Goal: Task Accomplishment & Management: Complete application form

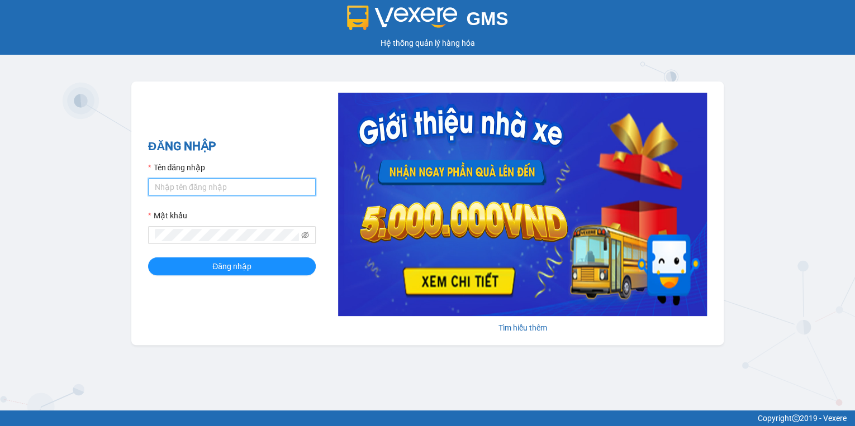
click at [188, 190] on input "Tên đăng nhập" at bounding box center [232, 187] width 168 height 18
type input "hthtrang.hhg"
click at [194, 249] on form "Tên đăng nhập hthtrang.hhg Mật khẩu Đăng nhập" at bounding box center [232, 219] width 168 height 114
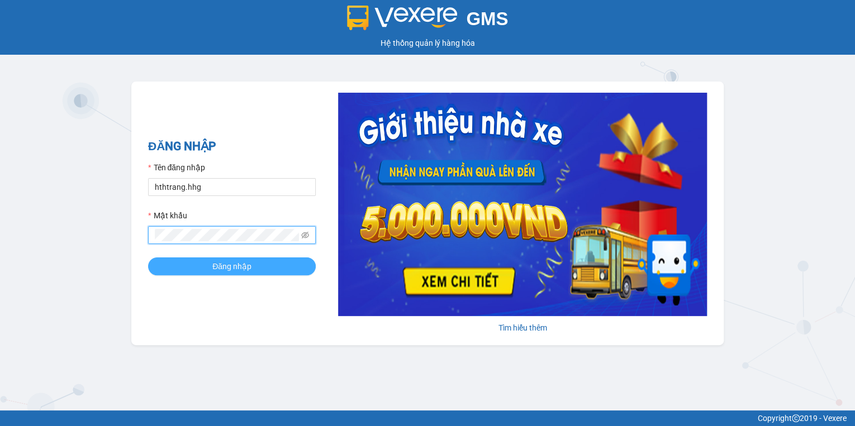
click at [195, 265] on button "Đăng nhập" at bounding box center [232, 267] width 168 height 18
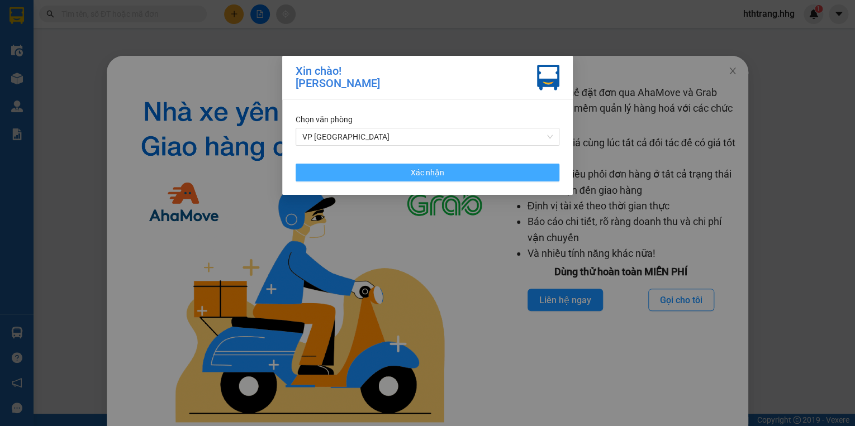
click at [438, 176] on button "Xác nhận" at bounding box center [428, 173] width 264 height 18
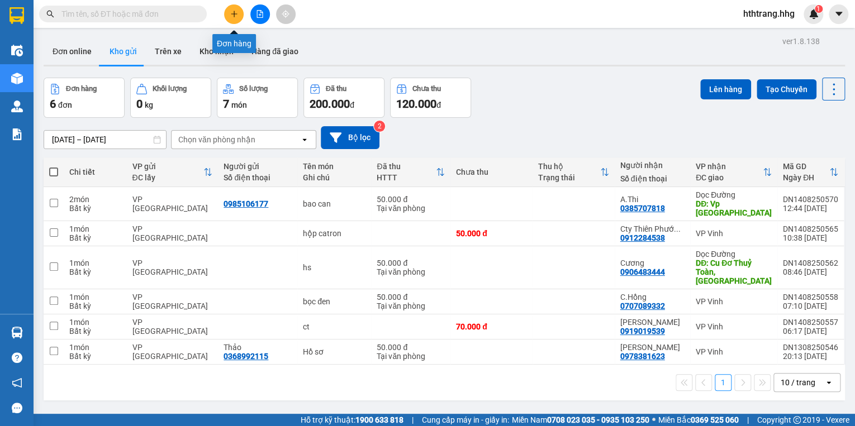
click at [229, 14] on button at bounding box center [234, 14] width 20 height 20
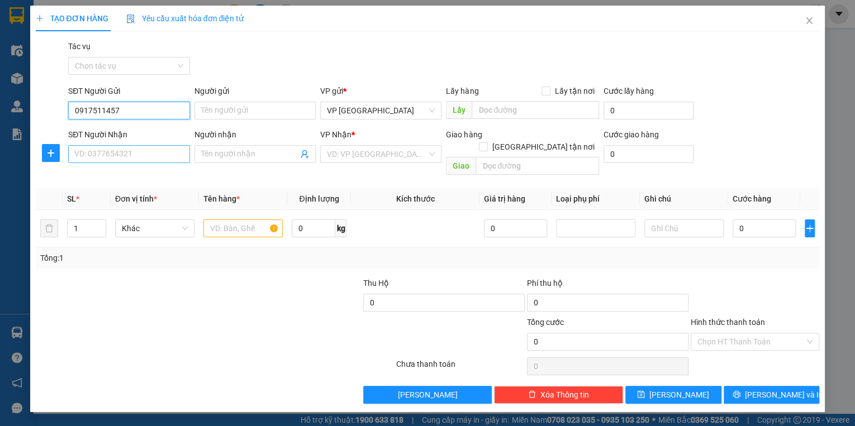
type input "0917511457"
click at [103, 159] on input "SĐT Người Nhận" at bounding box center [128, 154] width 121 height 18
type input "0919027296"
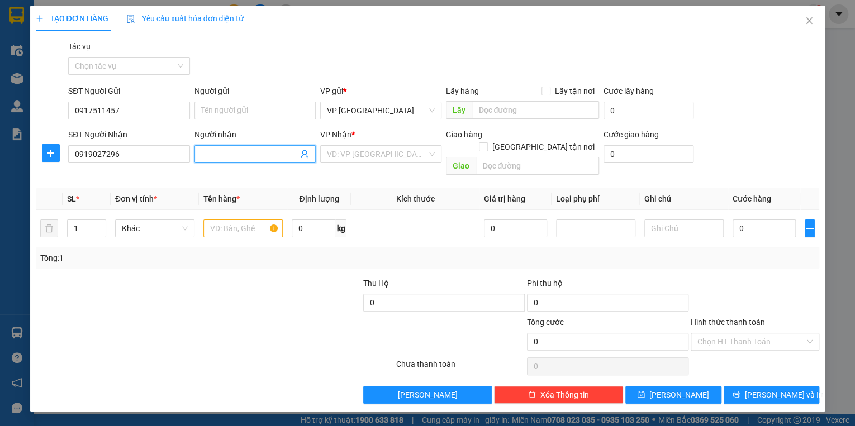
click at [222, 157] on input "Người nhận" at bounding box center [249, 154] width 97 height 12
type input "0917586678"
click at [343, 155] on input "search" at bounding box center [377, 154] width 100 height 17
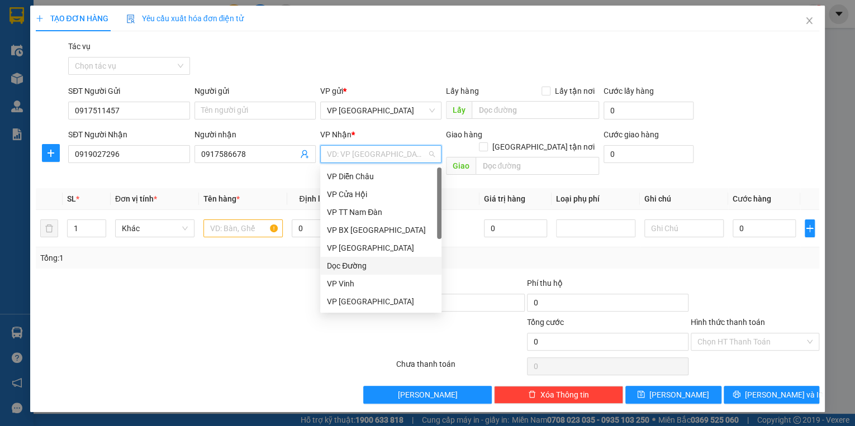
click at [362, 267] on div "Dọc Đường" at bounding box center [381, 266] width 108 height 12
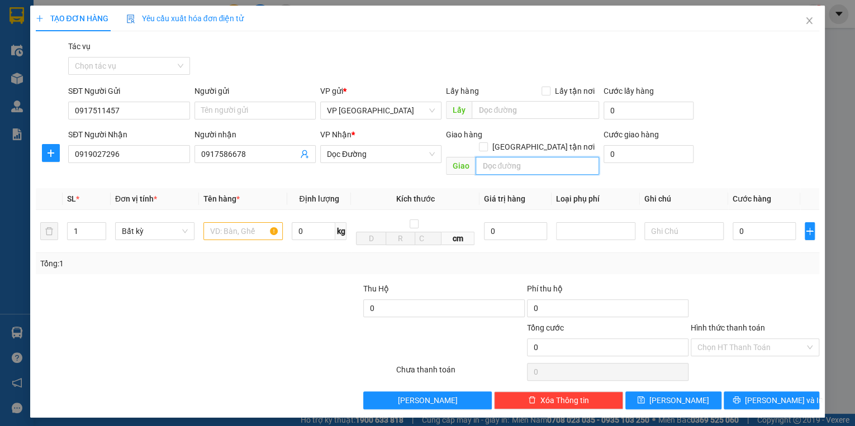
click at [500, 157] on input "text" at bounding box center [538, 166] width 124 height 18
type input "VP [GEOGRAPHIC_DATA]"
click at [219, 222] on input "text" at bounding box center [242, 231] width 79 height 18
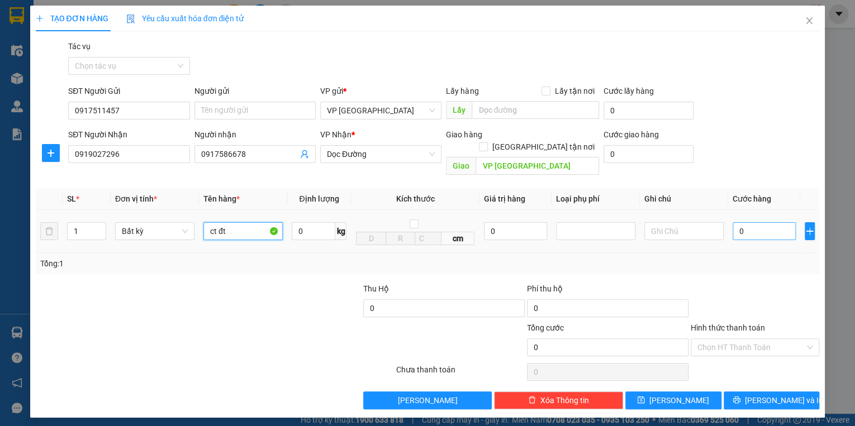
type input "ct đt"
click at [747, 222] on input "0" at bounding box center [764, 231] width 63 height 18
type input "1"
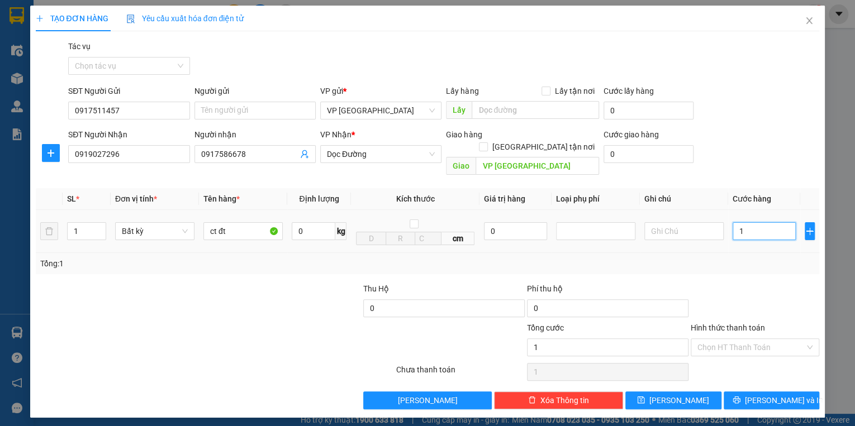
type input "10"
type input "100"
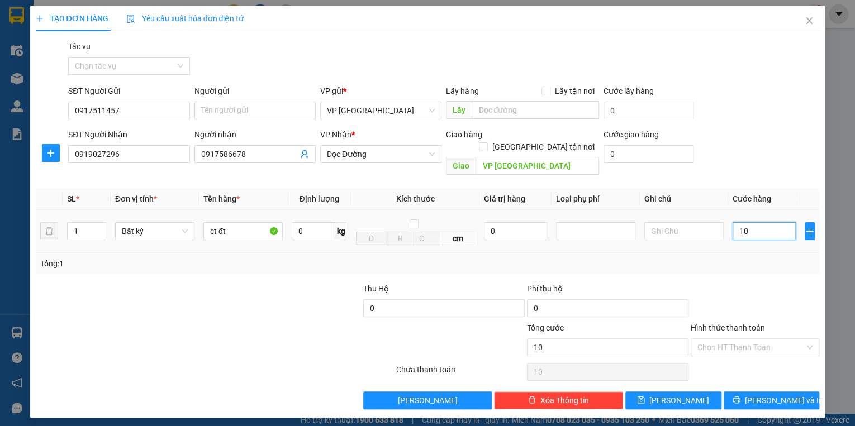
type input "100"
type input "1.000"
type input "10.000"
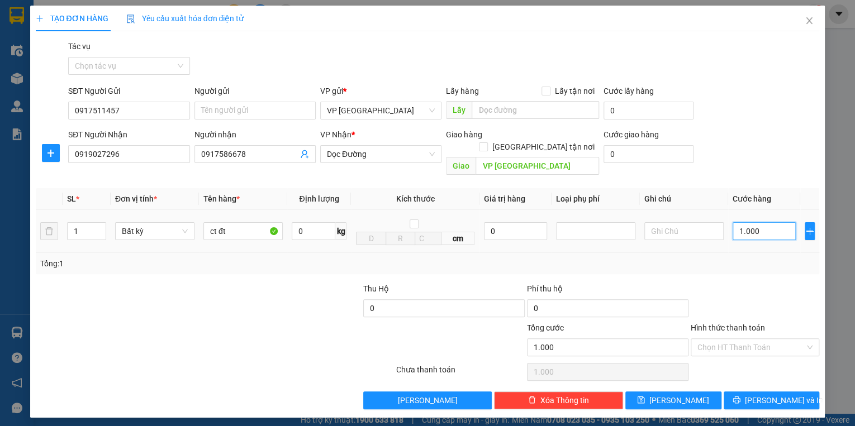
type input "10.000"
type input "100.000"
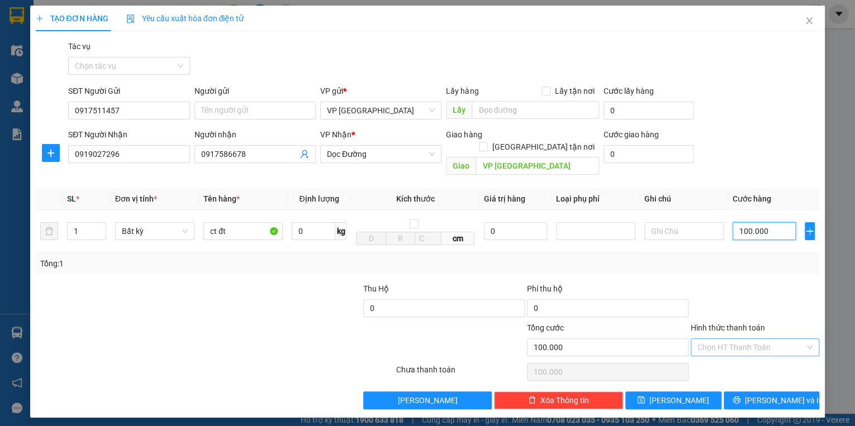
type input "100.000"
click at [784, 339] on input "Hình thức thanh toán" at bounding box center [751, 347] width 107 height 17
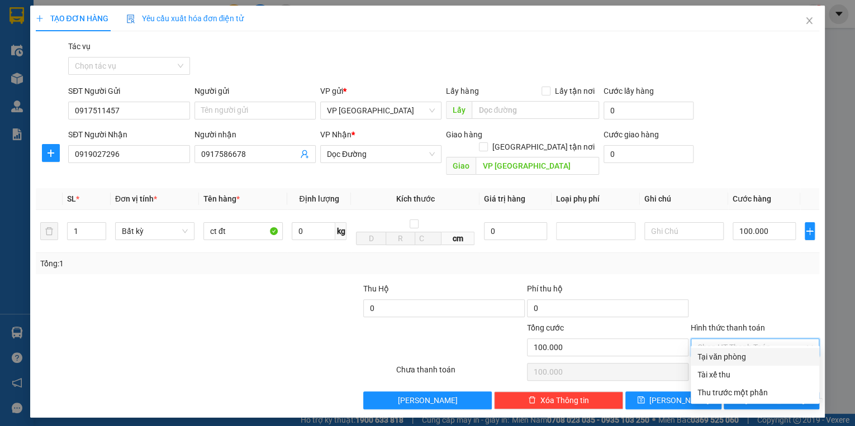
click at [784, 352] on div "Tại văn phòng" at bounding box center [755, 357] width 115 height 12
type input "0"
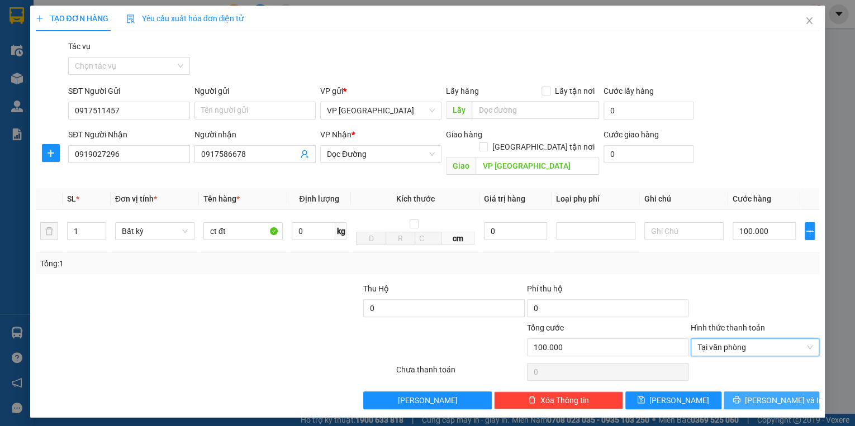
click at [786, 395] on span "[PERSON_NAME] và In" at bounding box center [784, 401] width 78 height 12
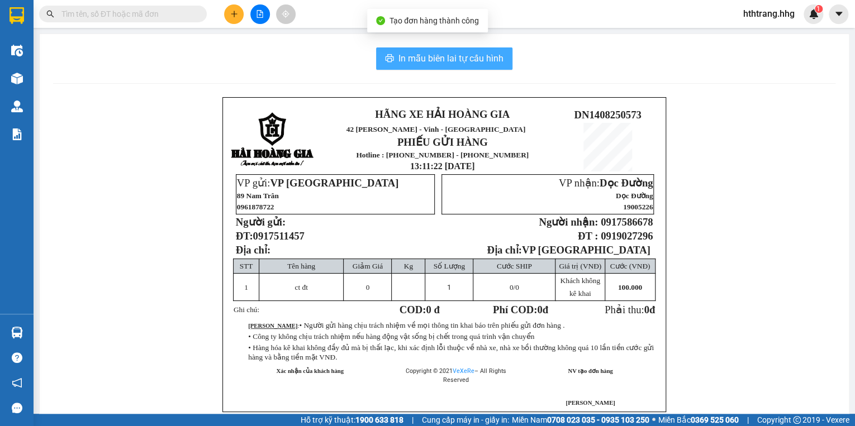
click at [463, 53] on span "In mẫu biên lai tự cấu hình" at bounding box center [451, 58] width 105 height 14
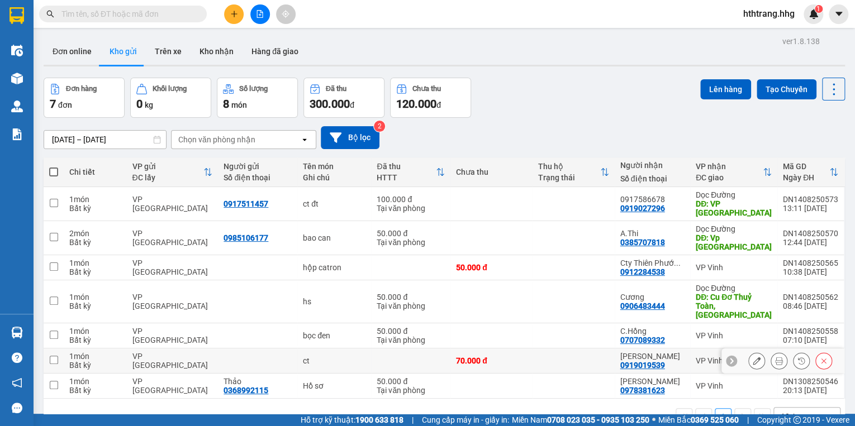
click at [349, 349] on td "ct" at bounding box center [334, 361] width 74 height 25
checkbox input "true"
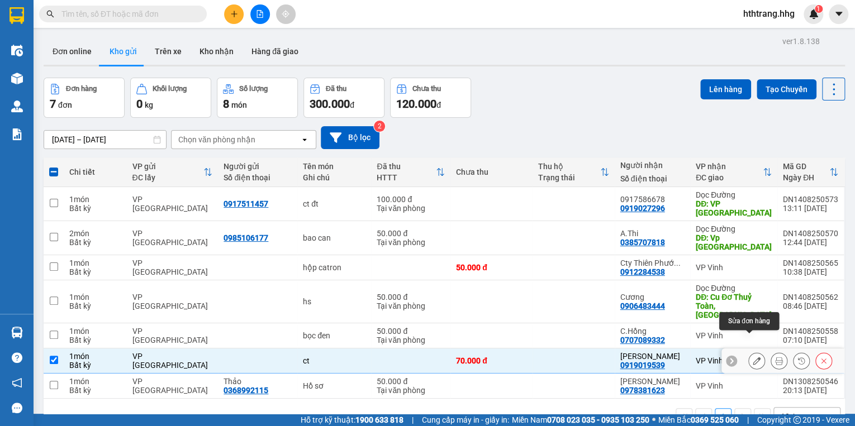
click at [753, 357] on icon at bounding box center [757, 361] width 8 height 8
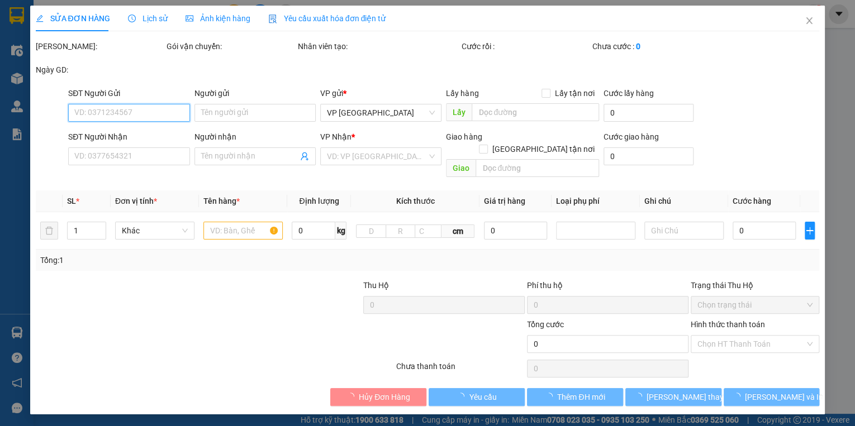
type input "0919019539"
type input "[PERSON_NAME]"
type input "70.000"
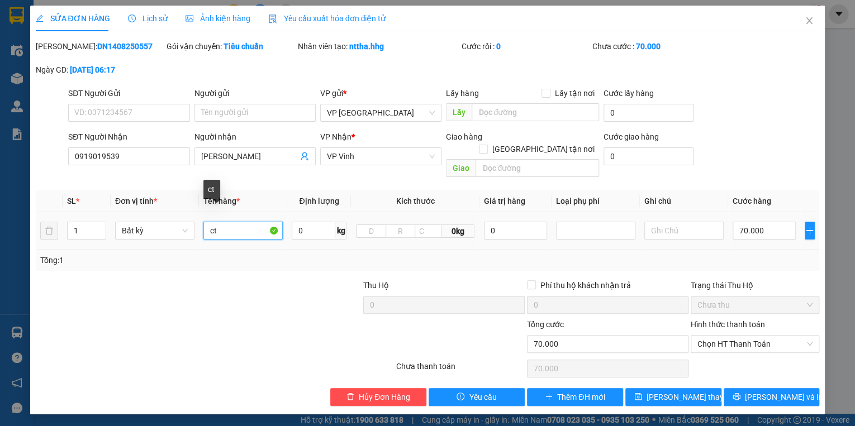
click at [238, 222] on input "ct" at bounding box center [242, 231] width 79 height 18
type input "ct9 về xe sáng 68)"
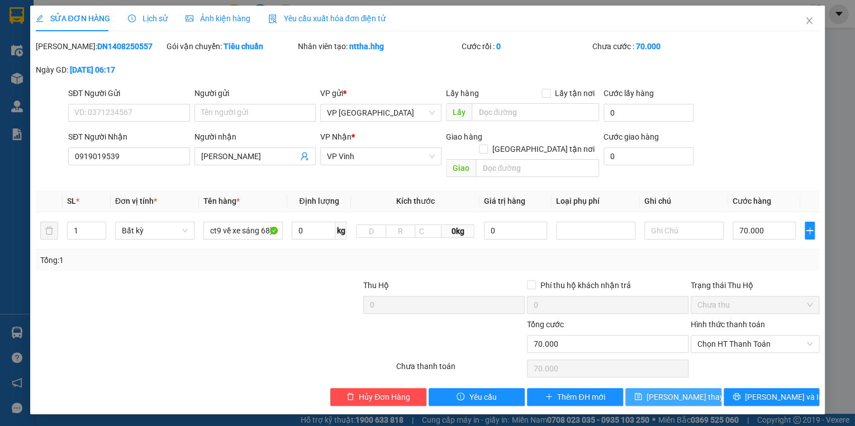
click at [670, 391] on span "[PERSON_NAME] thay đổi" at bounding box center [691, 397] width 89 height 12
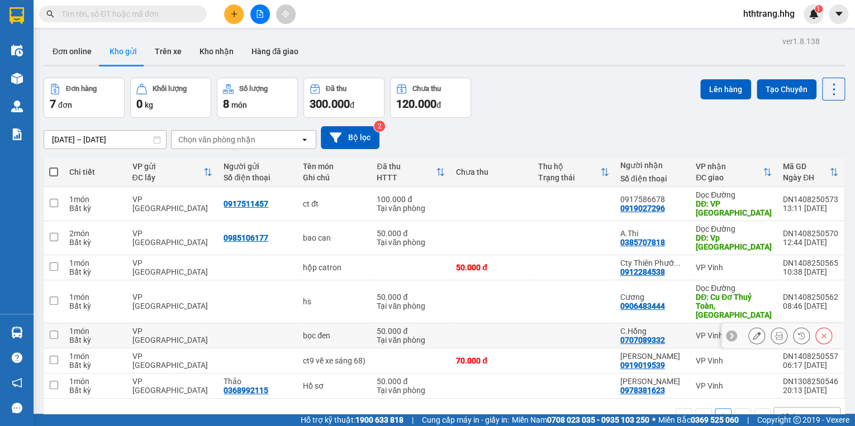
click at [362, 331] on div "bọc đen" at bounding box center [334, 335] width 63 height 9
checkbox input "true"
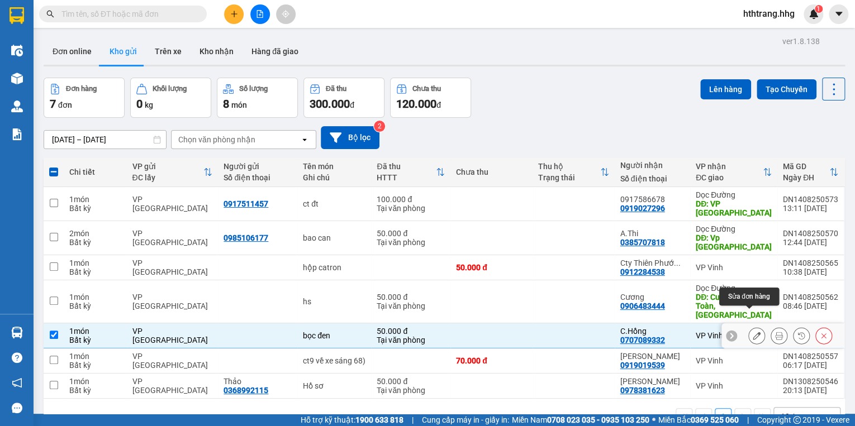
click at [753, 332] on icon at bounding box center [757, 336] width 8 height 8
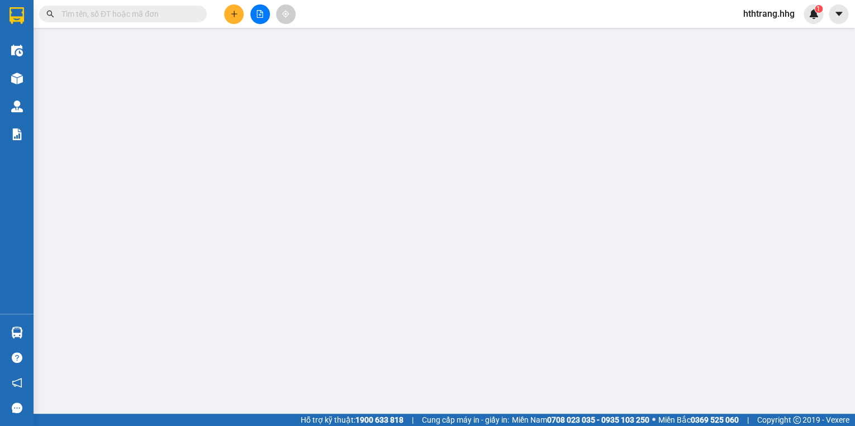
type input "0707089332"
type input "C.Hồng"
type input "50.000"
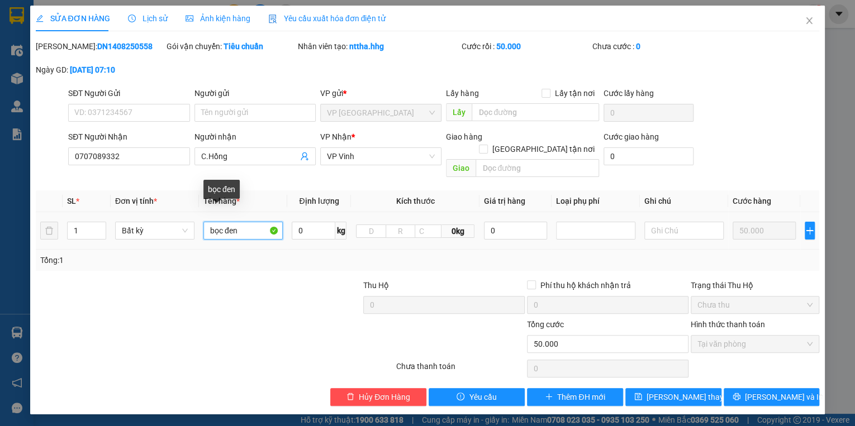
click at [241, 222] on input "bọc đen" at bounding box center [242, 231] width 79 height 18
click at [248, 222] on input "bọc đen( v ề x" at bounding box center [242, 231] width 79 height 18
click at [262, 222] on input "bọc đen( về x" at bounding box center [242, 231] width 79 height 18
type input "bọc đen( về xe sáng 68)"
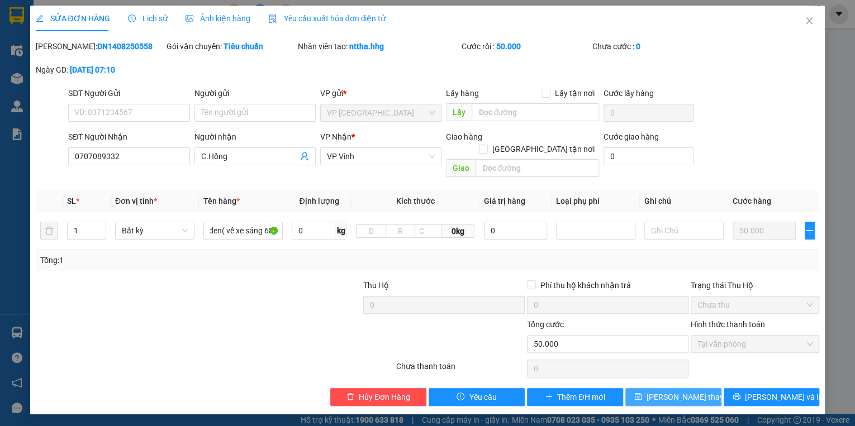
click at [698, 391] on span "[PERSON_NAME] thay đổi" at bounding box center [691, 397] width 89 height 12
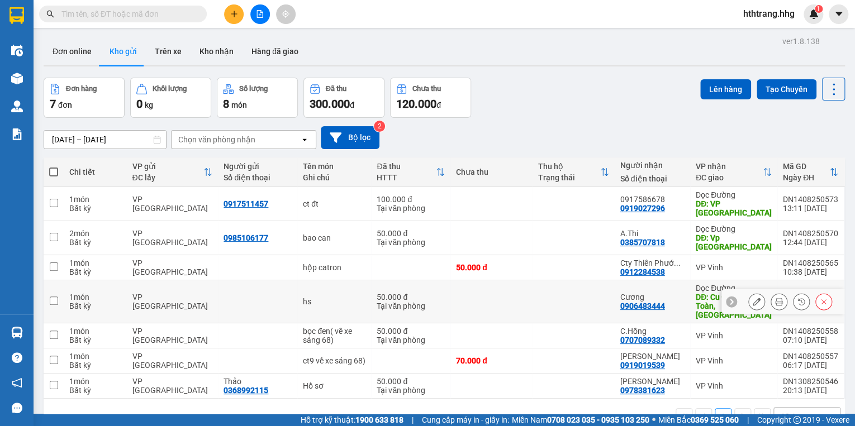
click at [356, 293] on td "hs" at bounding box center [334, 302] width 74 height 43
checkbox input "true"
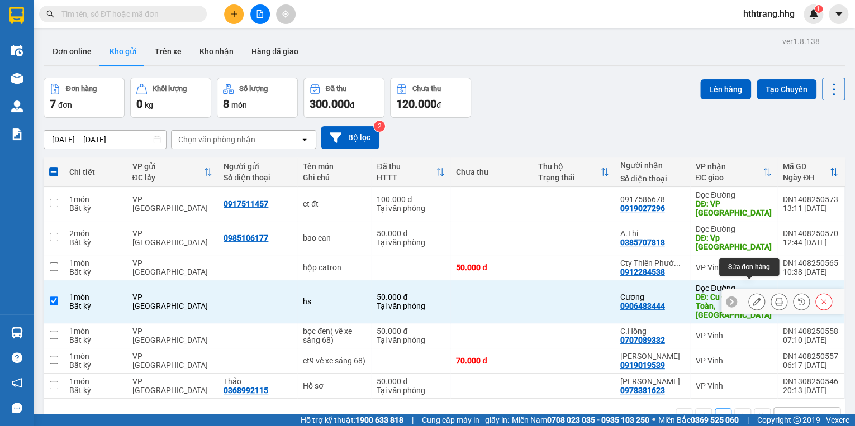
click at [753, 298] on icon at bounding box center [757, 302] width 8 height 8
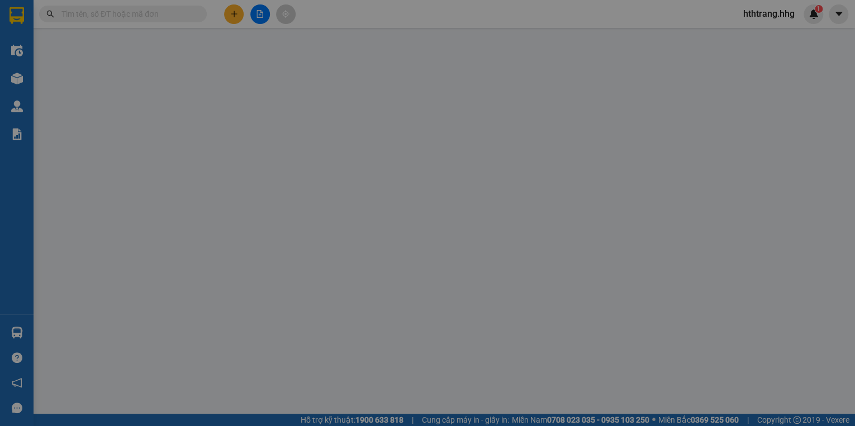
type input "0906483444"
type input "Cương"
type input "Cu Đơ Thuỷ Toàn,[GEOGRAPHIC_DATA]"
type input "50.000"
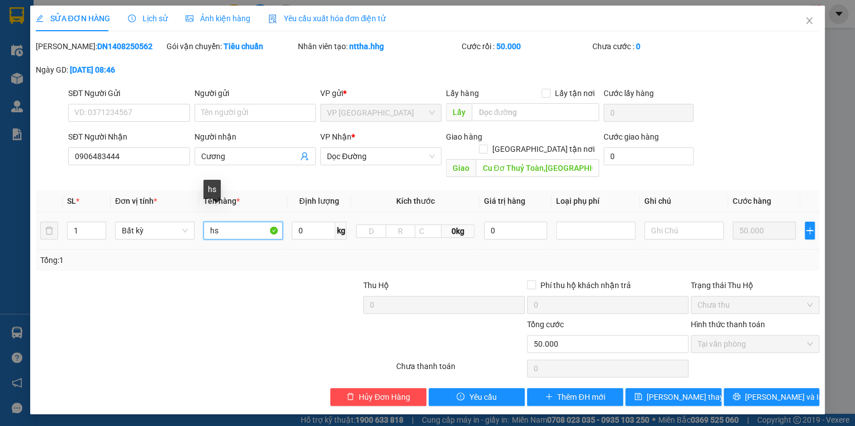
click at [230, 222] on input "hs" at bounding box center [242, 231] width 79 height 18
type input "hs)"
type input "HS ( về xe sáng 68)"
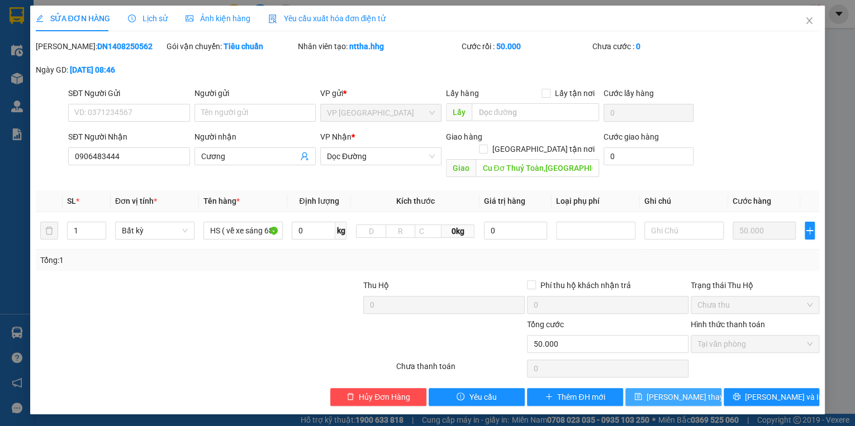
click at [666, 391] on span "[PERSON_NAME] thay đổi" at bounding box center [691, 397] width 89 height 12
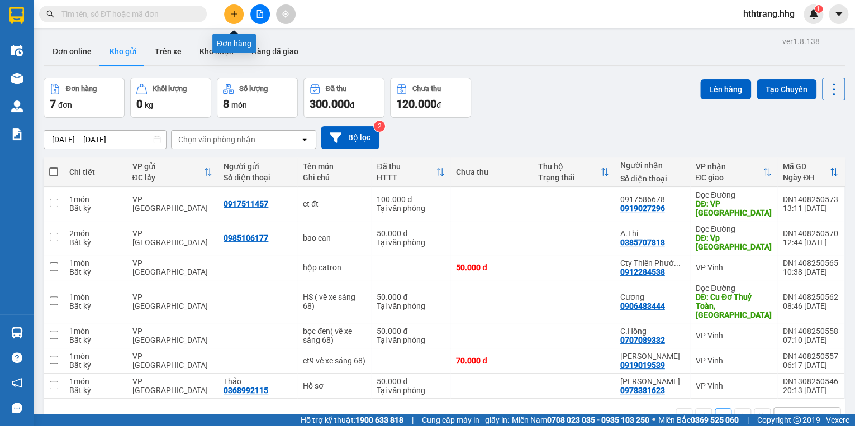
click at [230, 13] on icon "plus" at bounding box center [234, 14] width 8 height 8
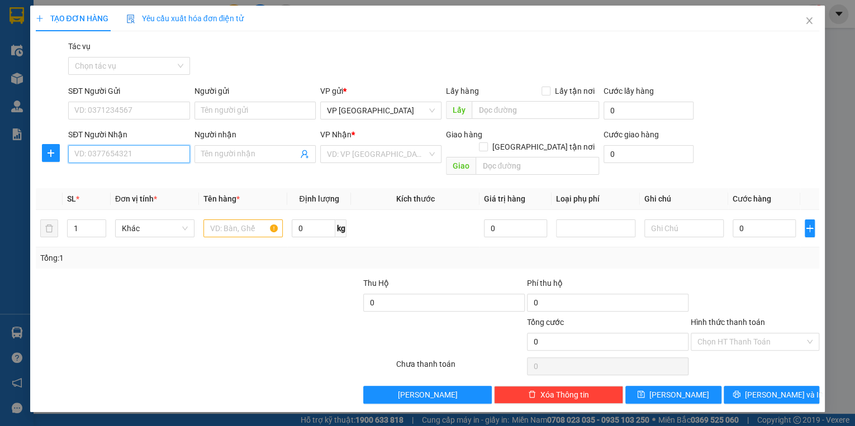
click at [110, 151] on input "SĐT Người Nhận" at bounding box center [128, 154] width 121 height 18
type input "0946990777"
click at [138, 169] on div "0946990777 - [PERSON_NAME]" at bounding box center [130, 177] width 124 height 18
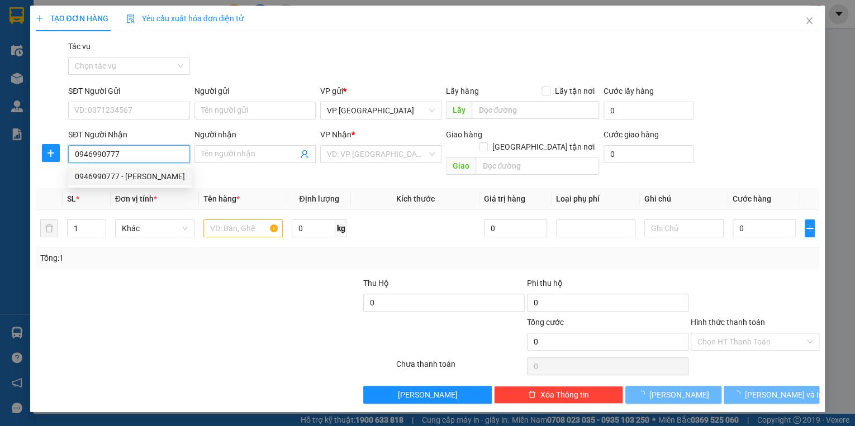
type input "[PERSON_NAME]"
checkbox input "true"
type input "16 [PERSON_NAME]"
type input "40.000"
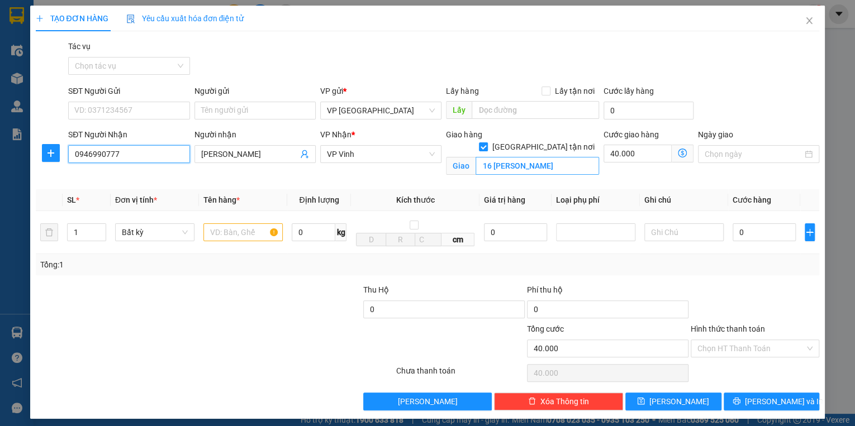
type input "0946990777"
click at [576, 157] on input "16 [PERSON_NAME]" at bounding box center [538, 166] width 124 height 18
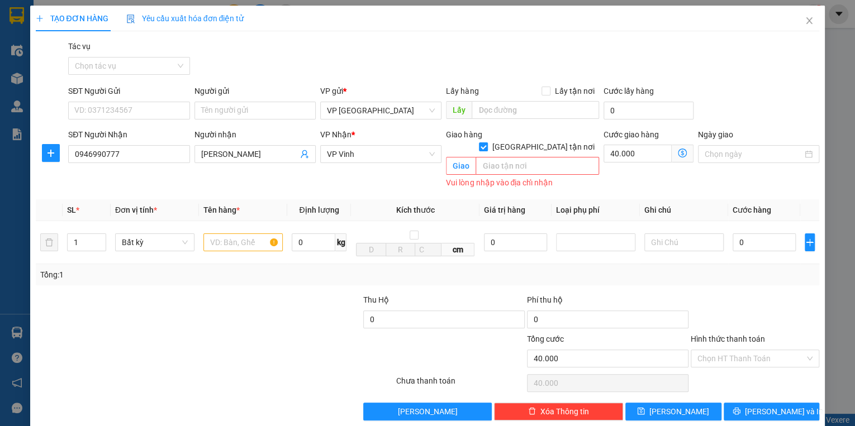
click at [533, 131] on div "Giao hàng [GEOGRAPHIC_DATA] tận nơi" at bounding box center [522, 135] width 153 height 12
click at [487, 143] on input "[GEOGRAPHIC_DATA] tận nơi" at bounding box center [483, 147] width 8 height 8
checkbox input "false"
click at [242, 234] on input "text" at bounding box center [242, 243] width 79 height 18
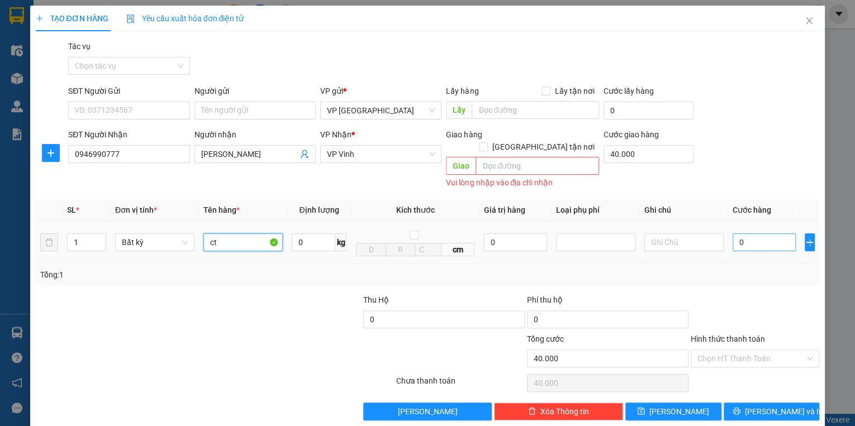
type input "ct"
click at [741, 234] on input "0" at bounding box center [764, 243] width 63 height 18
type input "5"
type input "40.005"
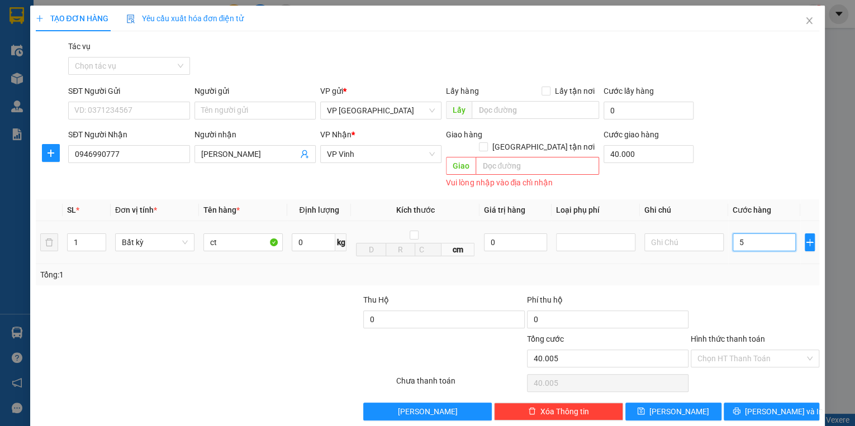
type input "50"
type input "40.050"
type input "500"
type input "40.500"
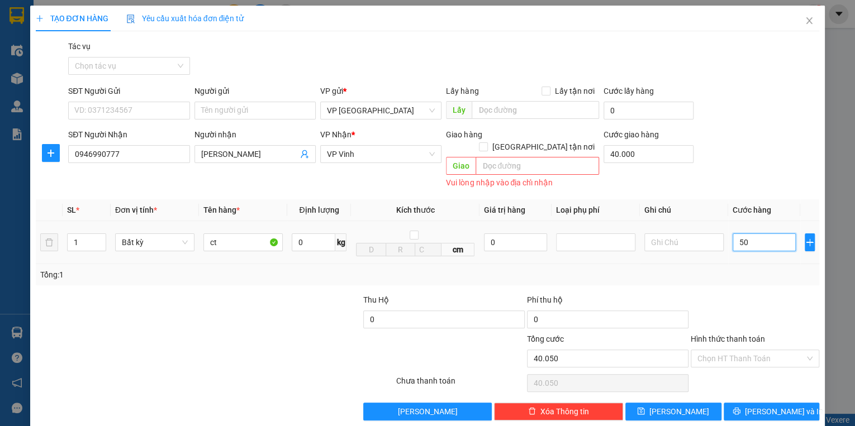
type input "40.500"
type input "5.000"
type input "45.000"
type input "50.000"
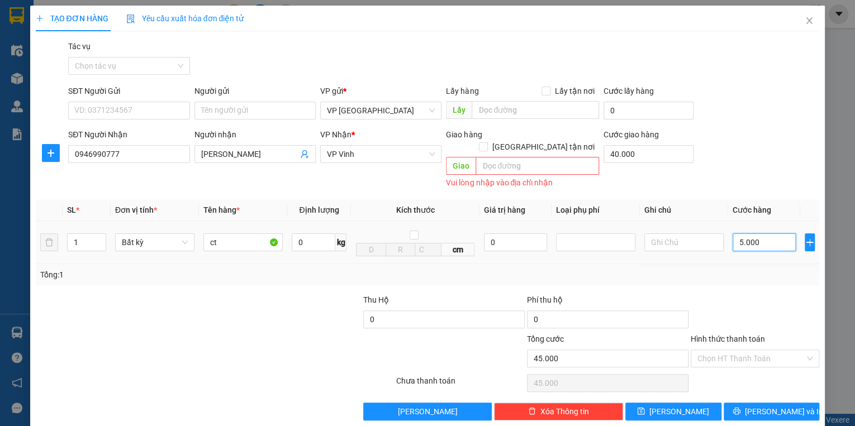
type input "90.000"
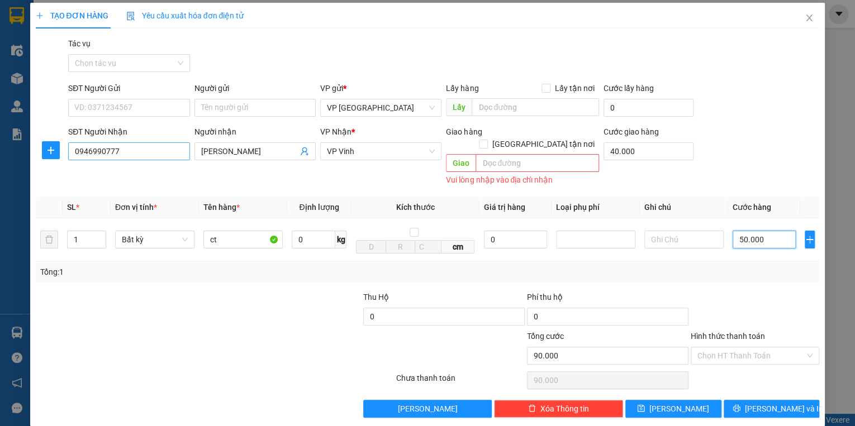
type input "50.000"
drag, startPoint x: 117, startPoint y: 150, endPoint x: 48, endPoint y: 148, distance: 69.3
click at [48, 148] on div "SĐT Người Nhận 0946990777 0946990777 Người nhận Anh Tuấn VP Nhận * VP Vinh Giao…" at bounding box center [428, 157] width 786 height 63
click at [163, 154] on input "0946990777" at bounding box center [128, 152] width 121 height 18
click at [159, 172] on div "0946990777 - [PERSON_NAME]" at bounding box center [129, 173] width 110 height 12
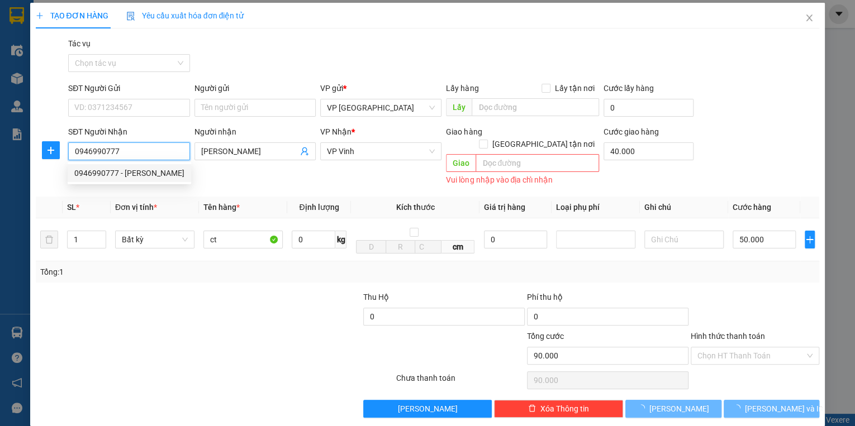
checkbox input "true"
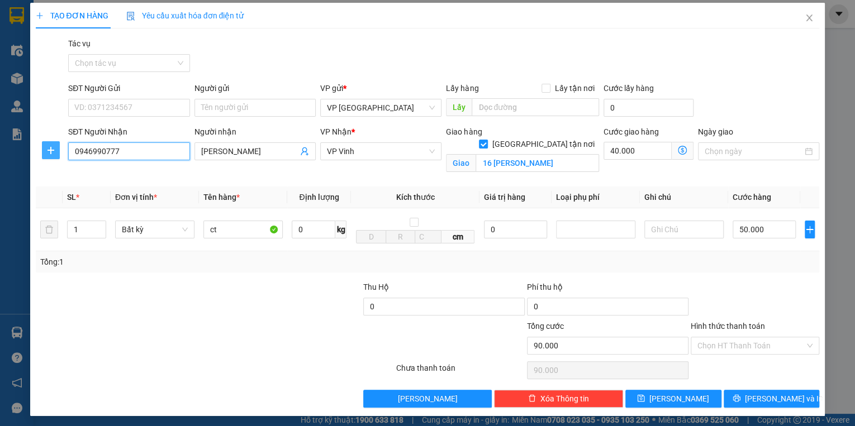
drag, startPoint x: 126, startPoint y: 150, endPoint x: 53, endPoint y: 149, distance: 73.2
click at [37, 146] on div "SĐT Người Nhận 0946990777 0946990777 Người nhận Anh Tuấn VP Nhận * VP Vinh Giao…" at bounding box center [428, 152] width 786 height 53
click at [147, 157] on input "0946990777" at bounding box center [128, 152] width 121 height 18
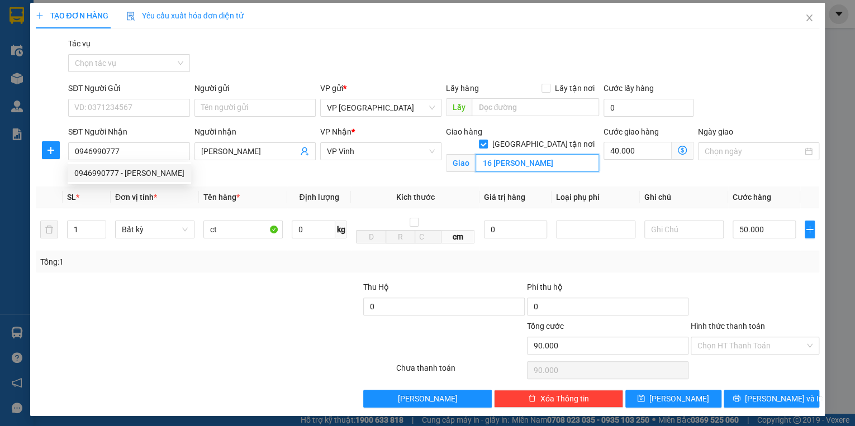
click at [584, 154] on input "16 [PERSON_NAME]" at bounding box center [538, 163] width 124 height 18
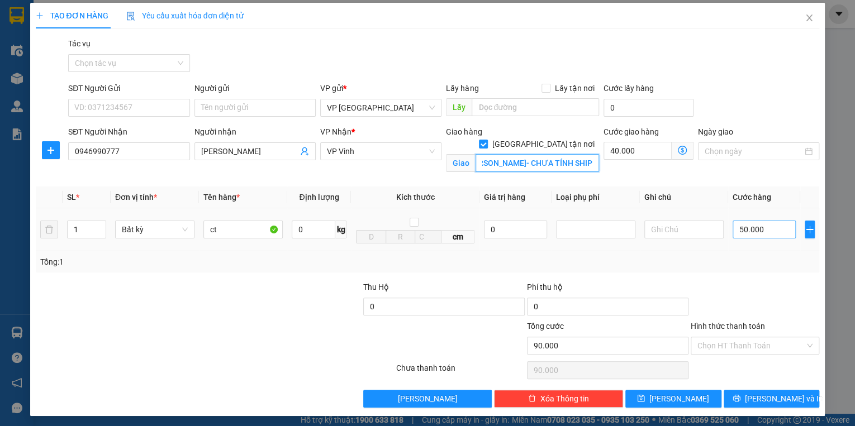
type input "16 [PERSON_NAME]- CHƯA TÍNH SHIP"
type input "0"
type input "40.000"
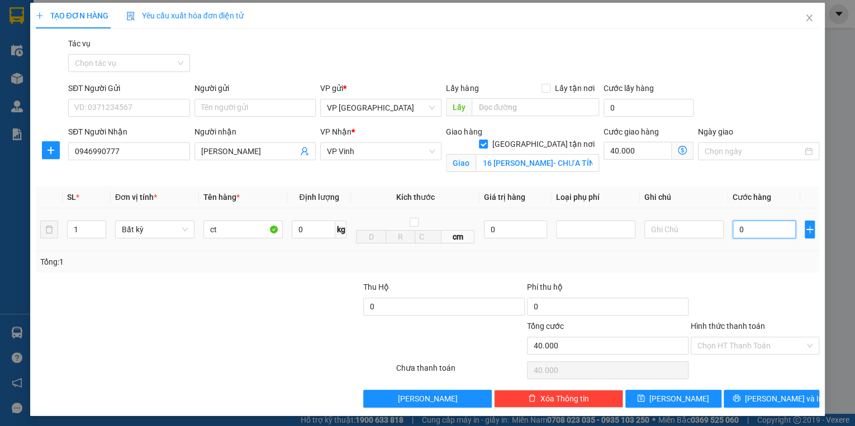
click at [733, 230] on input "0" at bounding box center [764, 230] width 63 height 18
type input "60"
type input "40.060"
type input "600"
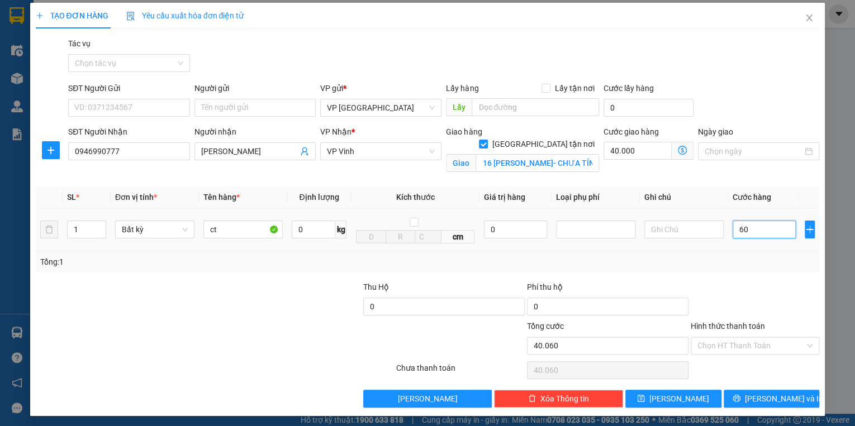
type input "40.600"
type input "6.000"
type input "46.000"
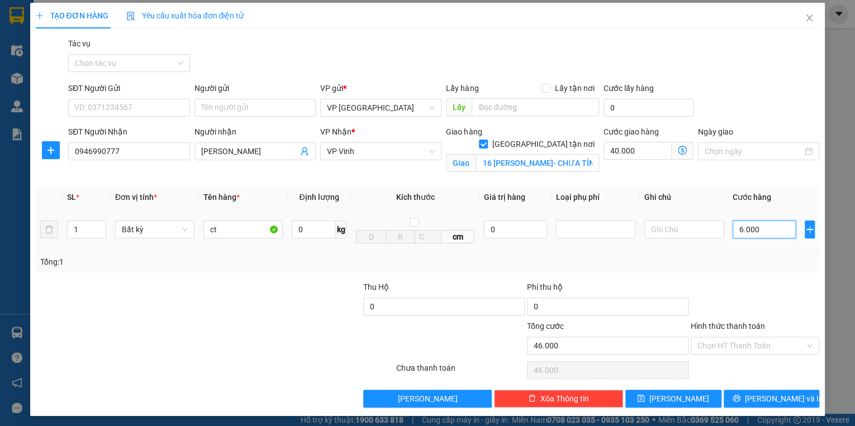
type input "60.000"
type input "100.000"
type input "60.000"
click at [636, 146] on input "40.000" at bounding box center [638, 151] width 68 height 18
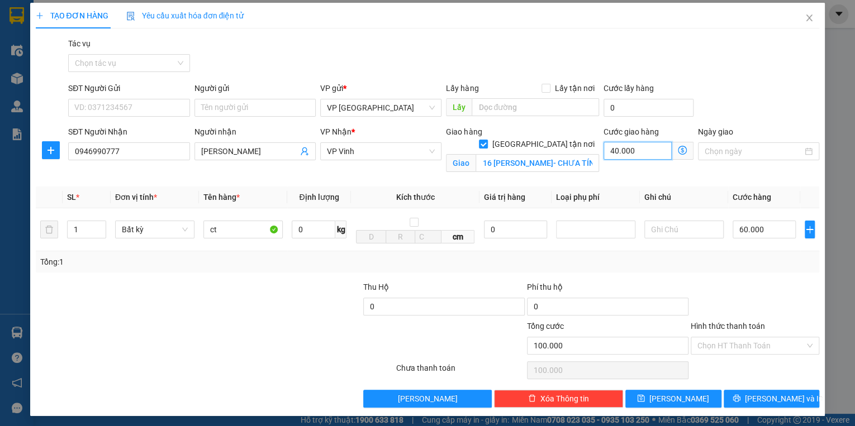
type input "60.000"
click at [605, 147] on input "0" at bounding box center [638, 151] width 68 height 18
type input "0"
click at [588, 154] on input "16 [PERSON_NAME]- CHƯA TÍNH SHIP" at bounding box center [538, 163] width 124 height 18
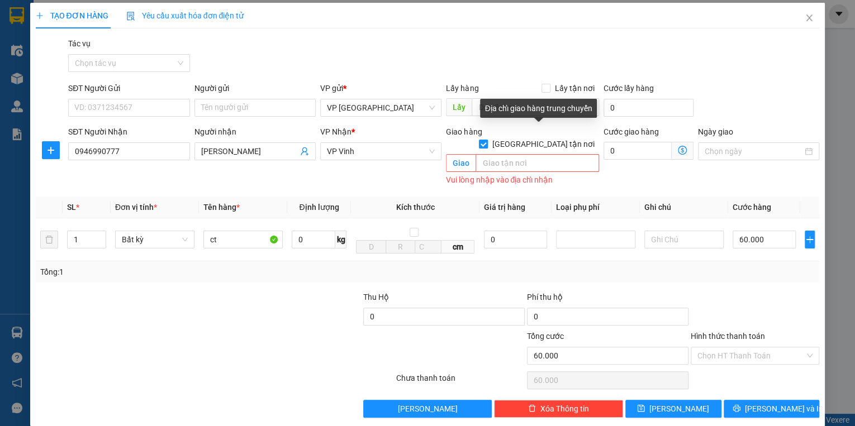
click at [487, 140] on input "[GEOGRAPHIC_DATA] tận nơi" at bounding box center [483, 144] width 8 height 8
checkbox input "false"
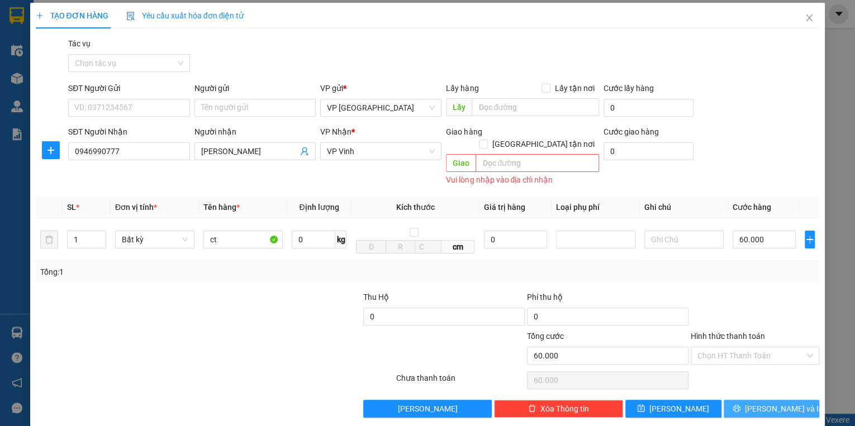
click at [784, 403] on span "[PERSON_NAME] và In" at bounding box center [784, 409] width 78 height 12
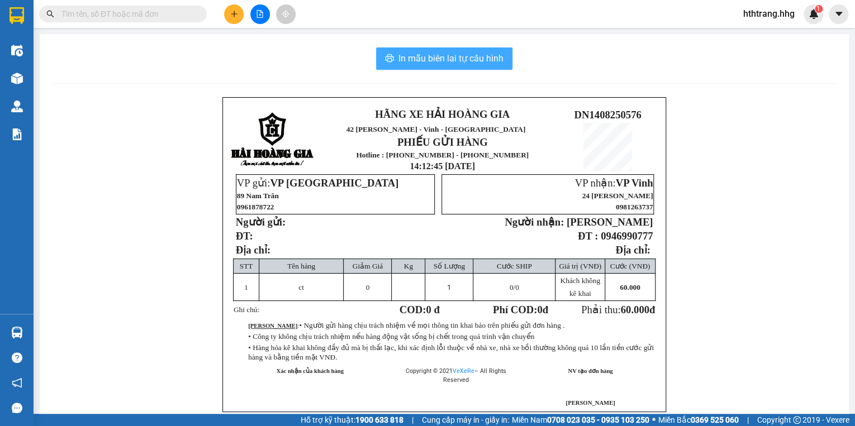
click at [463, 59] on span "In mẫu biên lai tự cấu hình" at bounding box center [451, 58] width 105 height 14
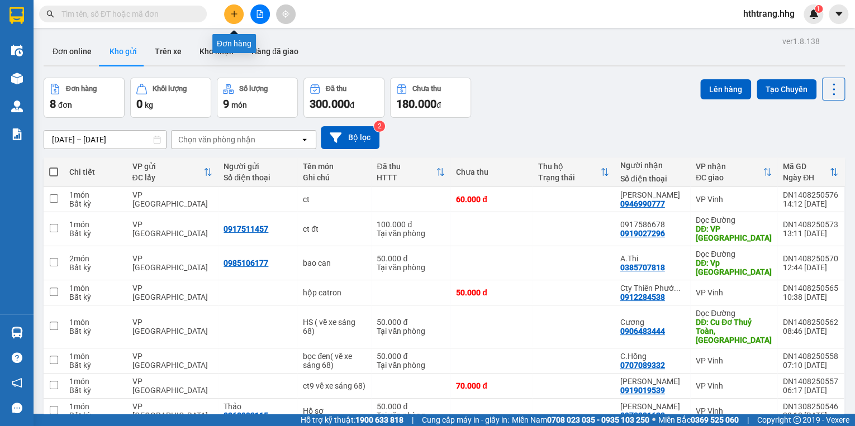
click at [228, 13] on button at bounding box center [234, 14] width 20 height 20
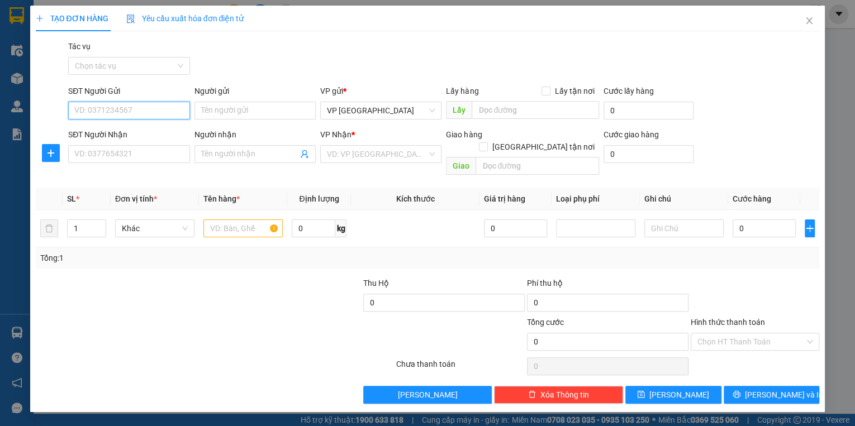
click at [122, 115] on input "SĐT Người Gửi" at bounding box center [128, 111] width 121 height 18
click at [119, 134] on div "0795216258" at bounding box center [129, 133] width 108 height 12
type input "0795216258"
click at [206, 114] on input "Người gửi" at bounding box center [255, 111] width 121 height 18
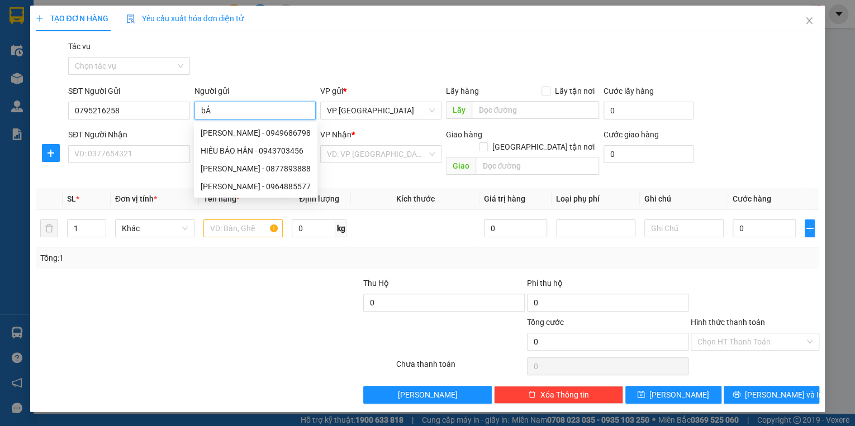
type input "b"
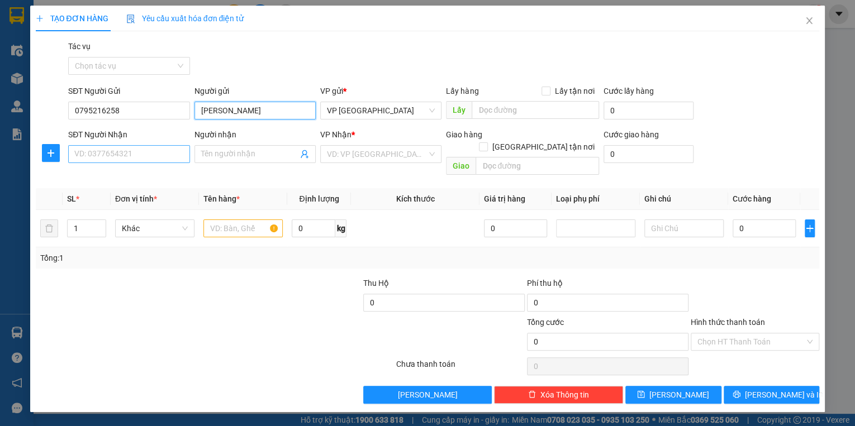
type input "[PERSON_NAME]"
click at [111, 153] on input "SĐT Người Nhận" at bounding box center [128, 154] width 121 height 18
type input "0333327316"
click at [217, 155] on input "Người nhận" at bounding box center [249, 154] width 97 height 12
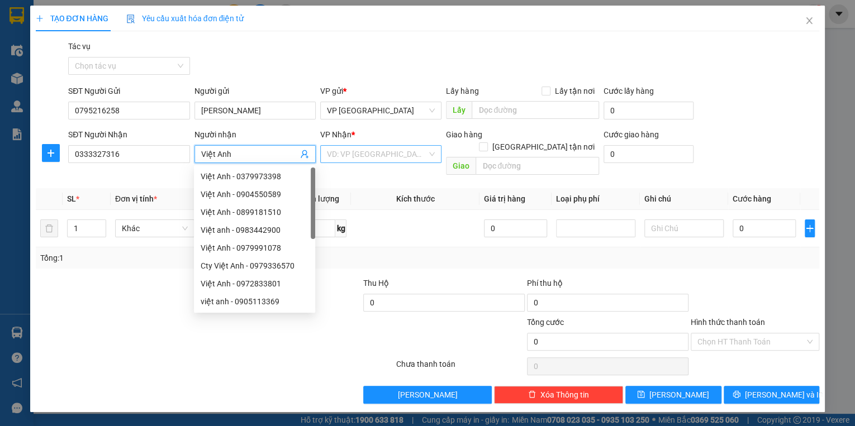
type input "Việt Anh"
click at [347, 155] on input "search" at bounding box center [377, 154] width 100 height 17
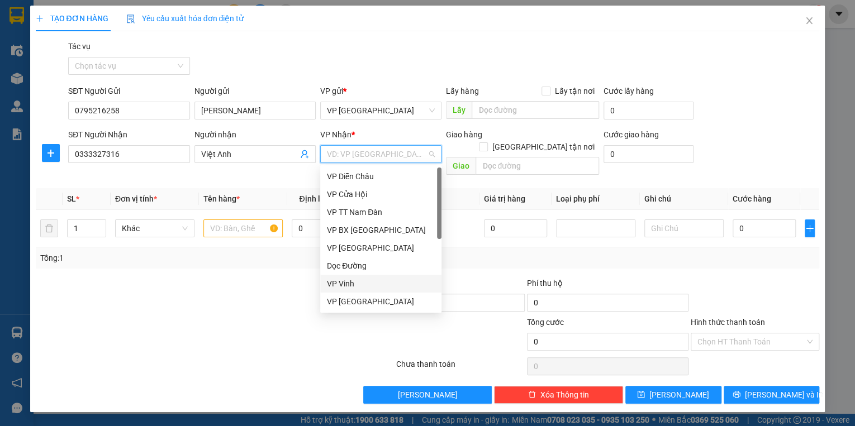
click at [364, 283] on div "VP Vinh" at bounding box center [381, 284] width 108 height 12
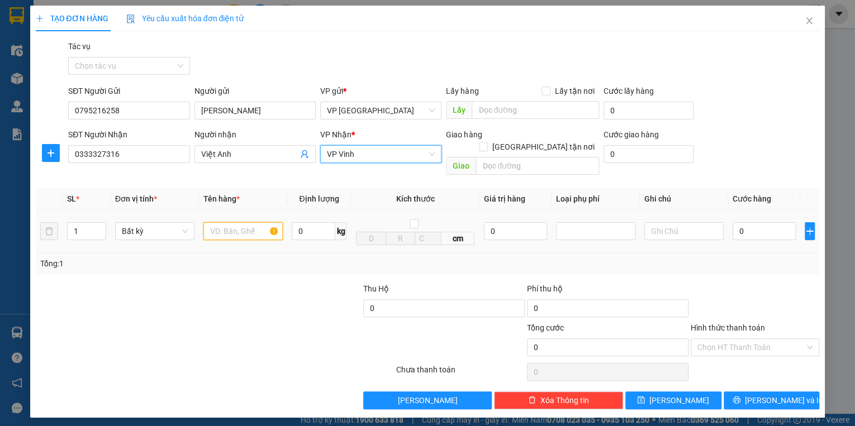
click at [228, 222] on input "text" at bounding box center [242, 231] width 79 height 18
type input "hộp nhỏ -HÀNG DỄ VỠ"
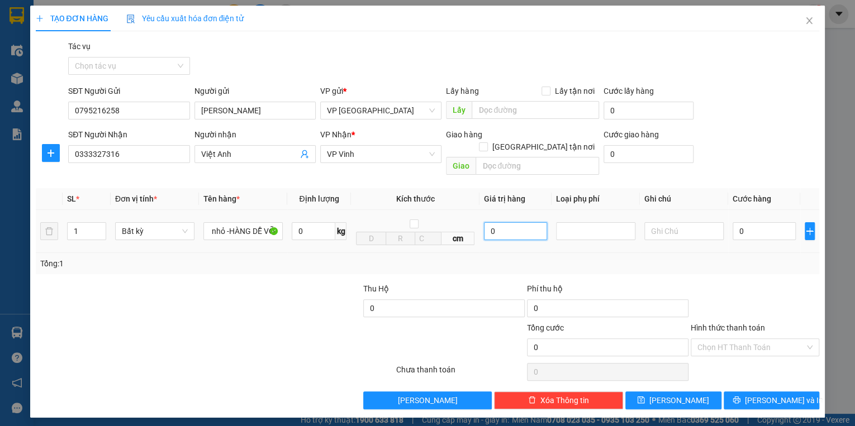
scroll to position [0, 0]
click at [494, 222] on input "0" at bounding box center [515, 231] width 63 height 18
click at [487, 222] on input "0" at bounding box center [515, 231] width 63 height 18
click at [499, 222] on input "10" at bounding box center [515, 231] width 63 height 18
type input "10.000.000"
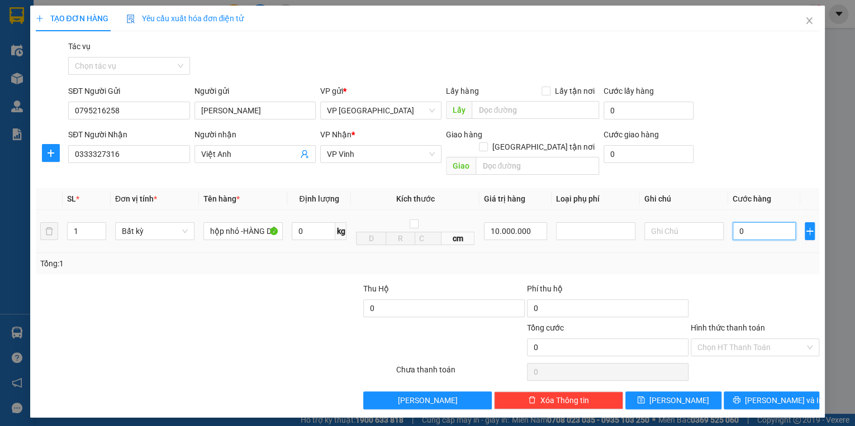
click at [749, 222] on input "0" at bounding box center [764, 231] width 63 height 18
type input "1"
type input "13"
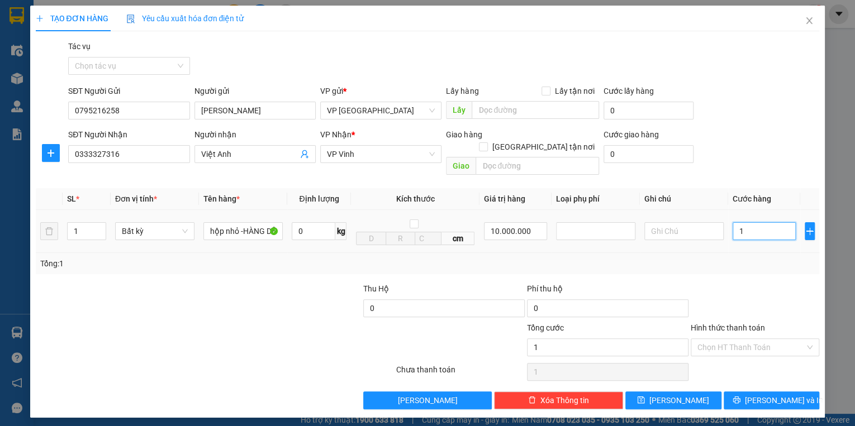
type input "13"
type input "130"
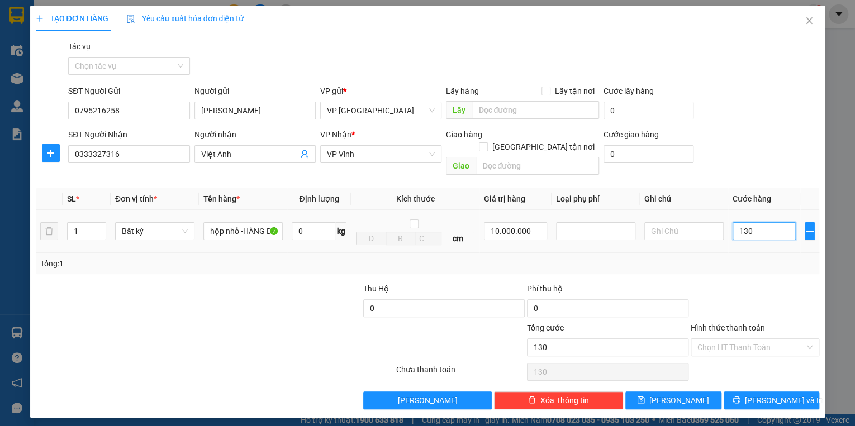
type input "1.300"
type input "13.000"
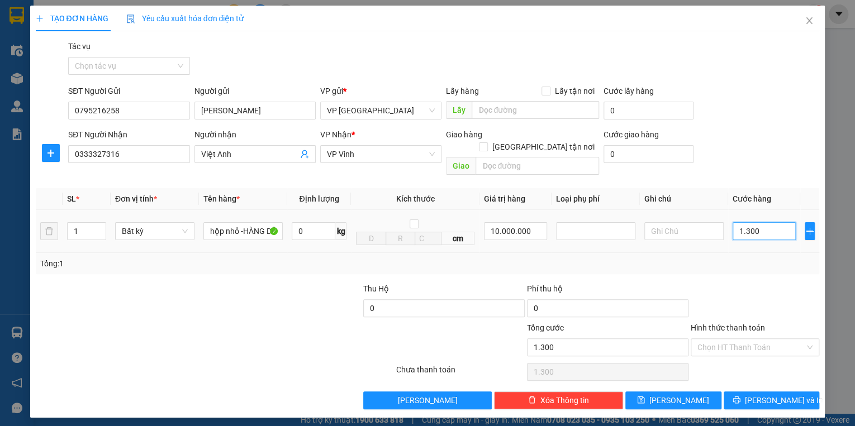
type input "13.000"
type input "130.000"
type input "13.000"
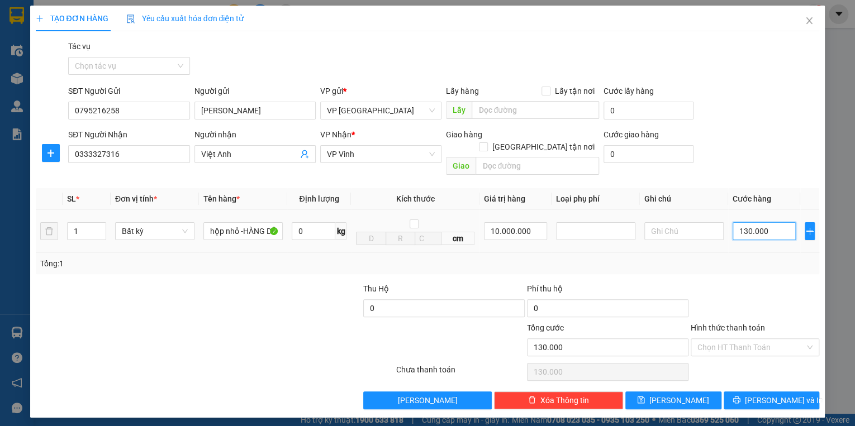
type input "13.000"
type input "1.300"
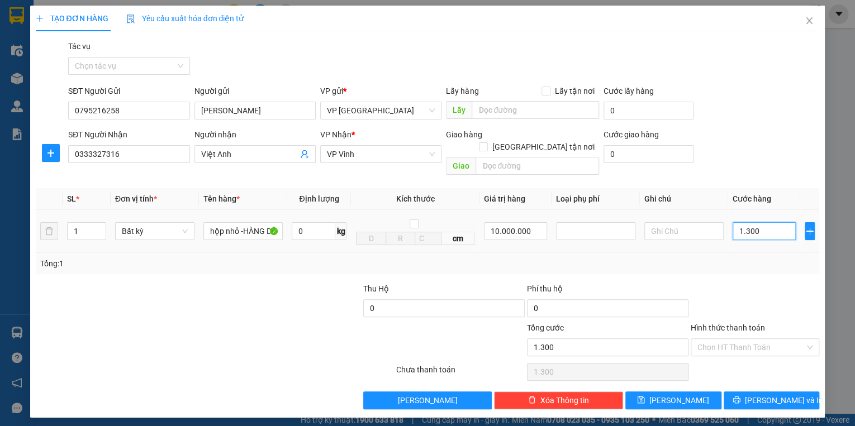
type input "130"
type input "13"
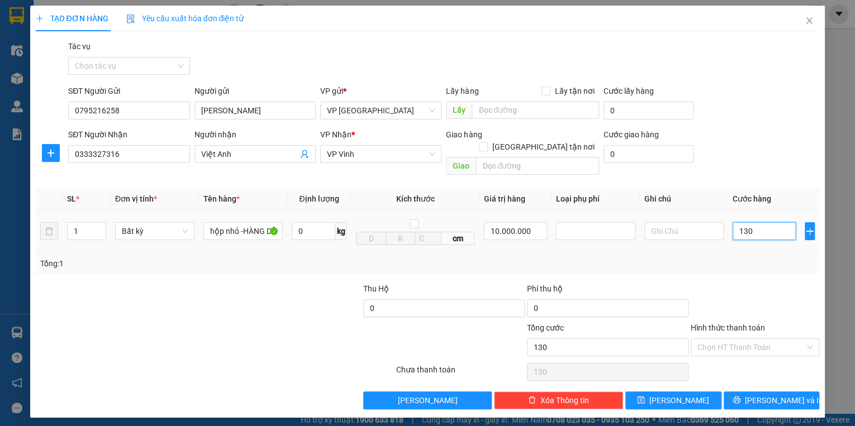
type input "13"
type input "1"
type input "0"
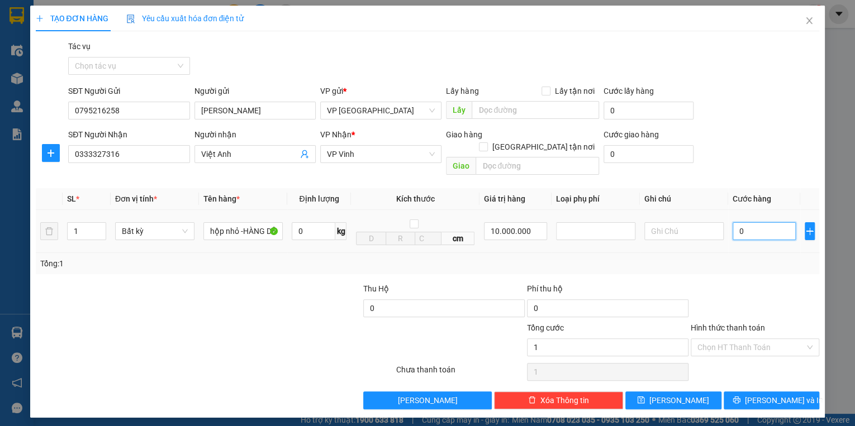
type input "0"
click at [738, 222] on input "0" at bounding box center [764, 231] width 63 height 18
type input "10"
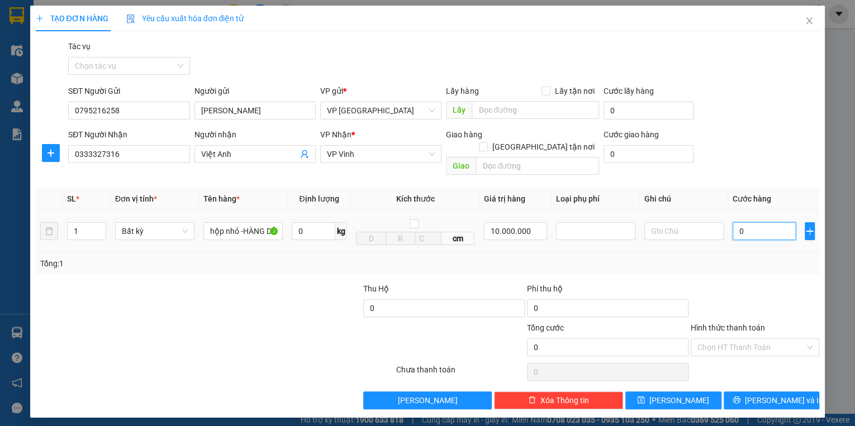
type input "10"
type input "130"
type input "1.300"
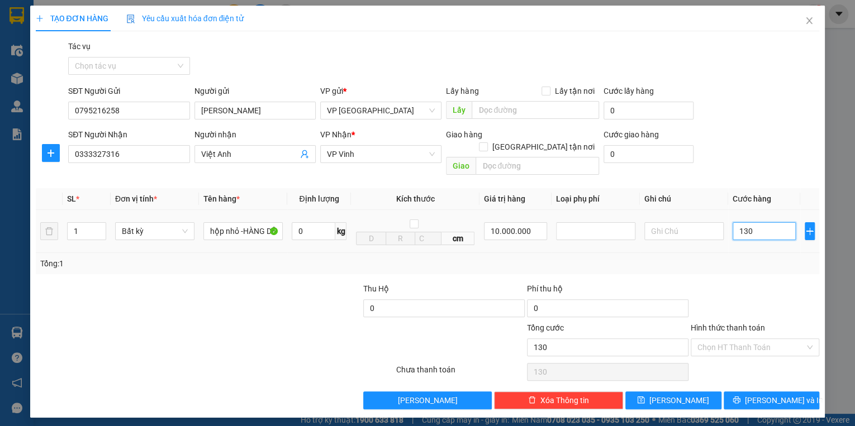
type input "1.300"
type input "13.000"
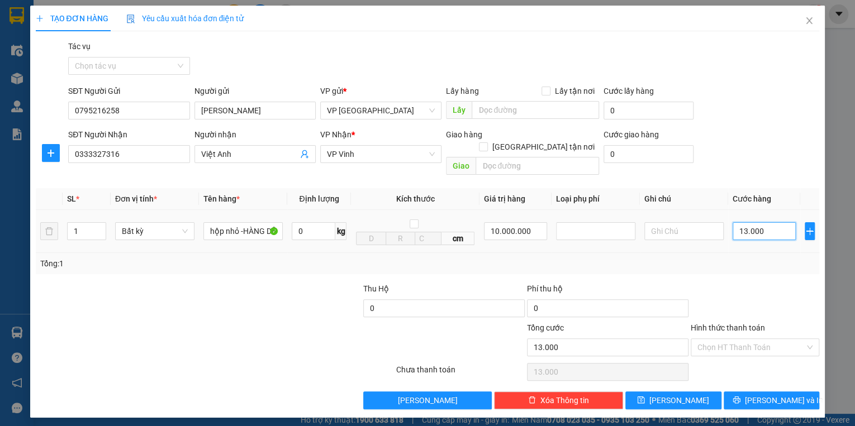
type input "130.000"
click at [779, 395] on span "[PERSON_NAME] và In" at bounding box center [784, 401] width 78 height 12
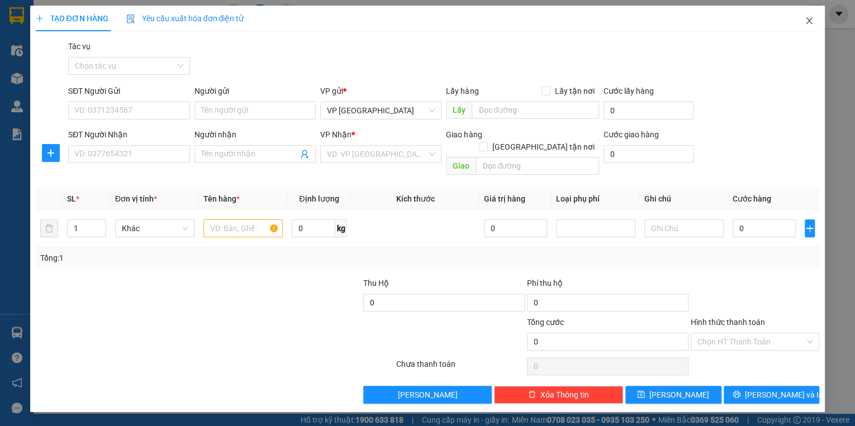
click at [813, 18] on icon "close" at bounding box center [809, 20] width 9 height 9
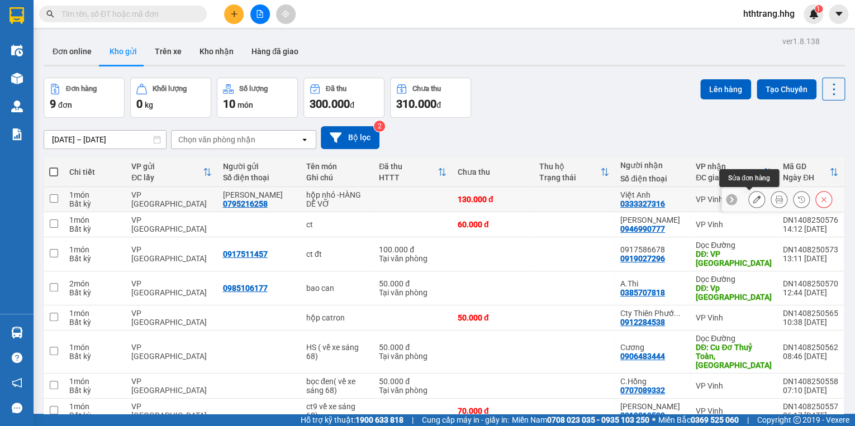
click at [753, 196] on icon at bounding box center [757, 200] width 8 height 8
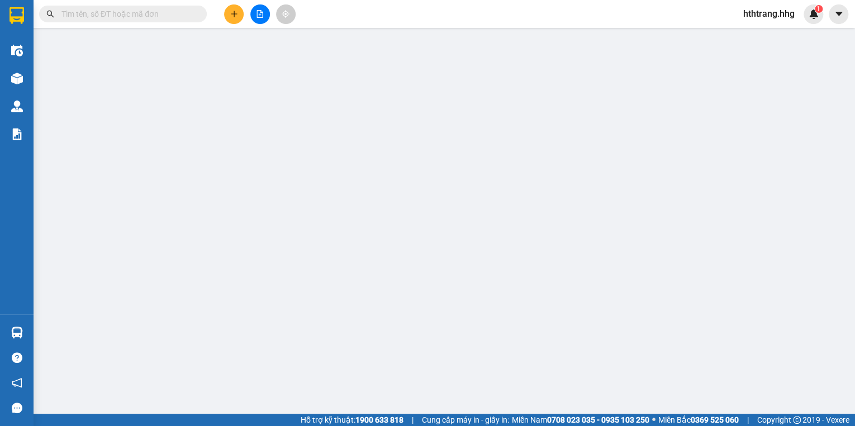
type input "0795216258"
type input "[PERSON_NAME]"
type input "0333327316"
type input "Việt Anh"
type input "130.000"
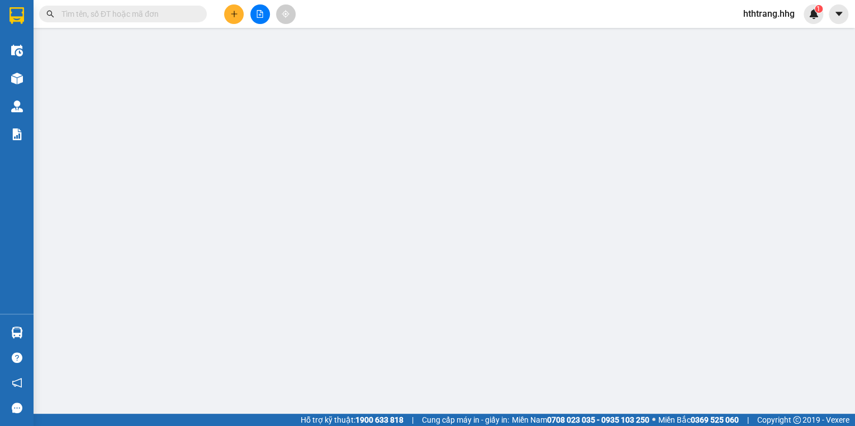
type input "130.000"
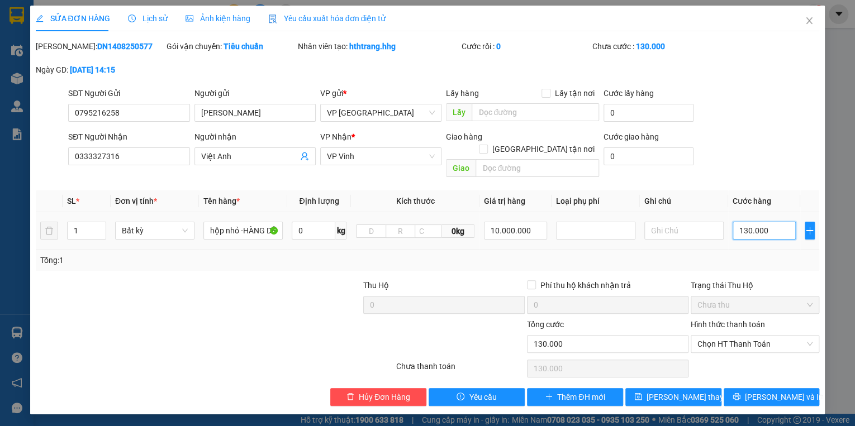
click at [768, 222] on input "130.000" at bounding box center [764, 231] width 63 height 18
type input "0"
click at [741, 222] on input "0" at bounding box center [764, 231] width 63 height 18
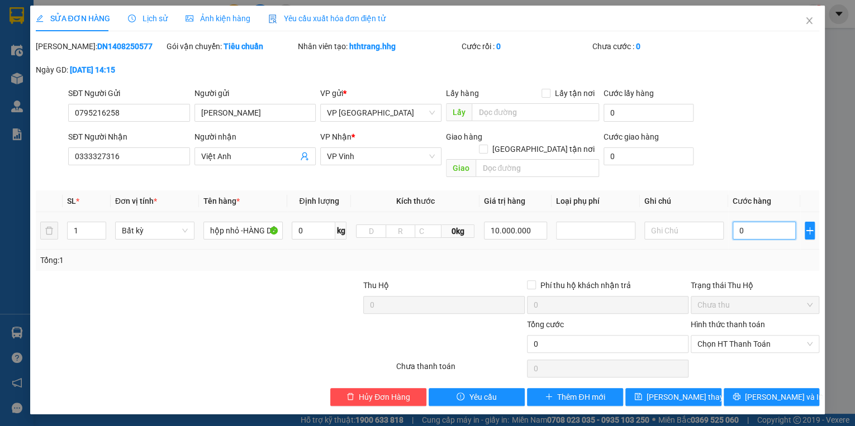
type input "10"
type input "150"
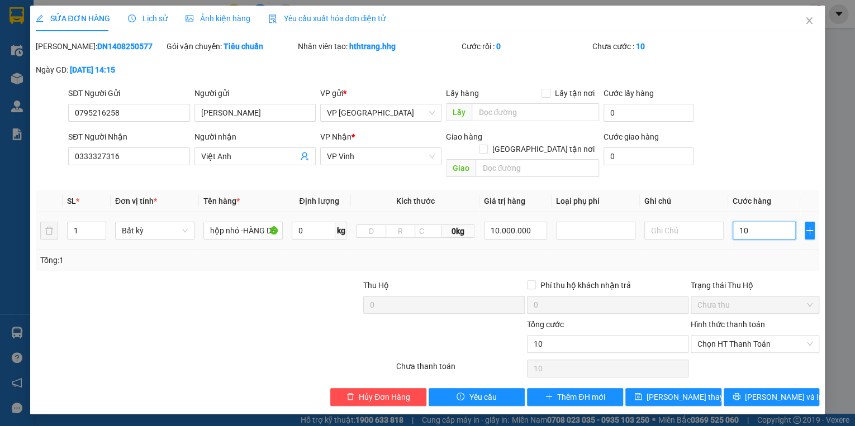
type input "150"
type input "1.500"
type input "15.000"
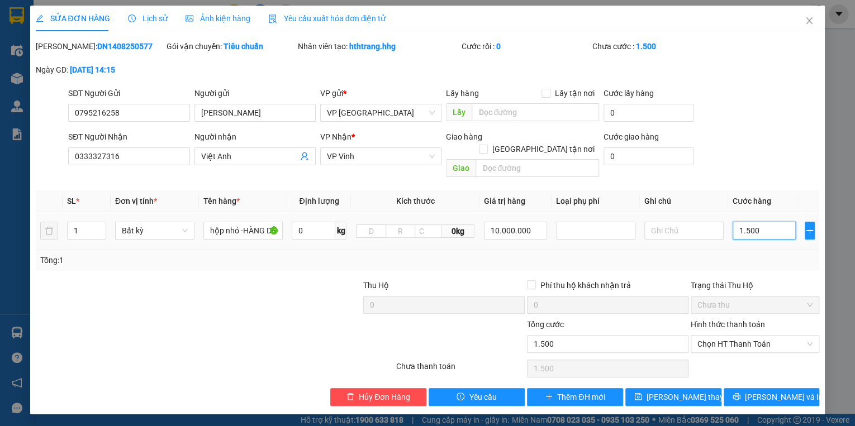
type input "15.000"
type input "150.000"
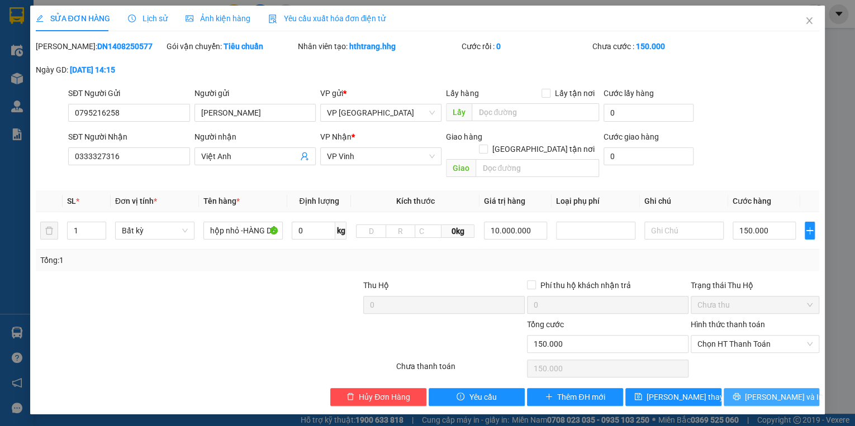
click at [771, 391] on span "[PERSON_NAME] và In" at bounding box center [784, 397] width 78 height 12
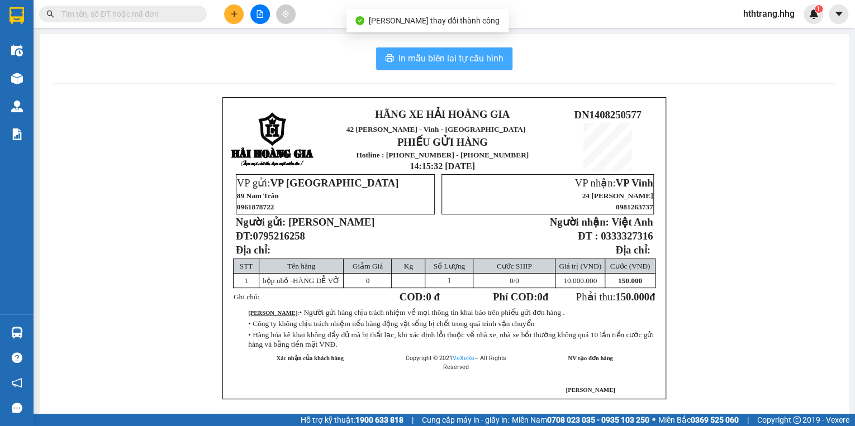
click at [455, 54] on span "In mẫu biên lai tự cấu hình" at bounding box center [451, 58] width 105 height 14
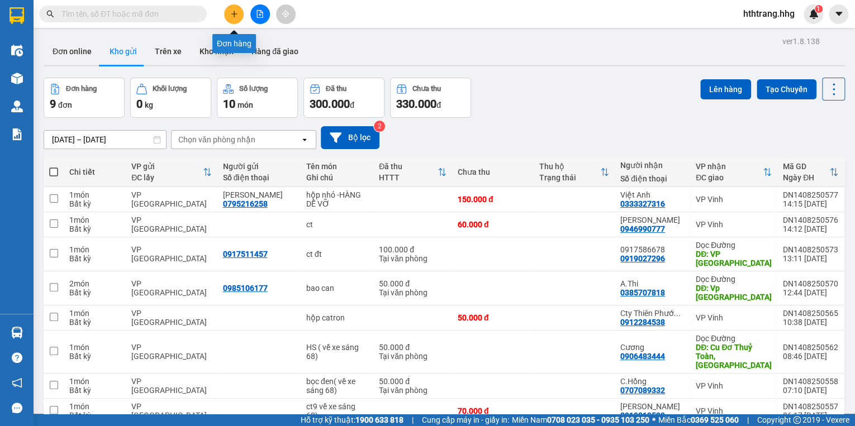
click at [230, 11] on icon "plus" at bounding box center [234, 14] width 8 height 8
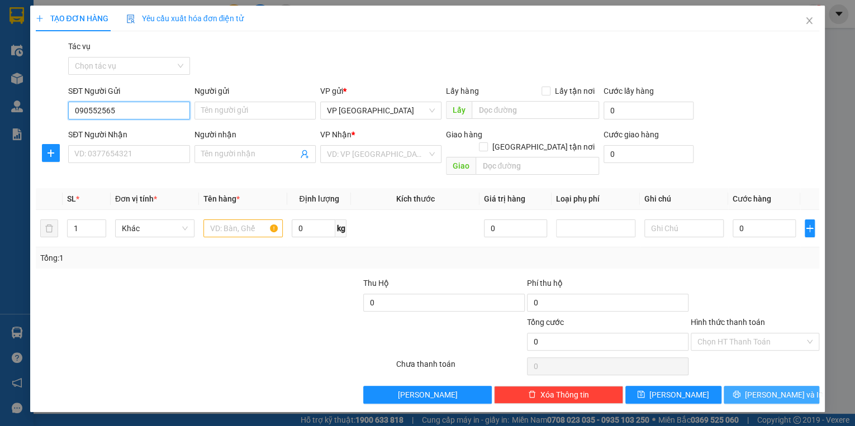
type input "0905525654"
click at [144, 129] on div "0905525654 - Nguyên" at bounding box center [129, 133] width 108 height 12
type input "Nguyên"
type input "0905525654"
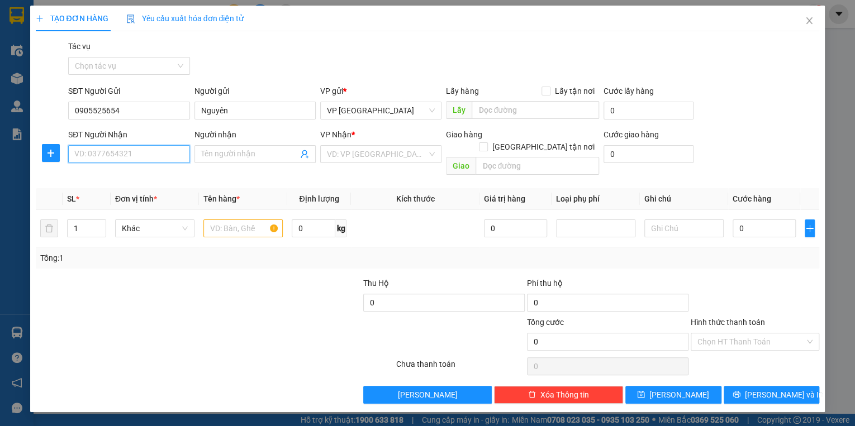
click at [131, 151] on input "SĐT Người Nhận" at bounding box center [128, 154] width 121 height 18
click at [130, 177] on div "0868353828 - [PERSON_NAME]." at bounding box center [131, 176] width 112 height 12
type input "0868353828"
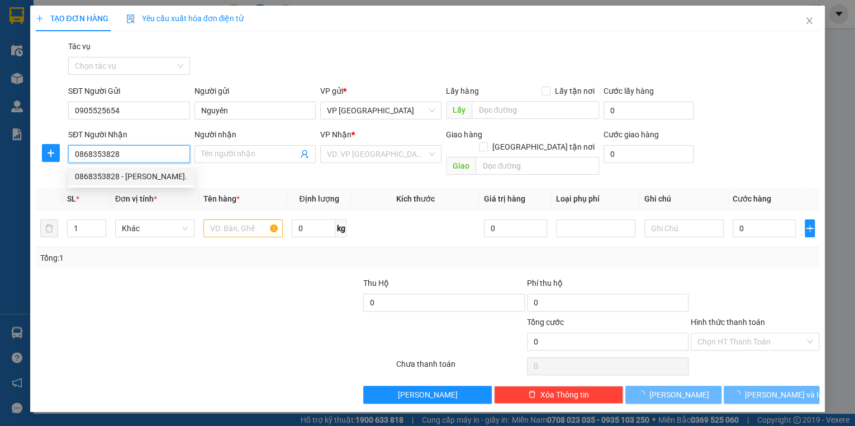
type input "[PERSON_NAME]."
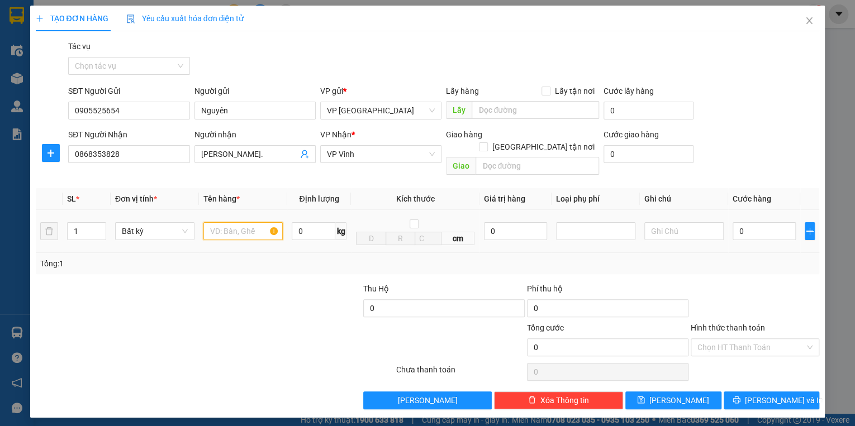
click at [224, 222] on input "text" at bounding box center [242, 231] width 79 height 18
type input "CT"
click at [747, 224] on input "0" at bounding box center [764, 231] width 63 height 18
type input "5"
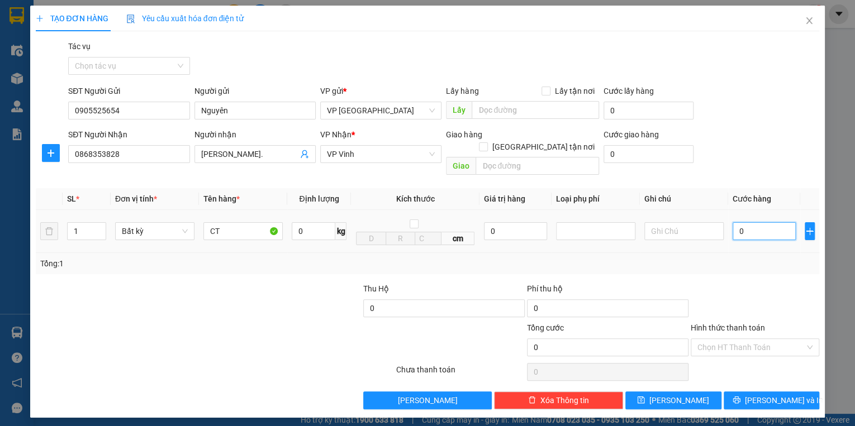
type input "5"
type input "50"
type input "500"
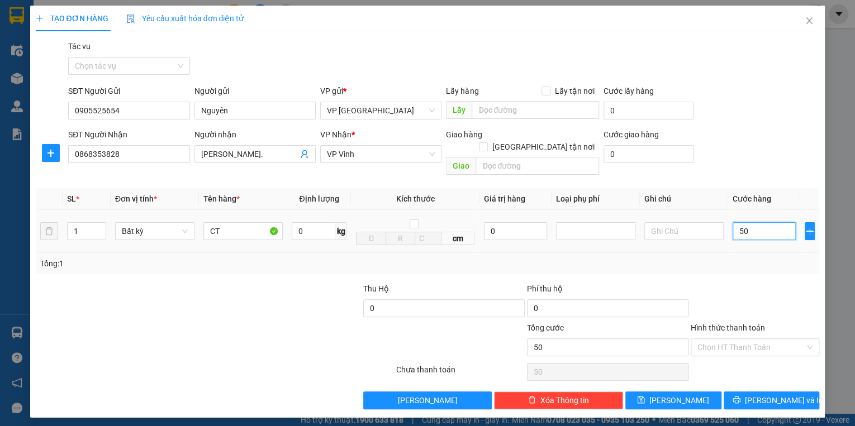
type input "500"
type input "5.000"
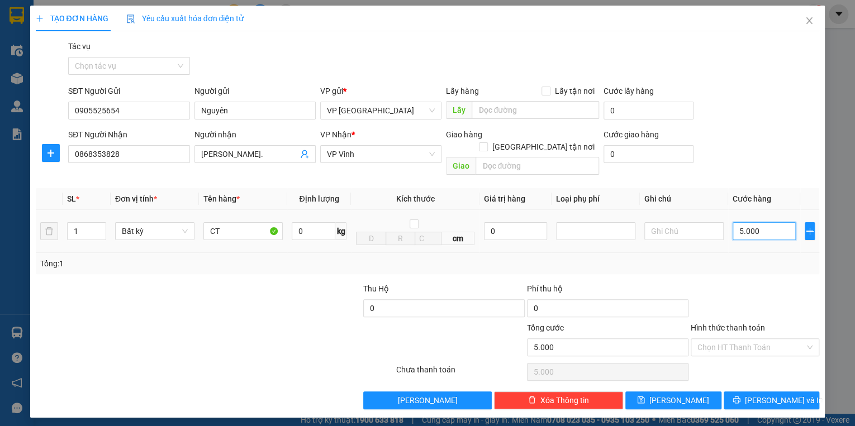
type input "50.000"
click at [772, 395] on span "[PERSON_NAME] và In" at bounding box center [784, 401] width 78 height 12
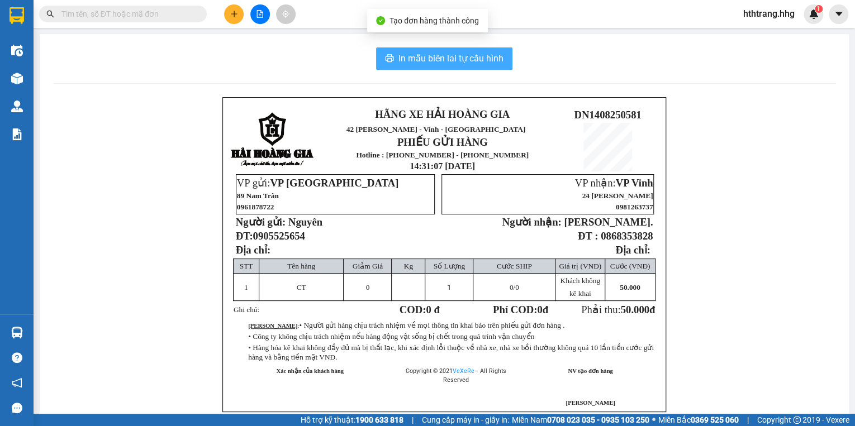
click at [446, 55] on span "In mẫu biên lai tự cấu hình" at bounding box center [451, 58] width 105 height 14
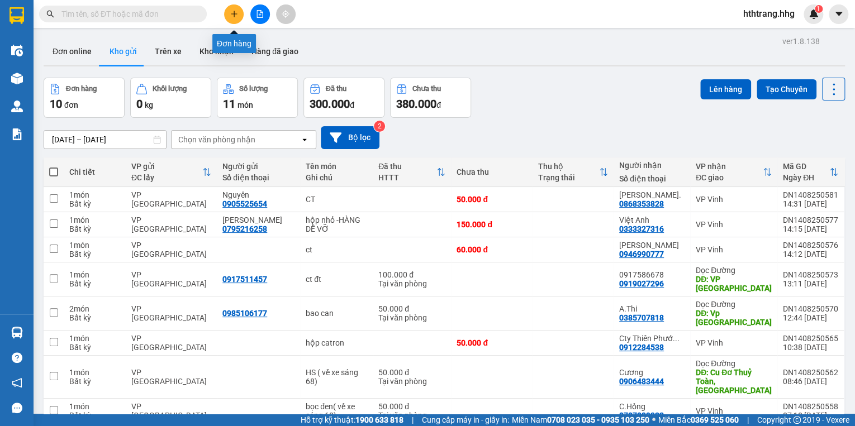
click at [235, 15] on icon "plus" at bounding box center [234, 14] width 8 height 8
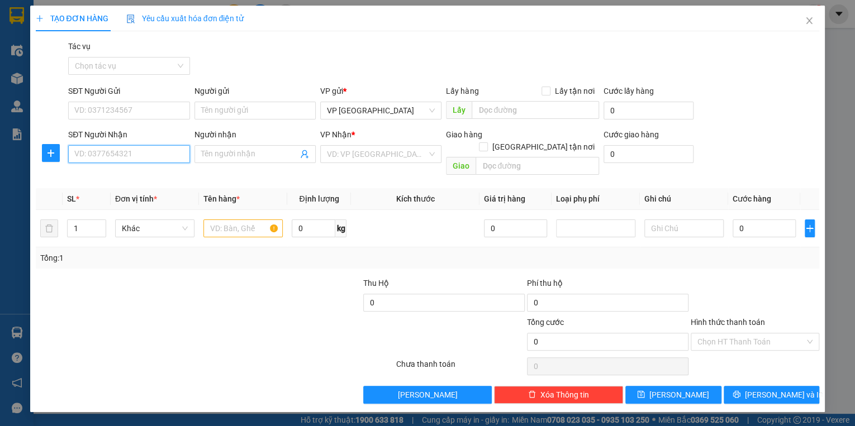
click at [141, 158] on input "SĐT Người Nhận" at bounding box center [128, 154] width 121 height 18
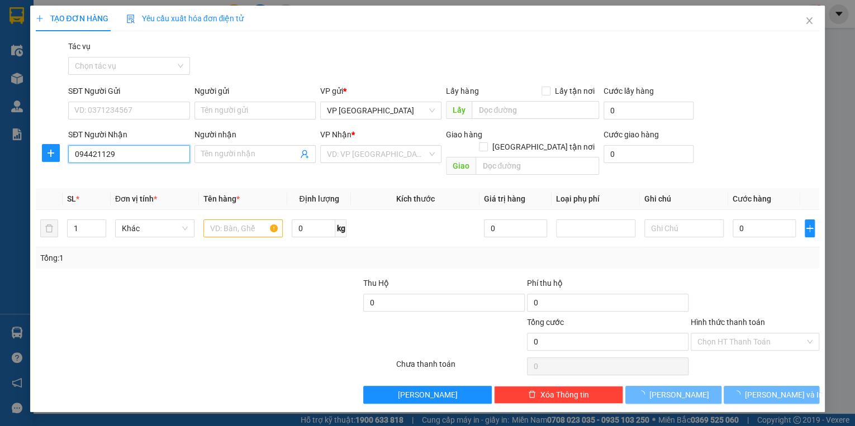
type input "0944211290"
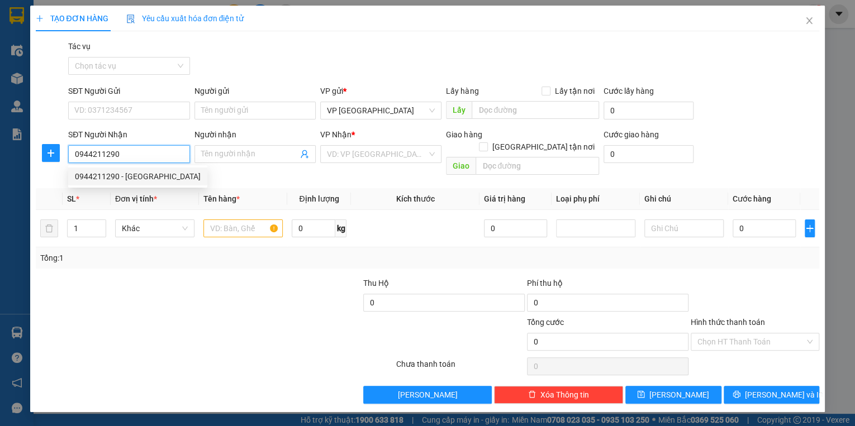
click at [139, 175] on div "0944211290 - [GEOGRAPHIC_DATA]" at bounding box center [138, 176] width 126 height 12
type input "[PERSON_NAME]"
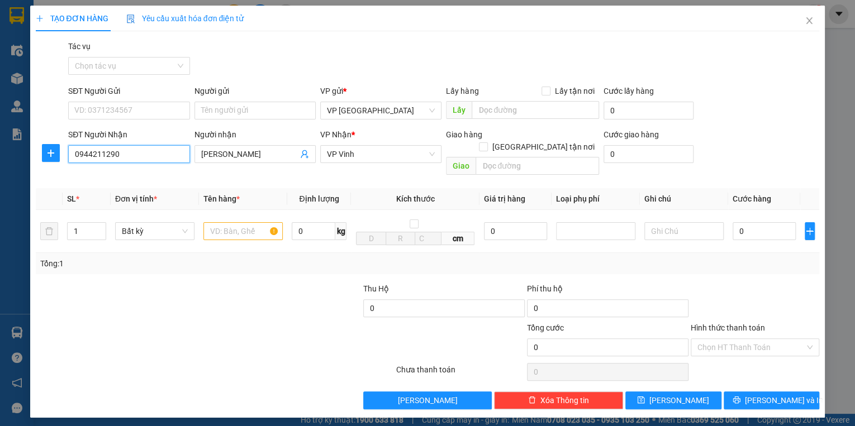
drag, startPoint x: 118, startPoint y: 154, endPoint x: 112, endPoint y: 150, distance: 7.3
click at [47, 145] on div "SĐT Người Nhận 0944211290 Người nhận Anh Đức VP Nhận * VP Vinh Giao hàng Giao t…" at bounding box center [428, 154] width 786 height 51
type input "0944211290"
click at [241, 226] on input "text" at bounding box center [242, 231] width 79 height 18
click at [767, 222] on input "0" at bounding box center [764, 231] width 63 height 18
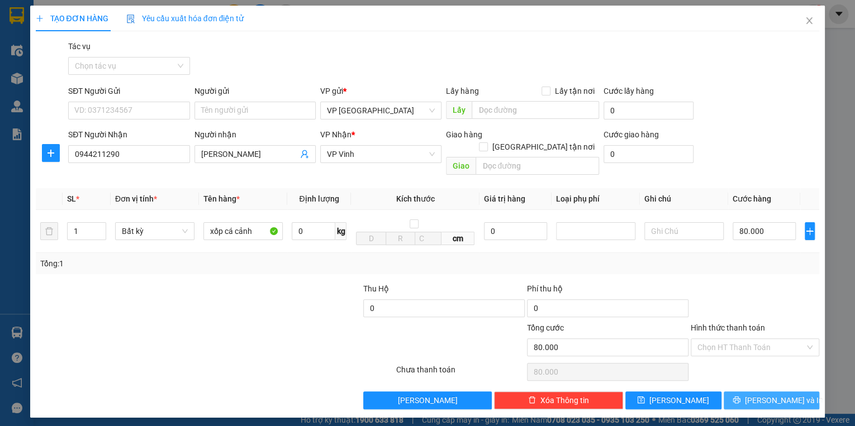
click at [781, 395] on span "[PERSON_NAME] và In" at bounding box center [784, 401] width 78 height 12
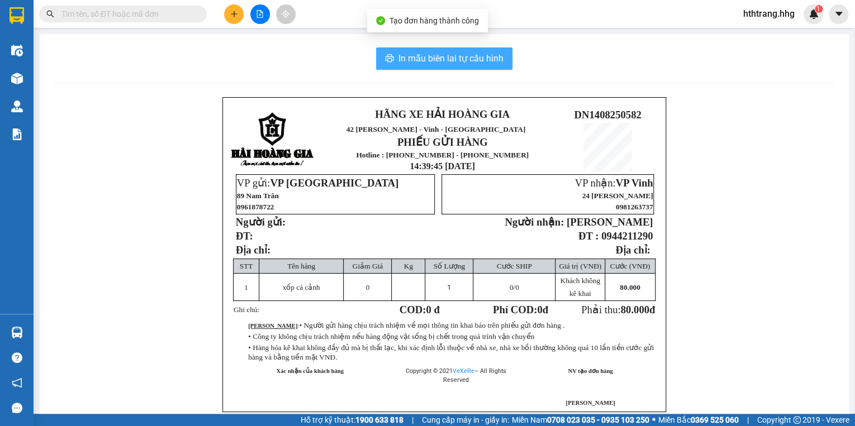
click at [454, 58] on span "In mẫu biên lai tự cấu hình" at bounding box center [451, 58] width 105 height 14
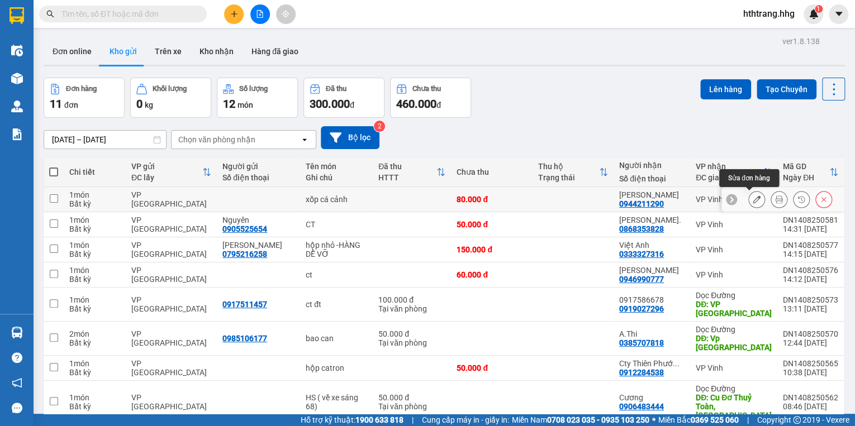
click at [753, 197] on icon at bounding box center [757, 200] width 8 height 8
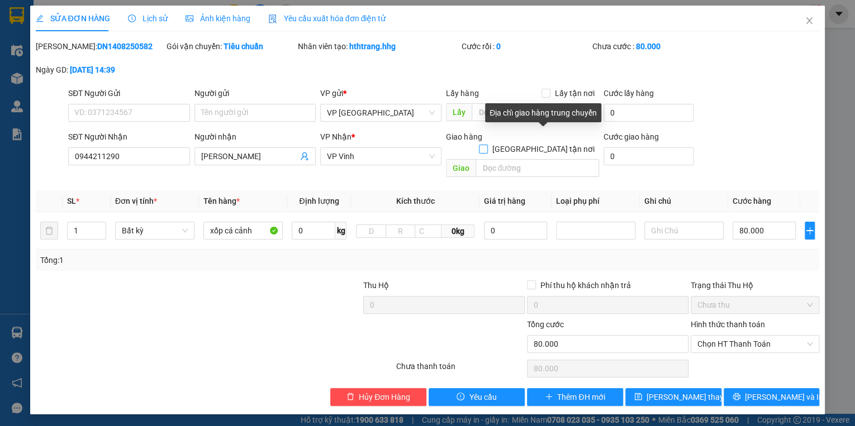
click at [487, 145] on input "[GEOGRAPHIC_DATA] tận nơi" at bounding box center [483, 149] width 8 height 8
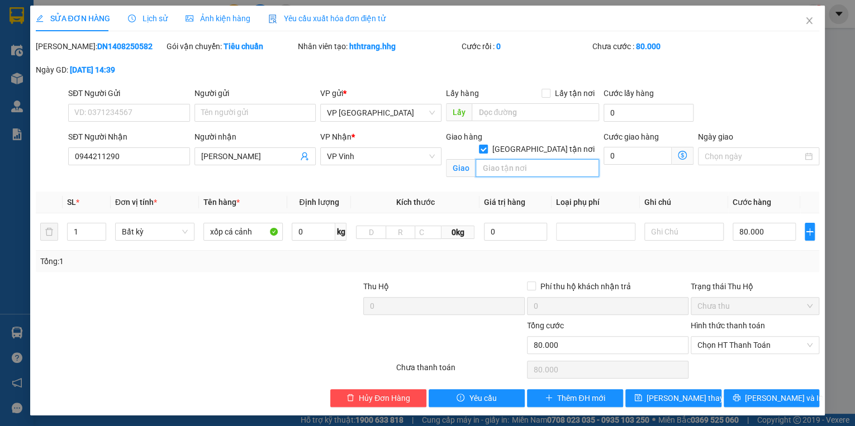
click at [499, 159] on input "text" at bounding box center [538, 168] width 124 height 18
click at [91, 110] on input "SĐT Người Gửi" at bounding box center [128, 113] width 121 height 18
click at [559, 159] on input "190 [PERSON_NAME]" at bounding box center [538, 168] width 124 height 18
click at [570, 159] on input "190 [PERSON_NAME]" at bounding box center [538, 168] width 124 height 18
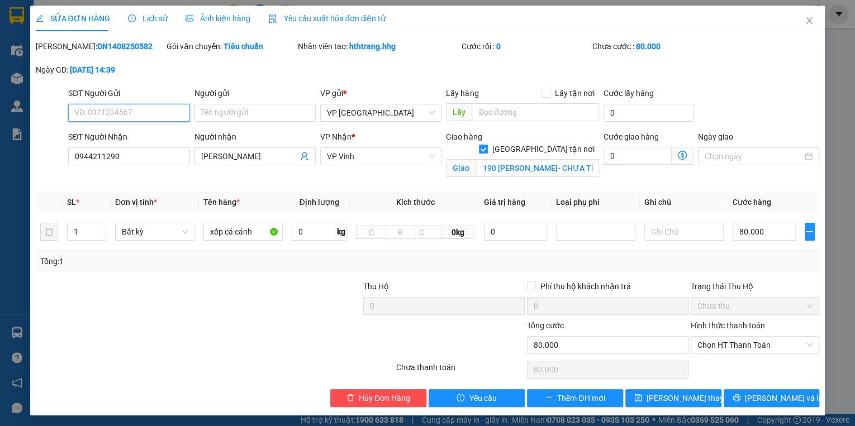
click at [98, 112] on input "SĐT Người Gửi" at bounding box center [128, 113] width 121 height 18
click at [769, 397] on span "[PERSON_NAME] và In" at bounding box center [784, 398] width 78 height 12
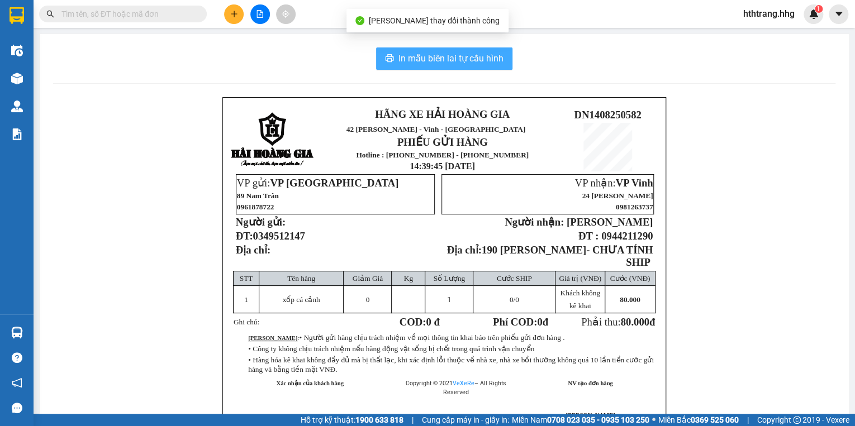
click at [458, 55] on span "In mẫu biên lai tự cấu hình" at bounding box center [451, 58] width 105 height 14
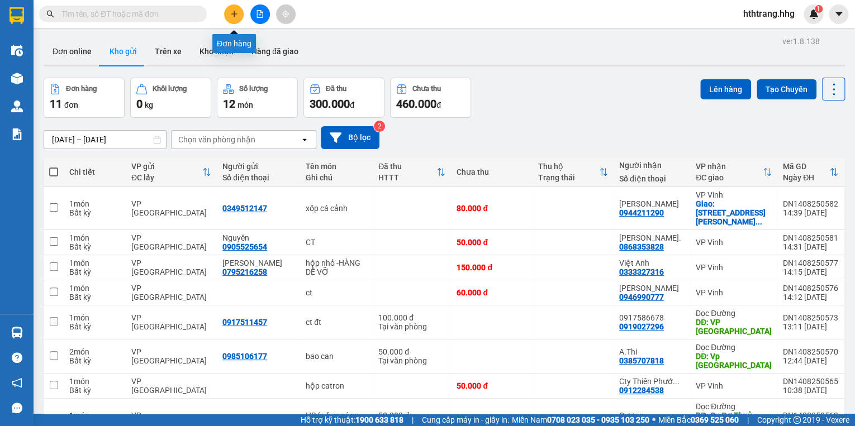
click at [236, 13] on icon "plus" at bounding box center [234, 14] width 8 height 8
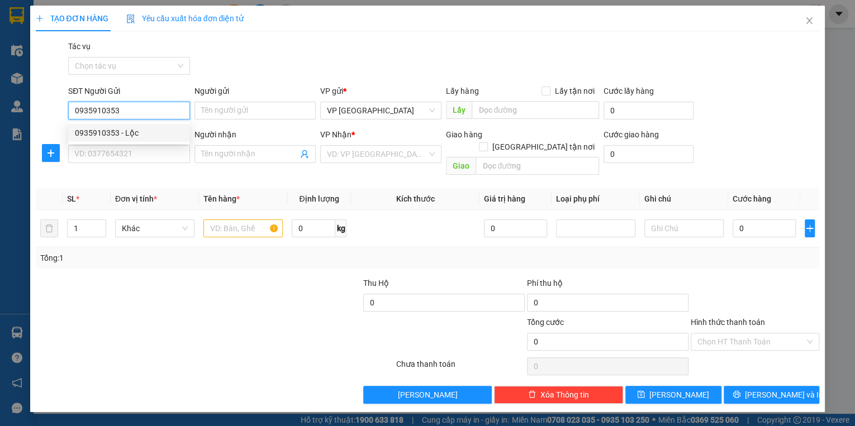
click at [119, 134] on div "0935910353 - Lộc" at bounding box center [129, 133] width 108 height 12
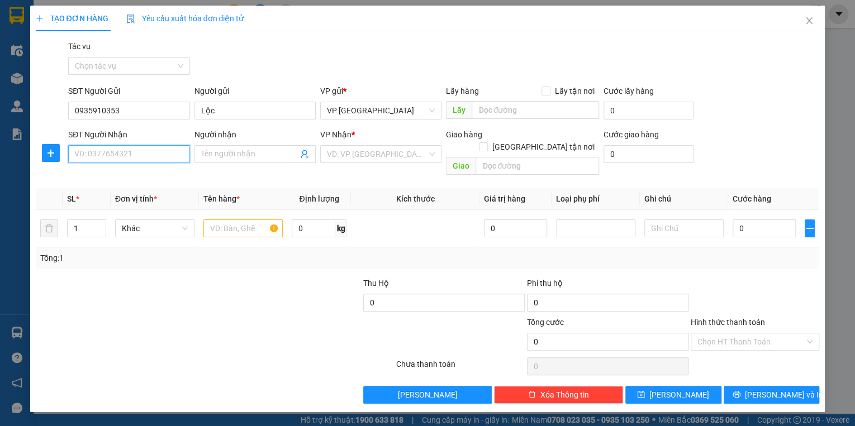
click at [121, 153] on input "SĐT Người Nhận" at bounding box center [128, 154] width 121 height 18
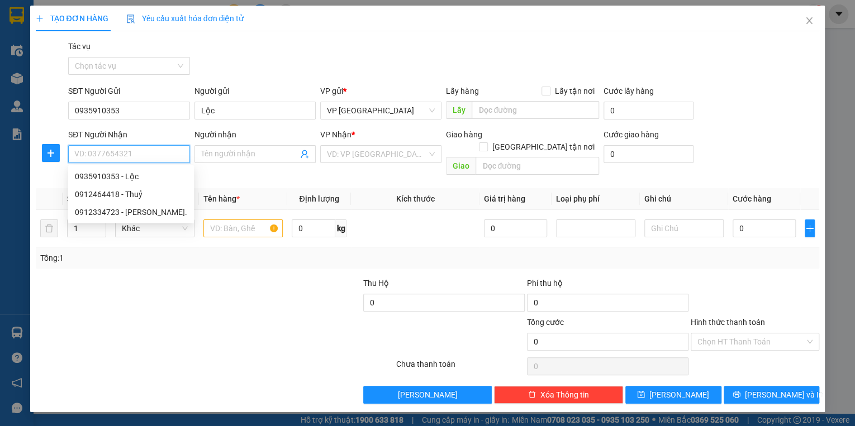
click at [121, 153] on input "SĐT Người Nhận" at bounding box center [128, 154] width 121 height 18
click at [121, 196] on div "0912464418 - Thuỷ" at bounding box center [131, 194] width 112 height 12
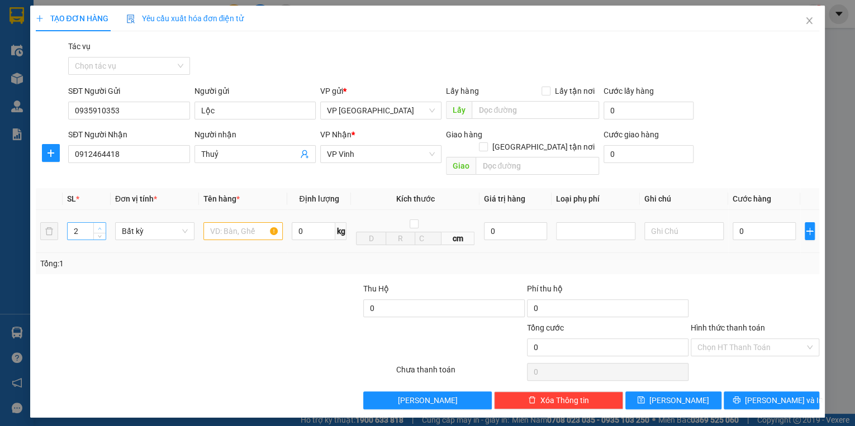
click at [101, 227] on icon "up" at bounding box center [100, 229] width 4 height 4
click at [219, 222] on input "text" at bounding box center [242, 231] width 79 height 18
click at [761, 222] on input "0" at bounding box center [764, 231] width 63 height 18
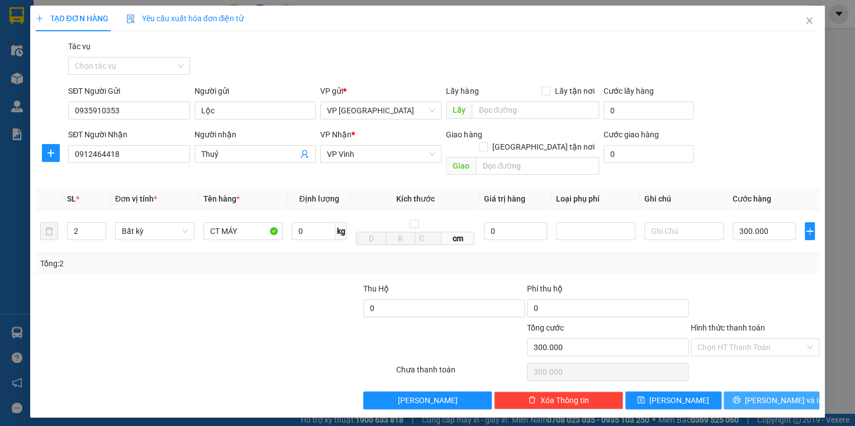
click at [780, 395] on span "[PERSON_NAME] và In" at bounding box center [784, 401] width 78 height 12
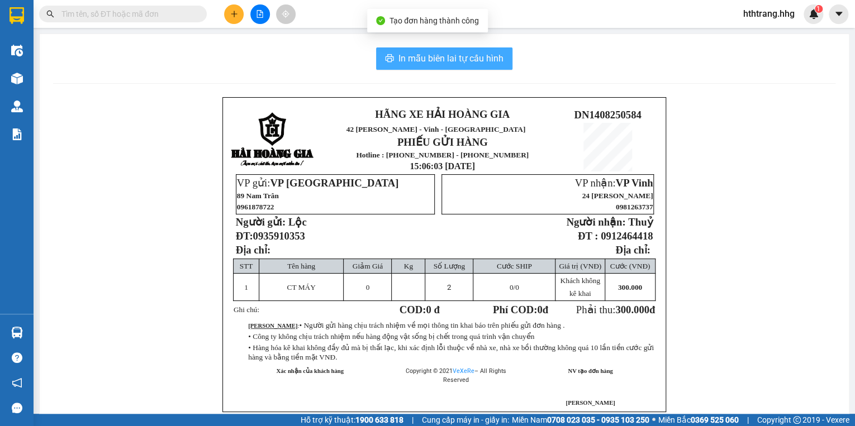
click at [456, 58] on span "In mẫu biên lai tự cấu hình" at bounding box center [451, 58] width 105 height 14
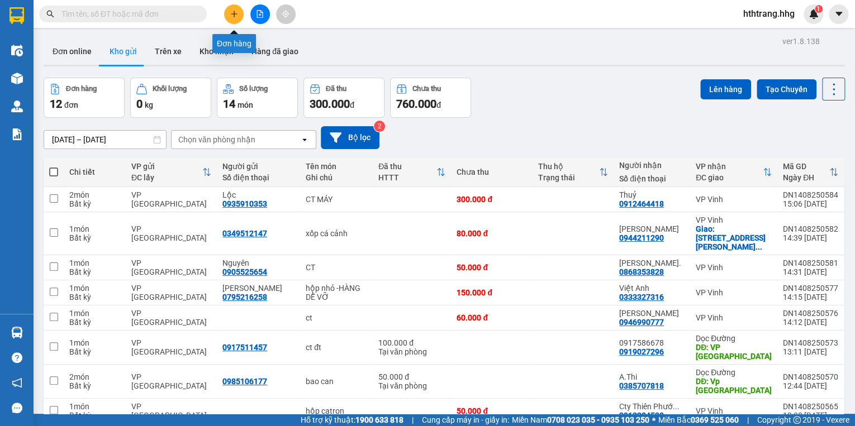
click at [234, 16] on icon "plus" at bounding box center [234, 14] width 1 height 6
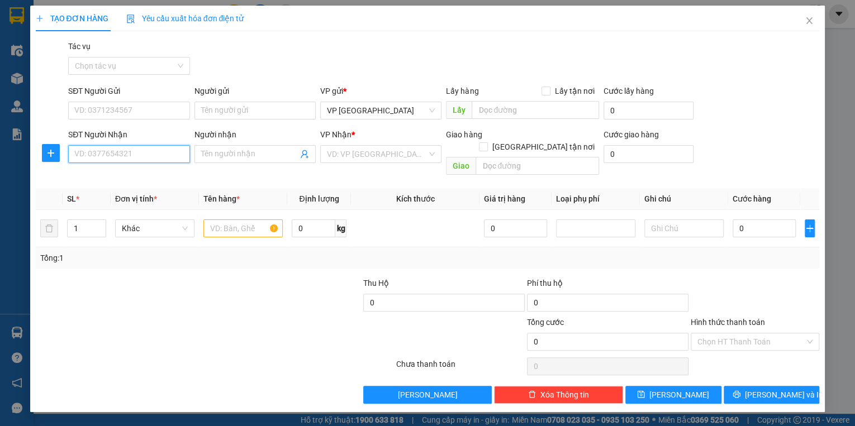
click at [123, 156] on input "SĐT Người Nhận" at bounding box center [128, 154] width 121 height 18
click at [87, 110] on input "SĐT Người Gửi" at bounding box center [128, 111] width 121 height 18
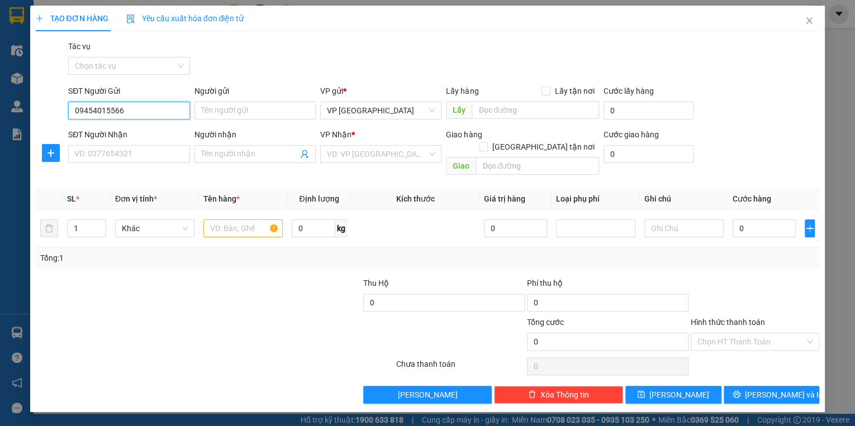
click at [95, 110] on input "09454015566" at bounding box center [128, 111] width 121 height 18
click at [134, 135] on div "0945015566 - Hương" at bounding box center [129, 133] width 108 height 12
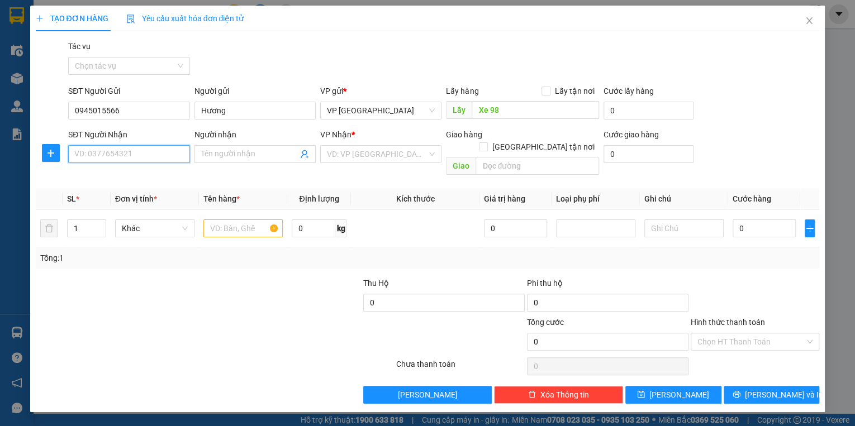
click at [127, 157] on input "SĐT Người Nhận" at bounding box center [128, 154] width 121 height 18
click at [128, 173] on div "0977133938 - [PERSON_NAME]" at bounding box center [138, 176] width 126 height 12
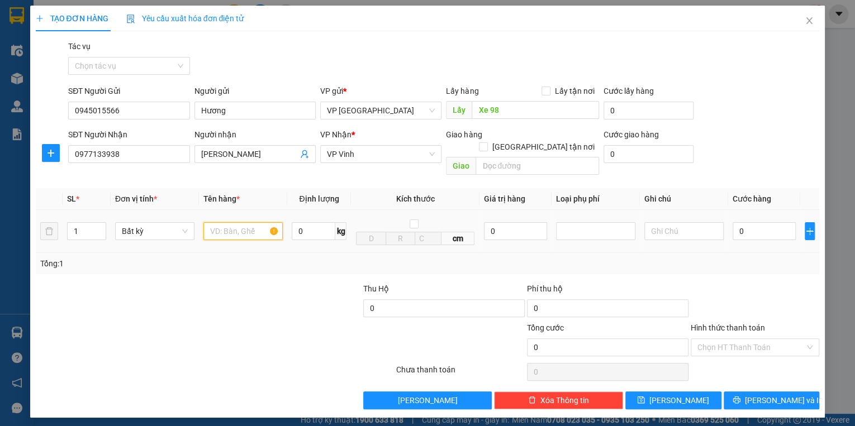
click at [226, 222] on input "text" at bounding box center [242, 231] width 79 height 18
click at [759, 222] on input "0" at bounding box center [764, 231] width 63 height 18
click at [761, 392] on button "[PERSON_NAME] và In" at bounding box center [772, 401] width 96 height 18
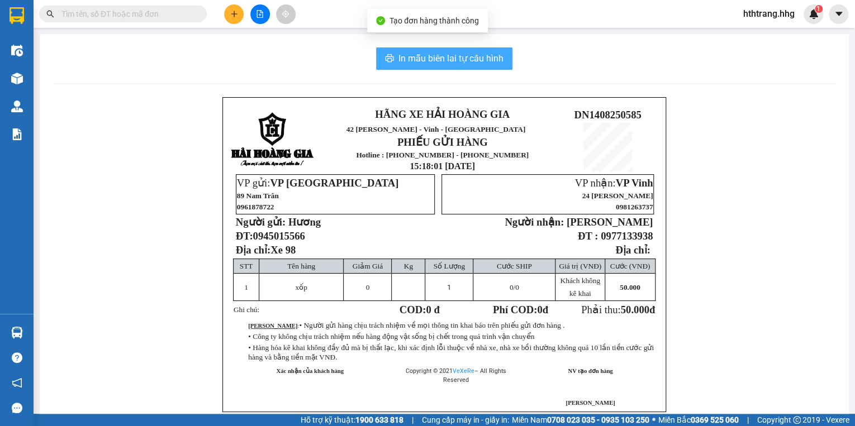
click at [461, 58] on span "In mẫu biên lai tự cấu hình" at bounding box center [451, 58] width 105 height 14
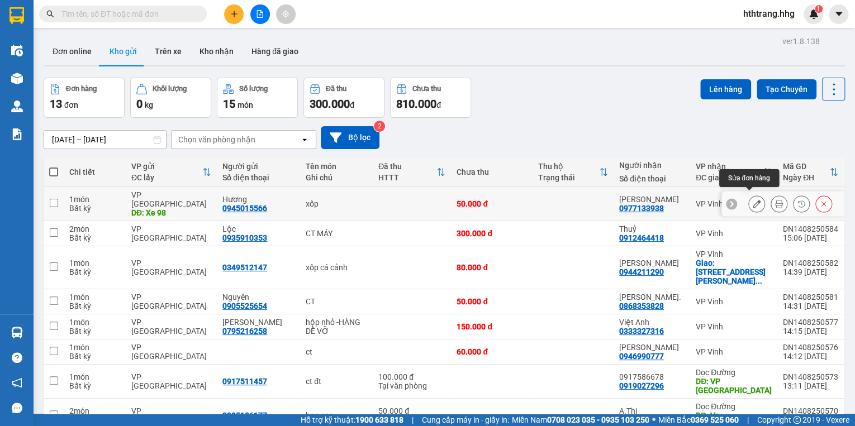
click at [753, 201] on icon at bounding box center [757, 204] width 8 height 8
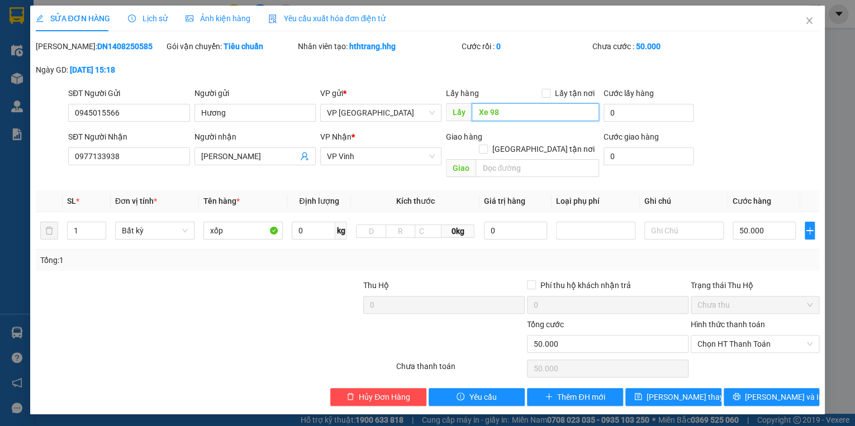
click at [511, 114] on input "Xe 98" at bounding box center [535, 112] width 127 height 18
click at [745, 388] on button "[PERSON_NAME] và In" at bounding box center [772, 397] width 96 height 18
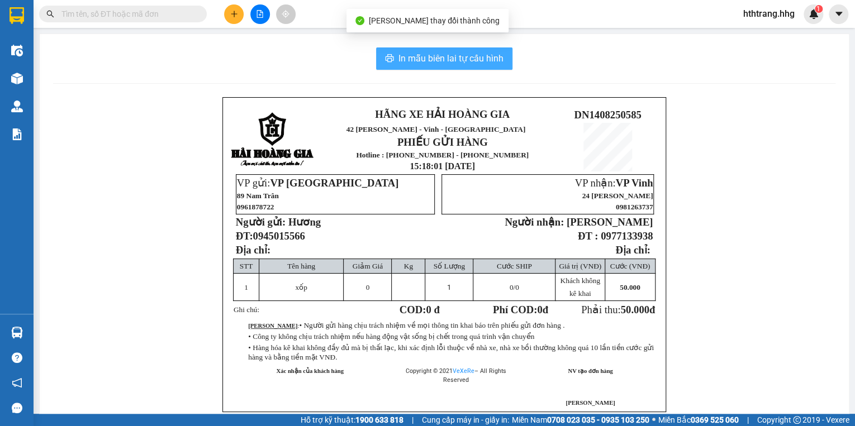
click at [465, 51] on button "In mẫu biên lai tự cấu hình" at bounding box center [444, 59] width 136 height 22
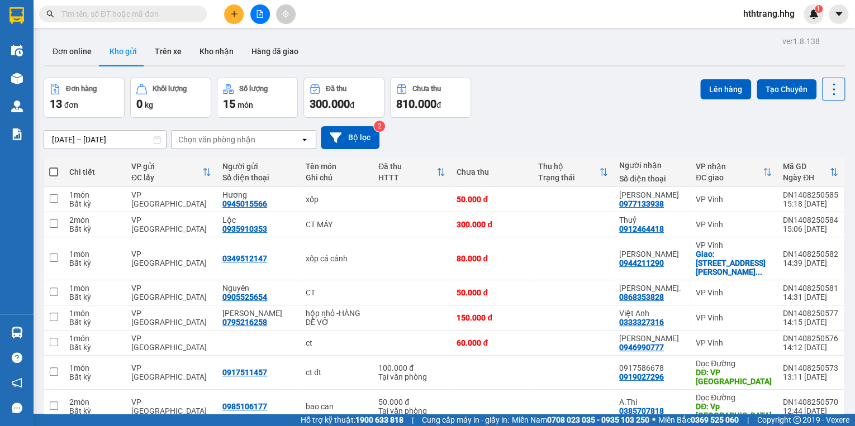
click at [233, 7] on button at bounding box center [234, 14] width 20 height 20
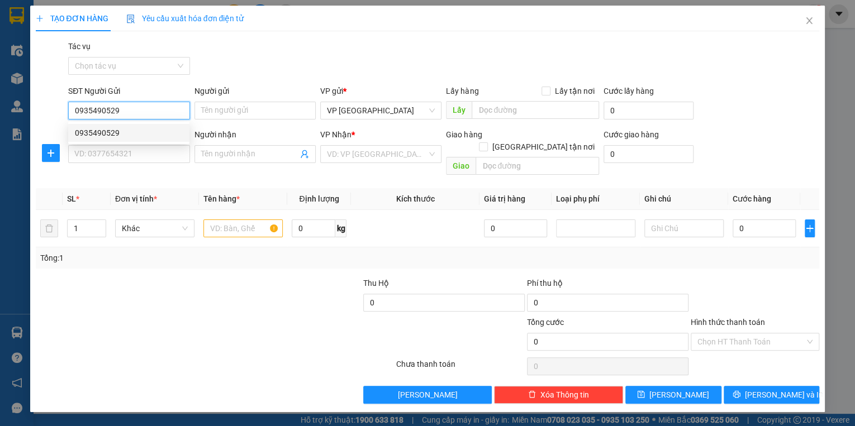
click at [105, 137] on div "0935490529" at bounding box center [129, 133] width 108 height 12
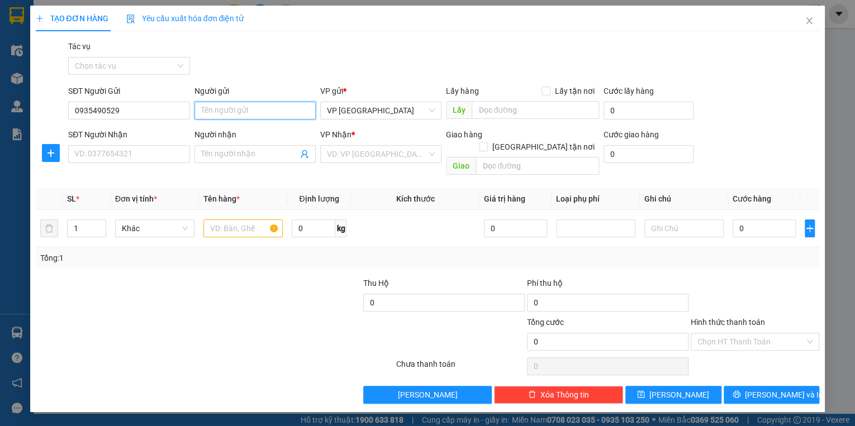
click at [230, 107] on input "Người gửi" at bounding box center [255, 111] width 121 height 18
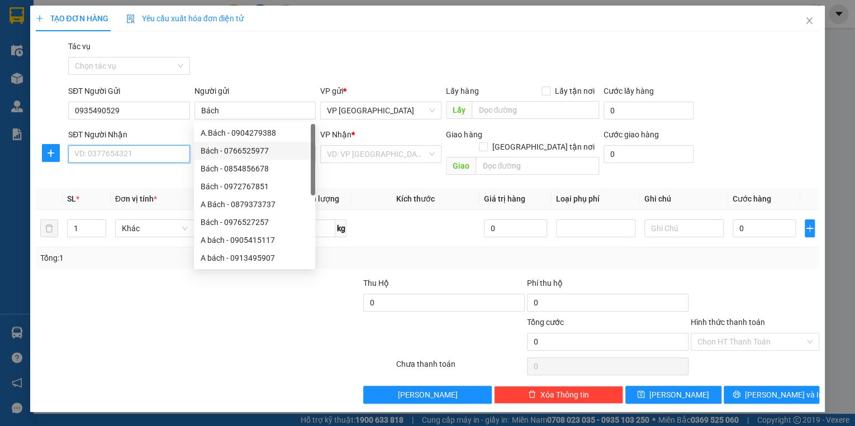
click at [119, 159] on input "SĐT Người Nhận" at bounding box center [128, 154] width 121 height 18
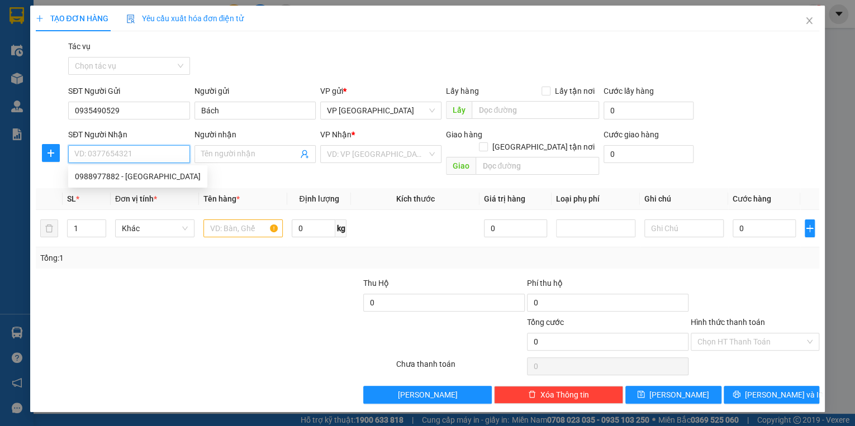
click at [118, 159] on input "SĐT Người Nhận" at bounding box center [128, 154] width 121 height 18
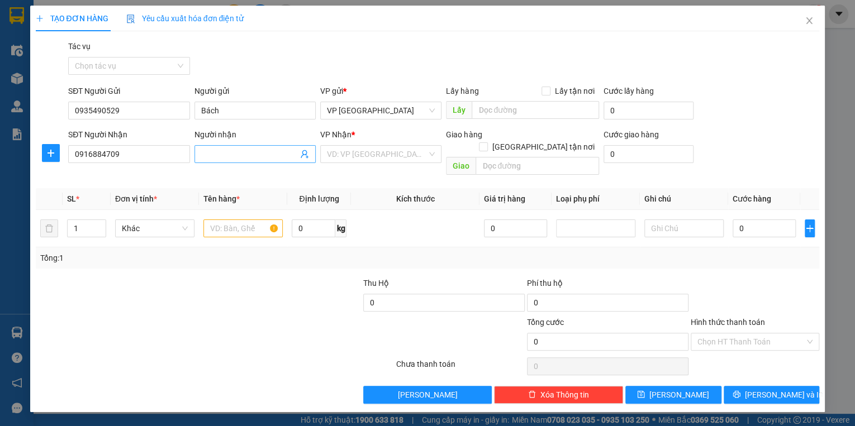
click at [224, 154] on input "Người nhận" at bounding box center [249, 154] width 97 height 12
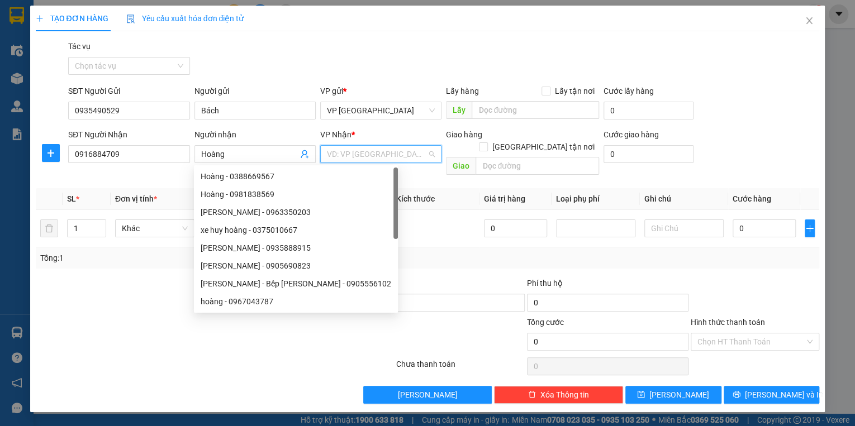
click at [360, 153] on input "search" at bounding box center [377, 154] width 100 height 17
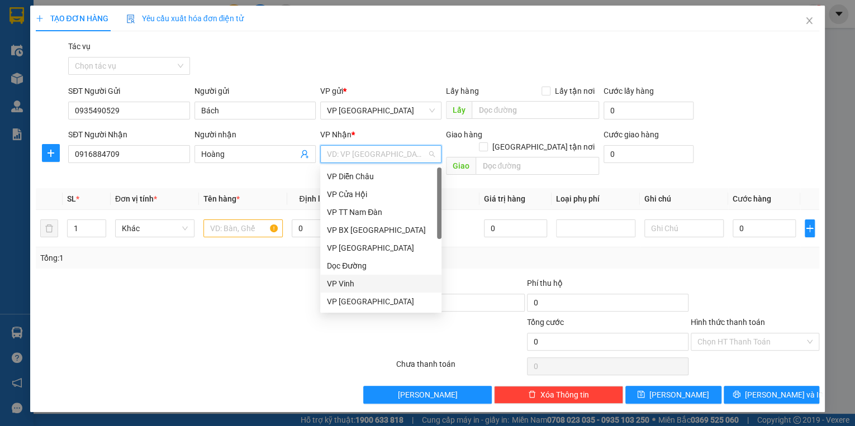
click at [356, 282] on div "VP Vinh" at bounding box center [381, 284] width 108 height 12
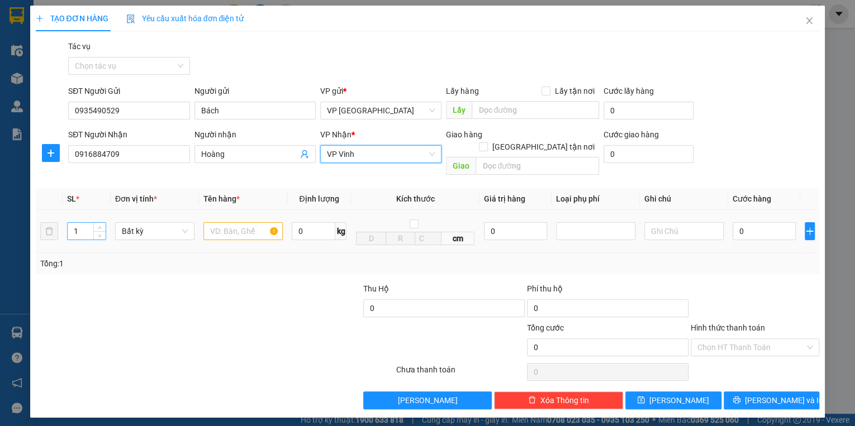
click at [84, 223] on input "1" at bounding box center [87, 231] width 38 height 17
click at [241, 222] on input "text" at bounding box center [242, 231] width 79 height 18
click at [750, 222] on input "0" at bounding box center [764, 231] width 63 height 18
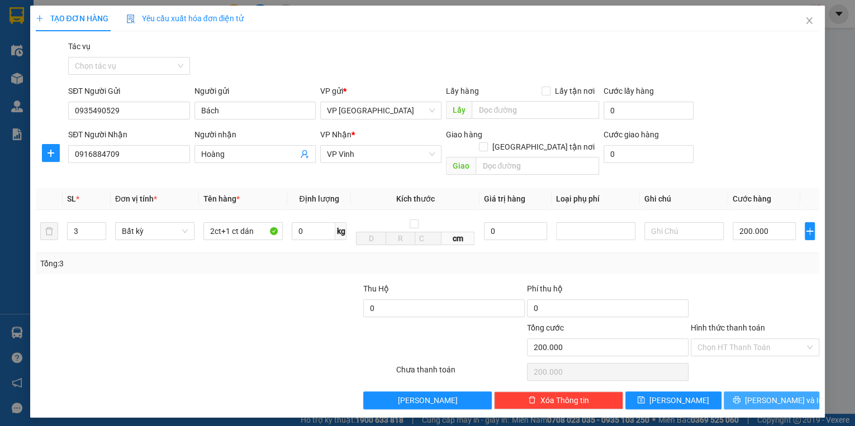
click at [783, 395] on span "[PERSON_NAME] và In" at bounding box center [784, 401] width 78 height 12
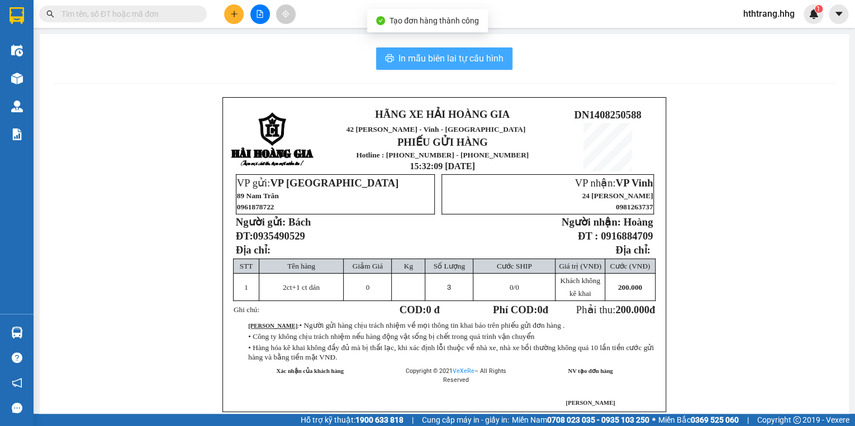
click at [465, 56] on span "In mẫu biên lai tự cấu hình" at bounding box center [451, 58] width 105 height 14
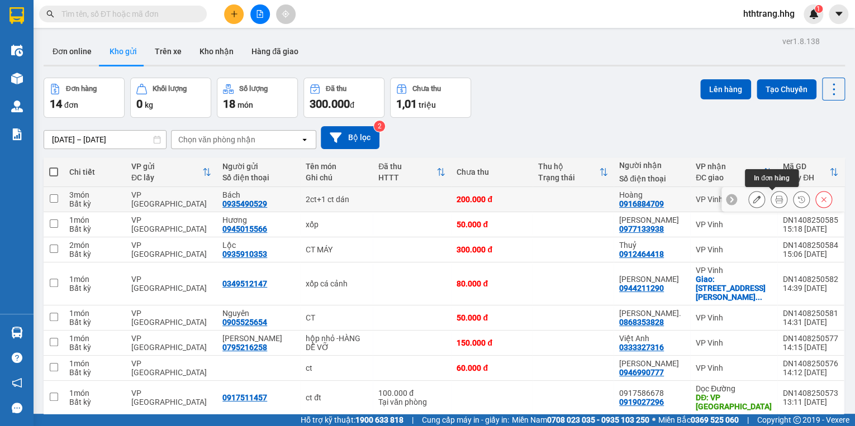
click at [775, 198] on icon at bounding box center [779, 200] width 8 height 8
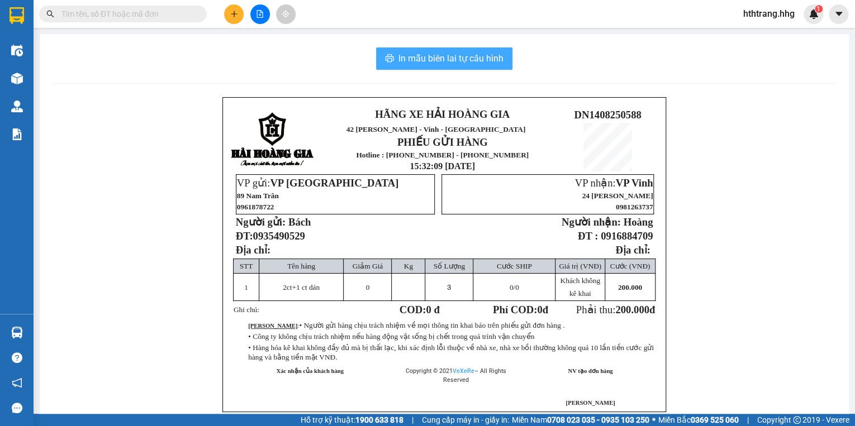
click at [443, 58] on span "In mẫu biên lai tự cấu hình" at bounding box center [451, 58] width 105 height 14
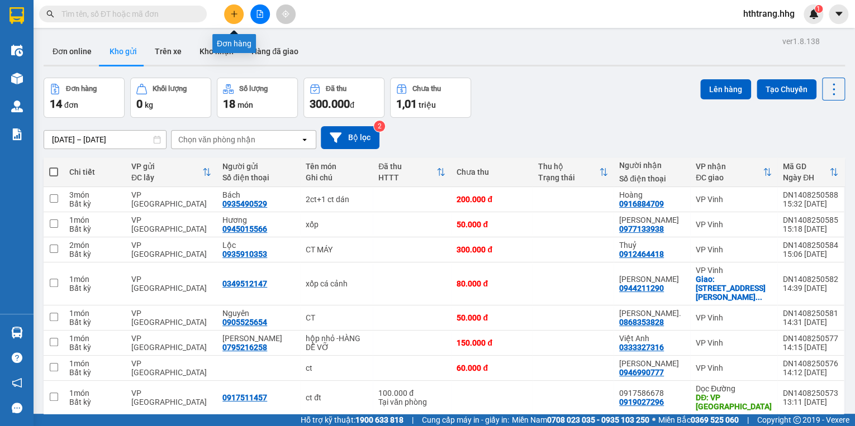
click at [233, 18] on button at bounding box center [234, 14] width 20 height 20
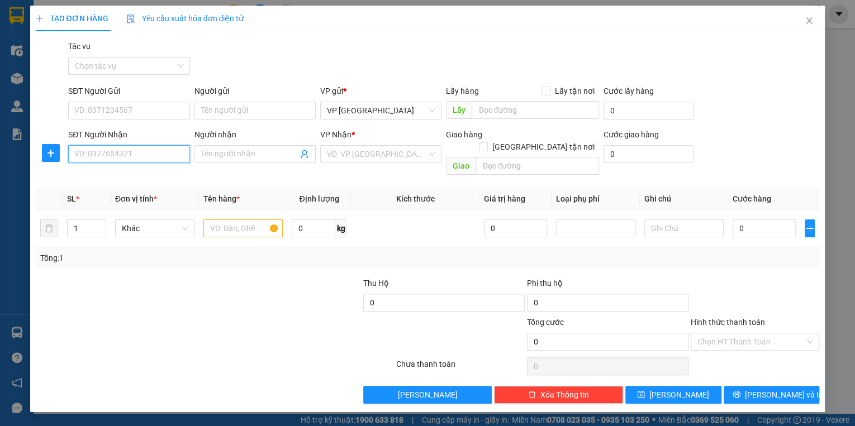
click at [136, 157] on input "SĐT Người Nhận" at bounding box center [128, 154] width 121 height 18
click at [132, 176] on div "0975848636 - Chị Thuý" at bounding box center [129, 176] width 108 height 12
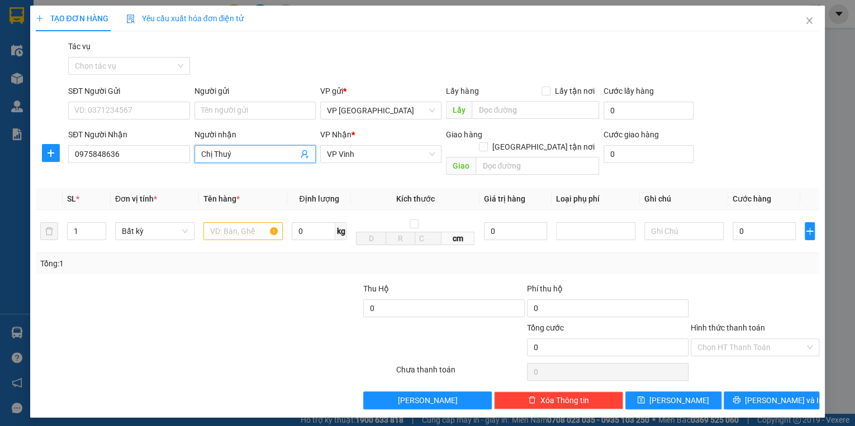
click at [240, 151] on input "Chị Thuý" at bounding box center [249, 154] width 97 height 12
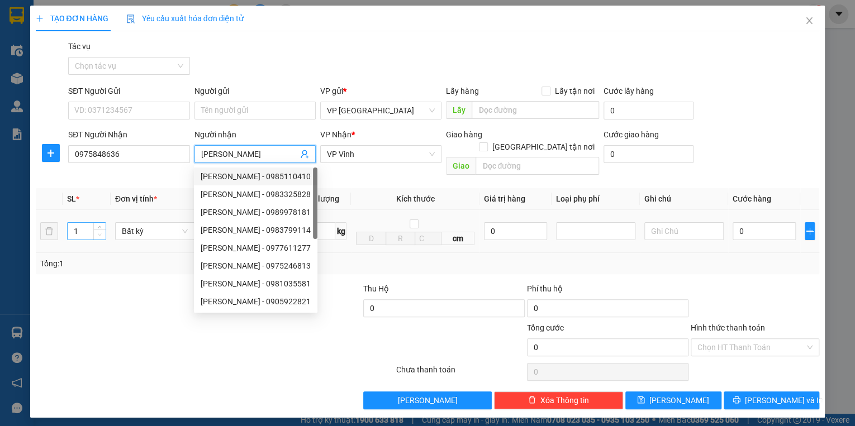
click at [93, 230] on span "Decrease Value" at bounding box center [99, 235] width 12 height 10
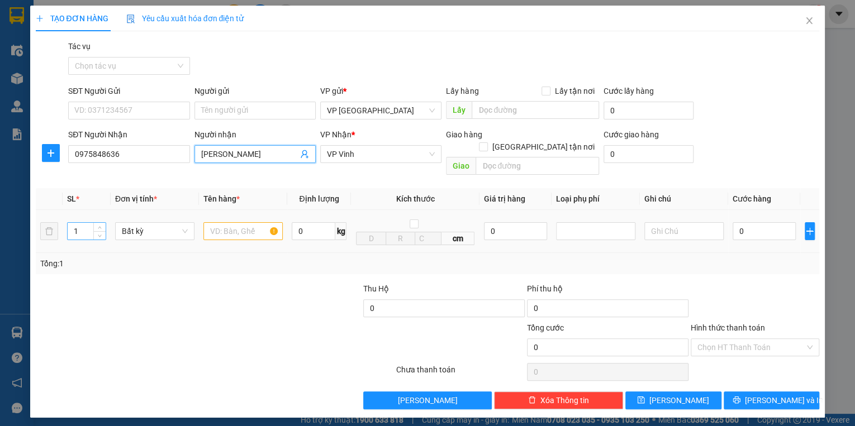
click at [78, 223] on input "1" at bounding box center [87, 231] width 38 height 17
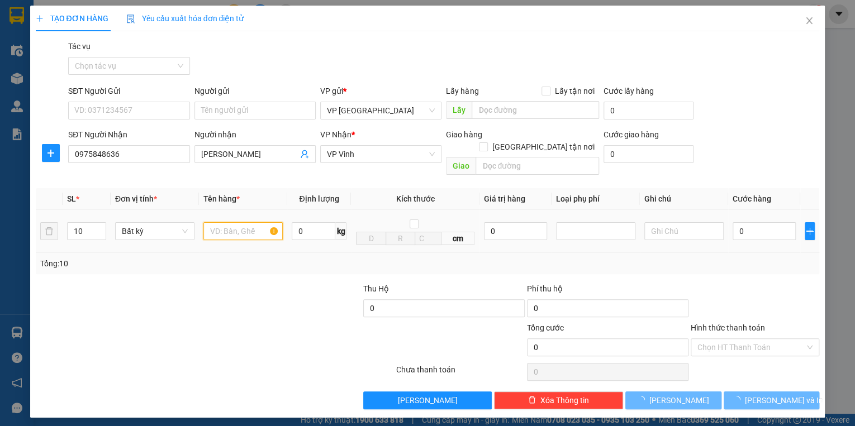
click at [217, 222] on input "text" at bounding box center [242, 231] width 79 height 18
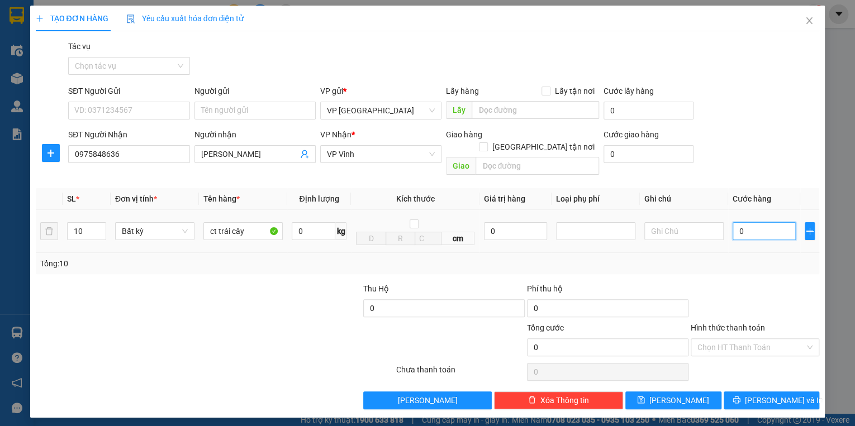
click at [760, 224] on input "0" at bounding box center [764, 231] width 63 height 18
click at [788, 395] on span "[PERSON_NAME] và In" at bounding box center [784, 401] width 78 height 12
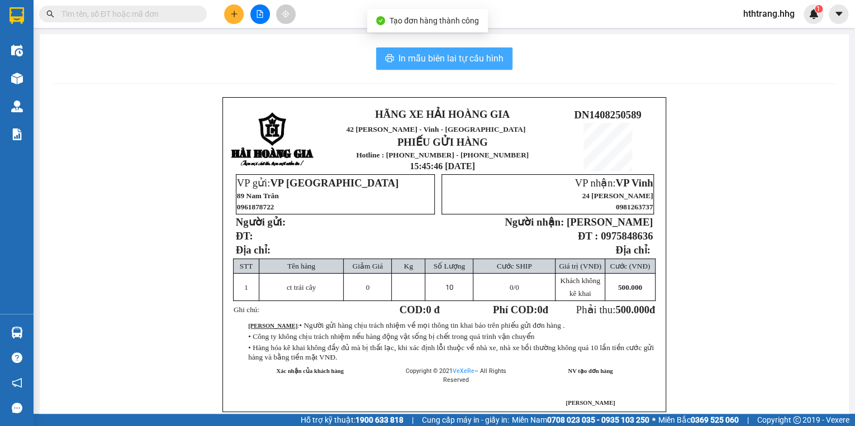
click at [440, 58] on span "In mẫu biên lai tự cấu hình" at bounding box center [451, 58] width 105 height 14
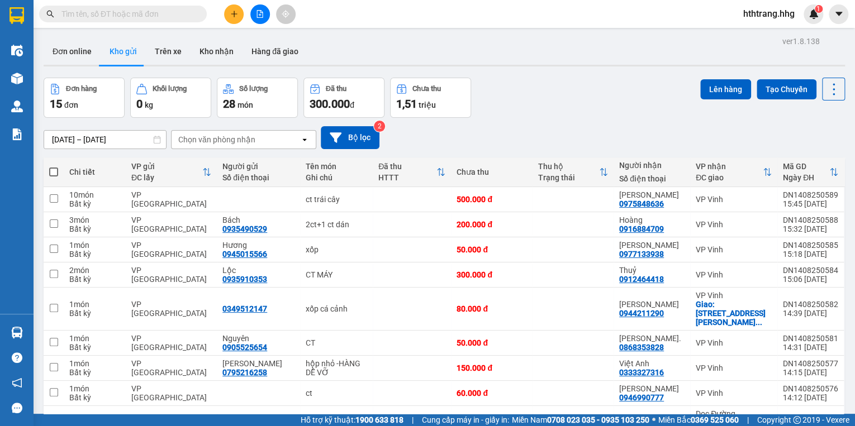
click at [172, 15] on input "text" at bounding box center [127, 14] width 132 height 12
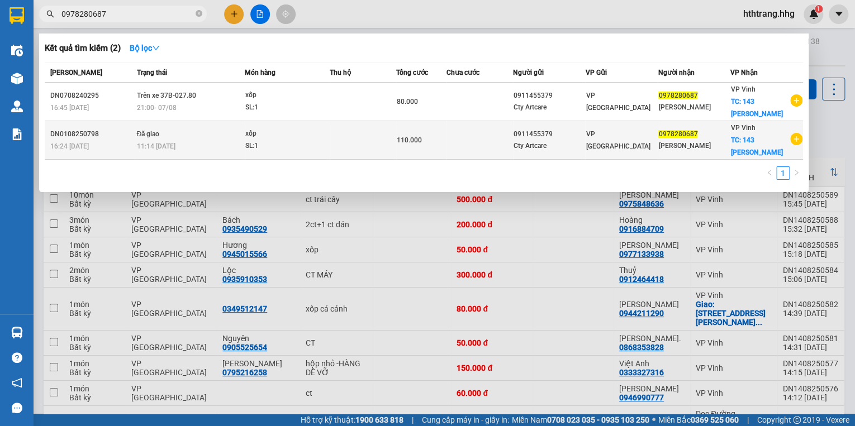
click at [702, 133] on div "0978280687" at bounding box center [694, 135] width 72 height 12
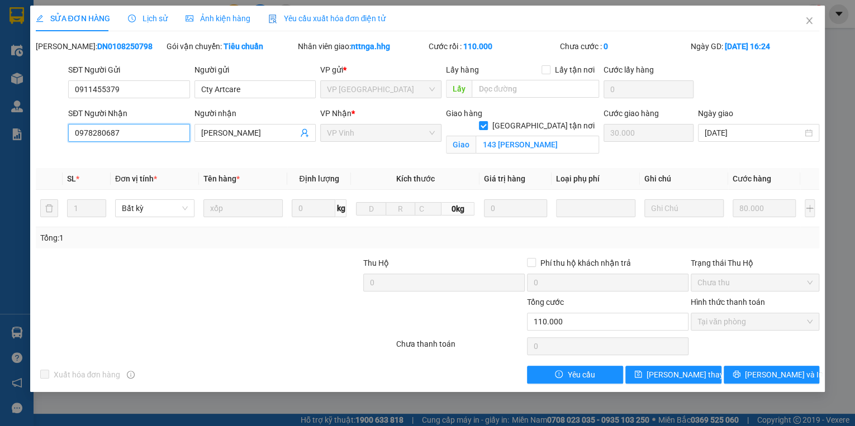
drag, startPoint x: 123, startPoint y: 131, endPoint x: 53, endPoint y: 134, distance: 70.5
click at [53, 134] on div "SĐT Người Nhận 0978280687 0978280687 Người nhận [PERSON_NAME] VP Nhận * VP Vinh…" at bounding box center [428, 133] width 786 height 53
click at [811, 17] on icon "close" at bounding box center [809, 20] width 9 height 9
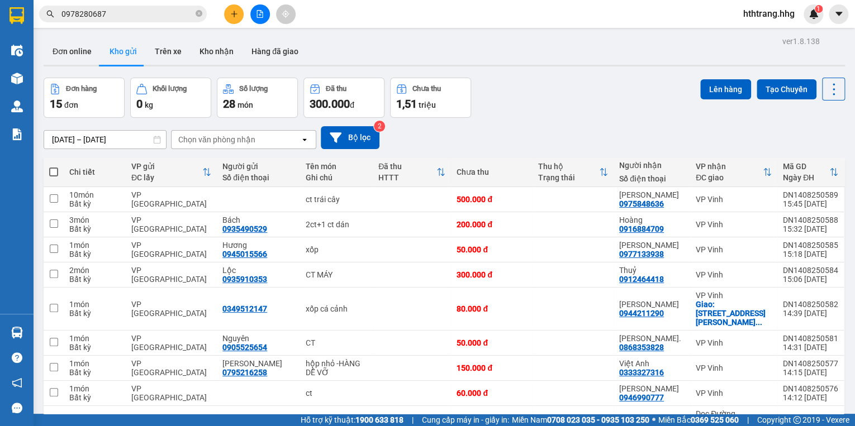
click at [234, 13] on icon "plus" at bounding box center [234, 13] width 6 height 1
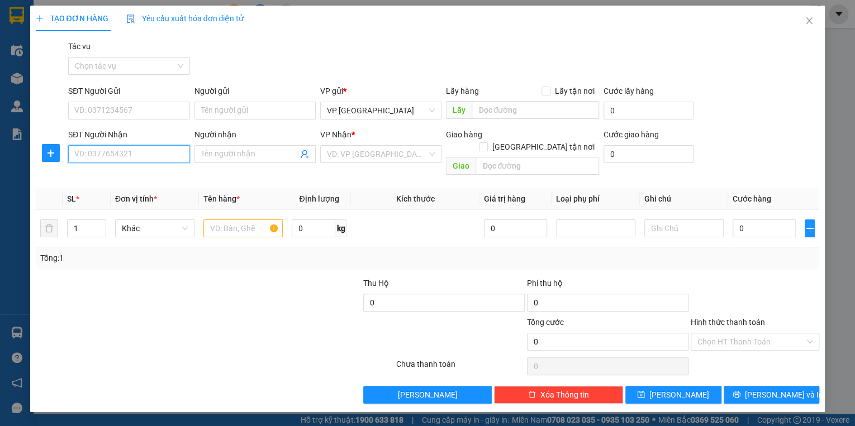
paste input "0978280687"
click at [139, 174] on div "0978280687 - [PERSON_NAME]" at bounding box center [130, 176] width 110 height 12
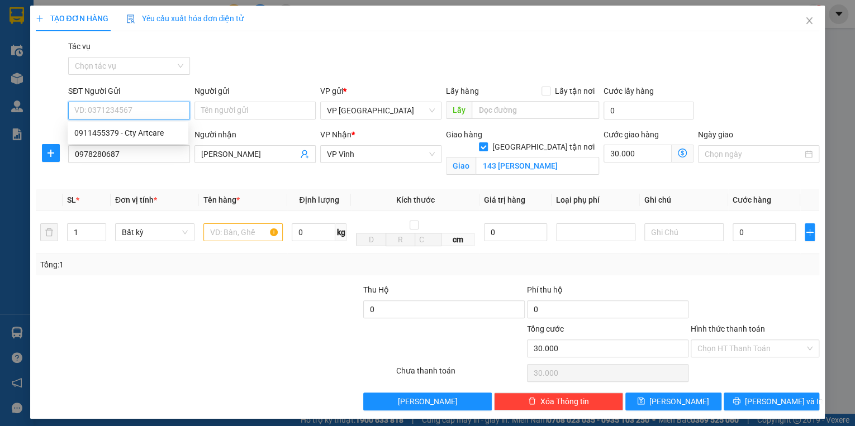
click at [125, 110] on input "SĐT Người Gửi" at bounding box center [128, 111] width 121 height 18
click at [124, 130] on div "0911455379 - Cty Artcare" at bounding box center [127, 133] width 107 height 12
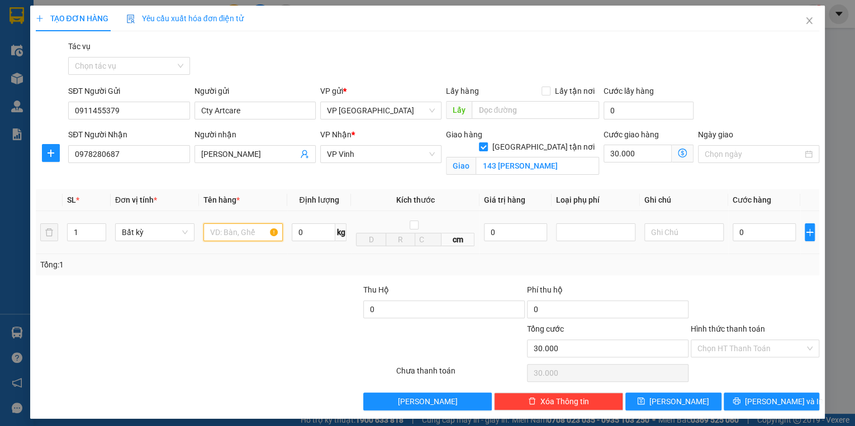
click at [247, 228] on input "text" at bounding box center [242, 233] width 79 height 18
click at [738, 233] on input "0" at bounding box center [764, 233] width 63 height 18
click at [750, 347] on input "Hình thức thanh toán" at bounding box center [751, 348] width 107 height 17
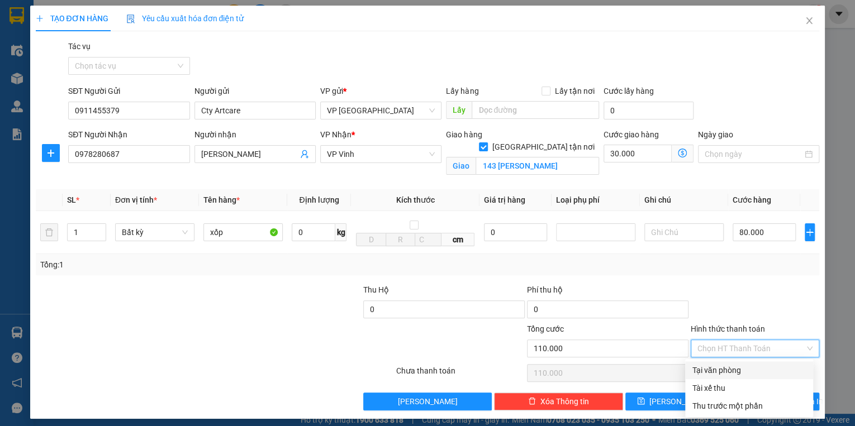
click at [751, 368] on div "Tại văn phòng" at bounding box center [749, 370] width 115 height 12
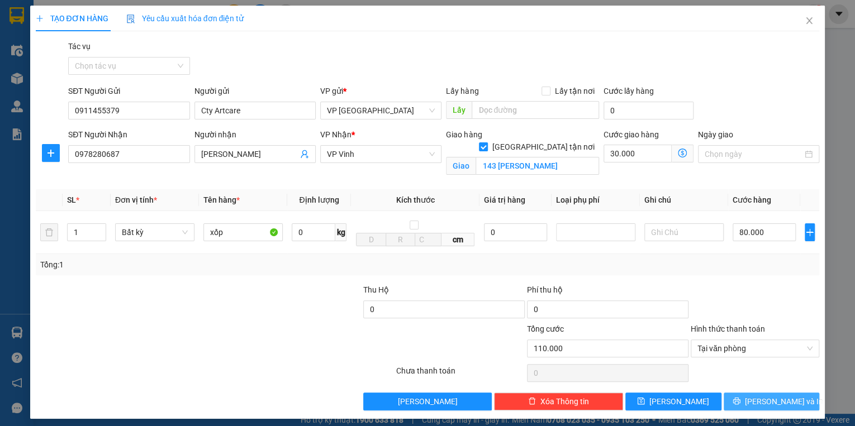
click at [771, 400] on span "[PERSON_NAME] và In" at bounding box center [784, 402] width 78 height 12
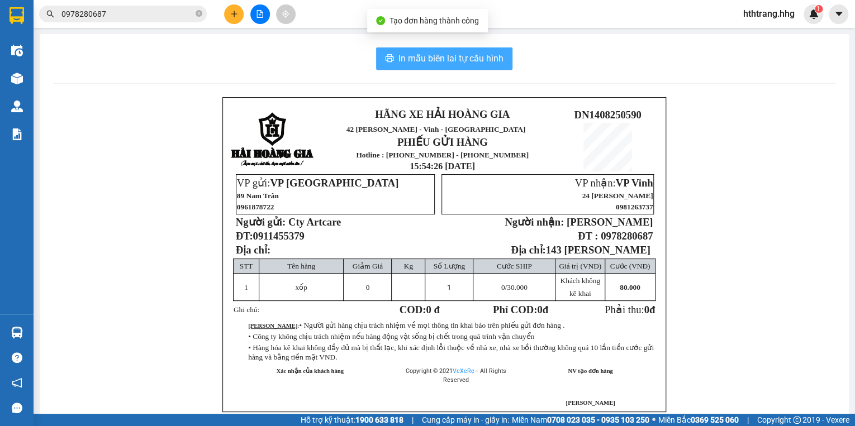
click at [467, 54] on span "In mẫu biên lai tự cấu hình" at bounding box center [451, 58] width 105 height 14
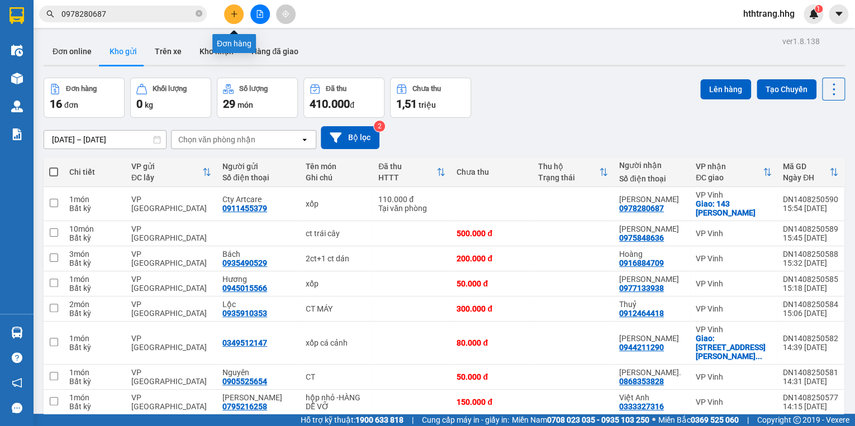
click at [236, 12] on icon "plus" at bounding box center [234, 14] width 8 height 8
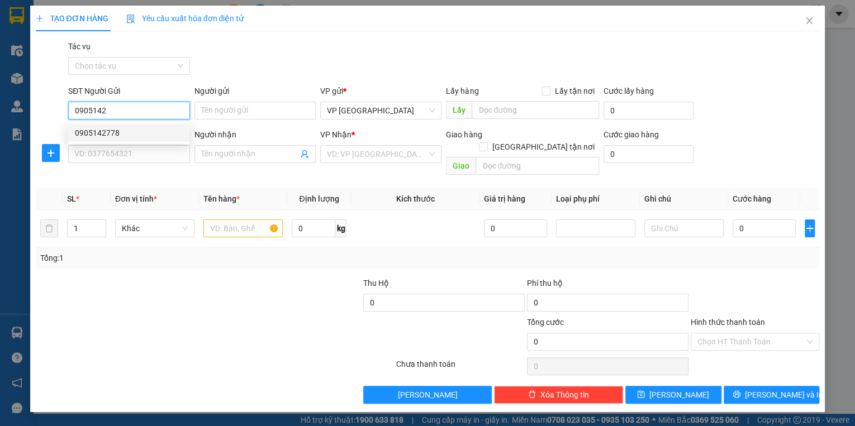
click at [103, 133] on div "0905142778" at bounding box center [129, 133] width 108 height 12
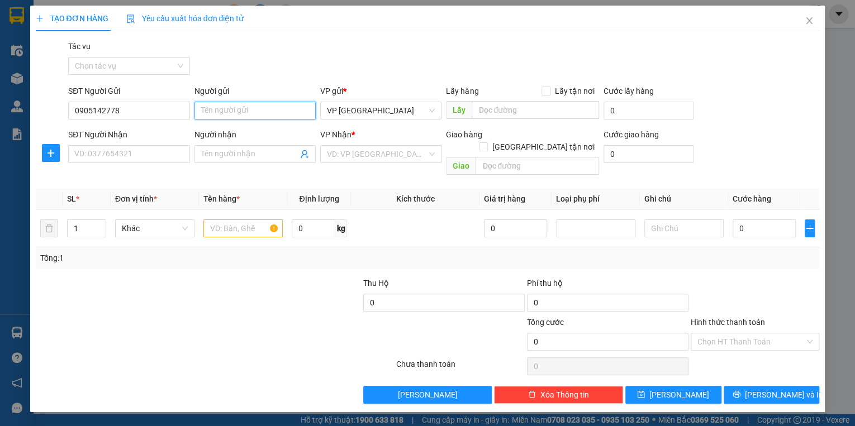
click at [210, 110] on input "Người gửi" at bounding box center [255, 111] width 121 height 18
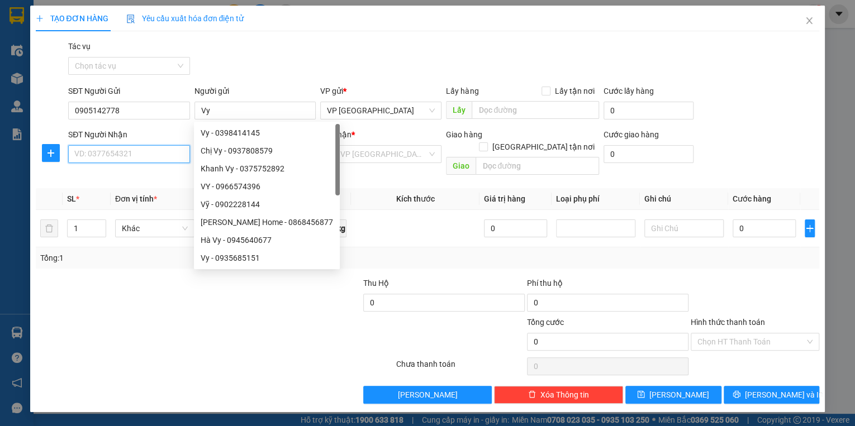
click at [102, 155] on input "SĐT Người Nhận" at bounding box center [128, 154] width 121 height 18
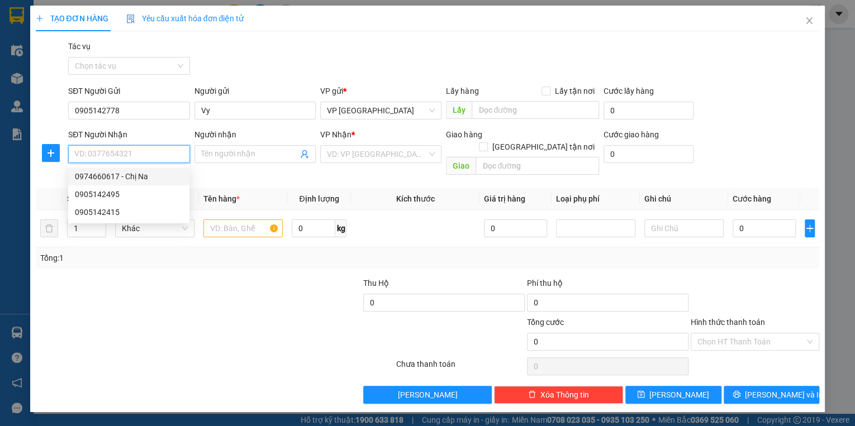
click at [96, 177] on div "0974660617 - Chị Na" at bounding box center [129, 176] width 108 height 12
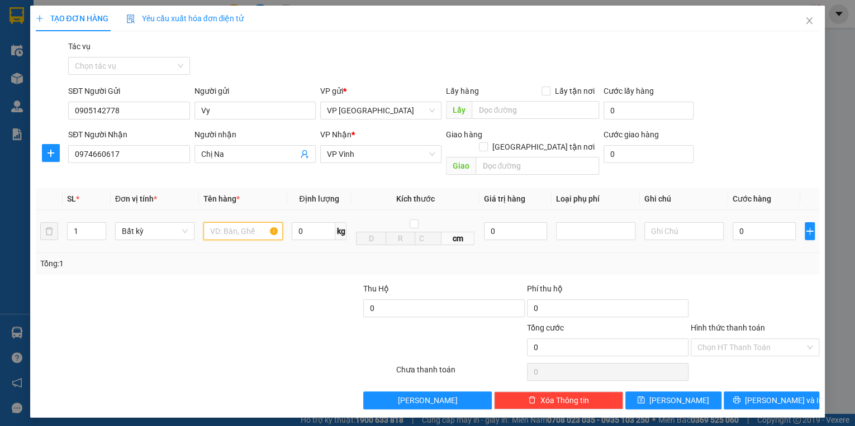
click at [226, 222] on input "text" at bounding box center [242, 231] width 79 height 18
click at [751, 222] on input "0" at bounding box center [764, 231] width 63 height 18
click at [788, 395] on span "[PERSON_NAME] và In" at bounding box center [784, 401] width 78 height 12
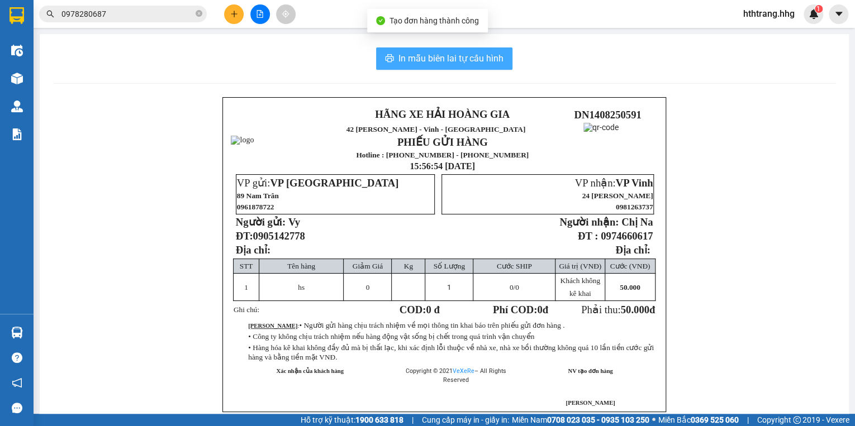
click at [472, 57] on span "In mẫu biên lai tự cấu hình" at bounding box center [451, 58] width 105 height 14
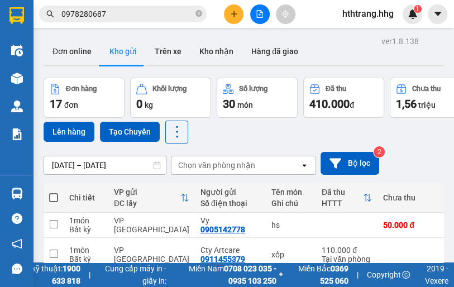
scroll to position [456, 0]
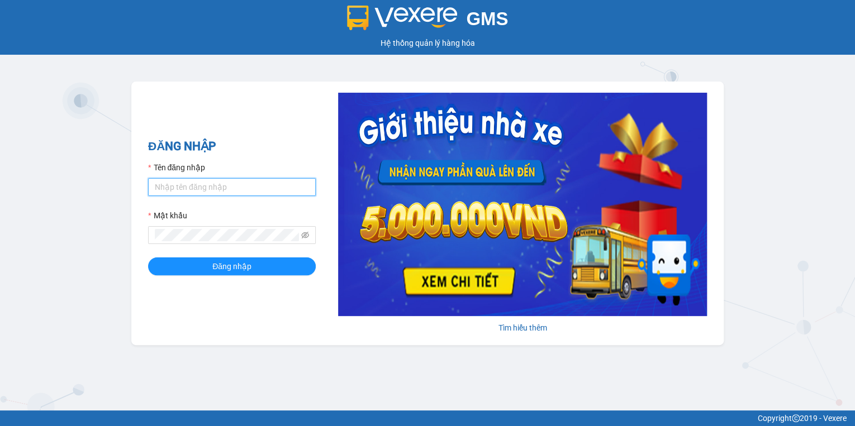
click at [247, 187] on input "Tên đăng nhập" at bounding box center [232, 187] width 168 height 18
type input "hocviecdn.hhg"
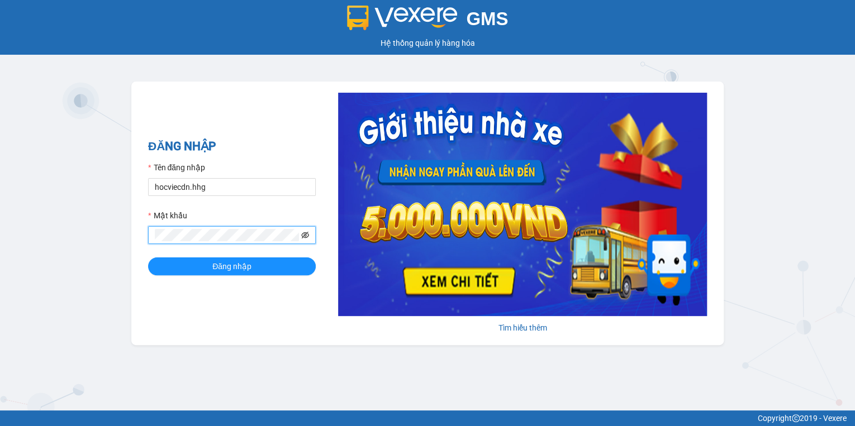
click at [304, 235] on icon "eye-invisible" at bounding box center [305, 235] width 8 height 8
click at [258, 264] on button "Đăng nhập" at bounding box center [232, 267] width 168 height 18
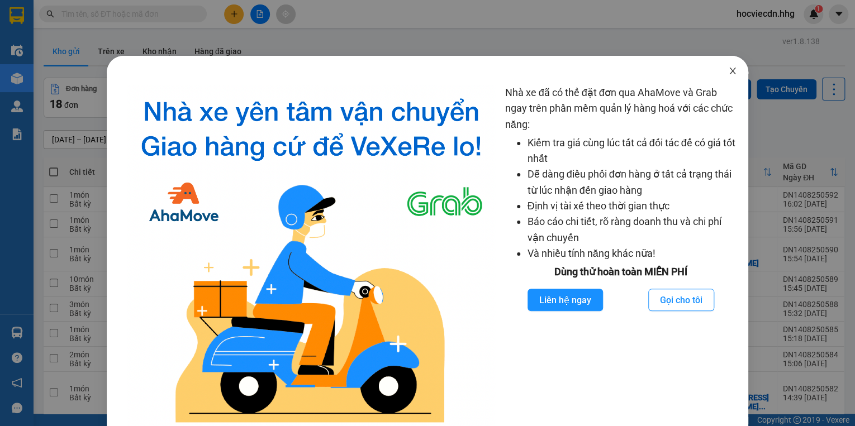
click at [728, 72] on icon "close" at bounding box center [732, 71] width 9 height 9
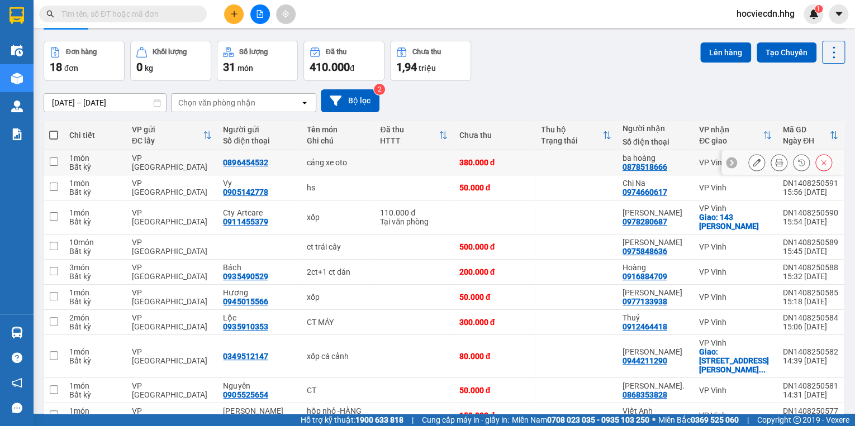
scroll to position [86, 0]
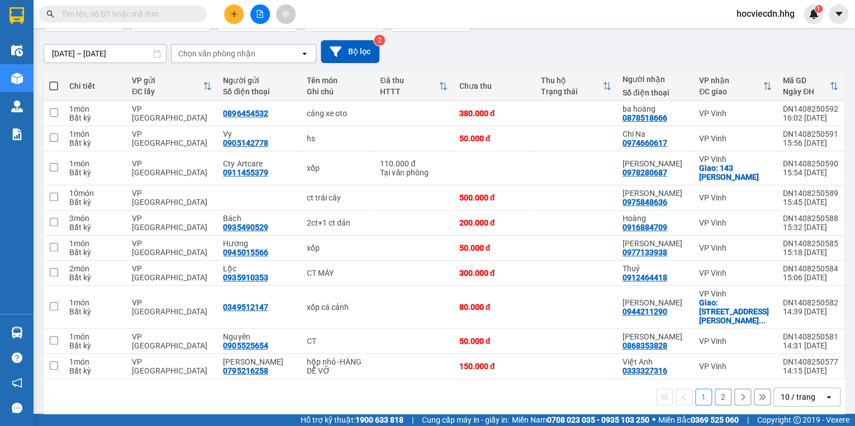
click at [802, 392] on div "10 / trang" at bounding box center [798, 397] width 35 height 11
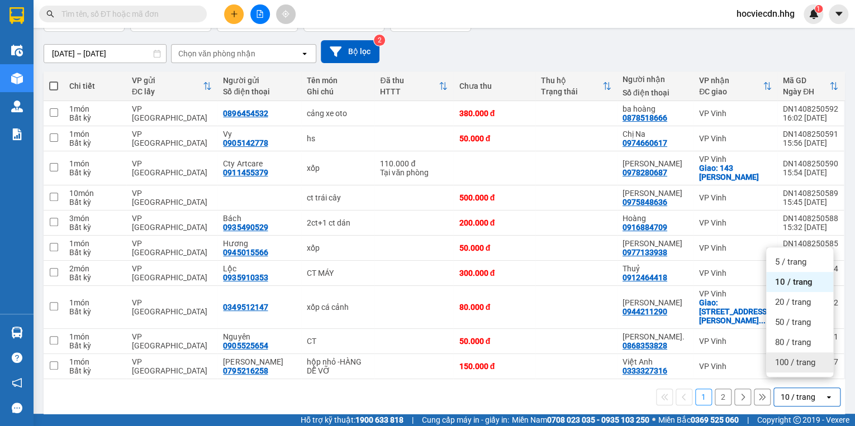
click at [802, 367] on span "100 / trang" at bounding box center [795, 362] width 40 height 11
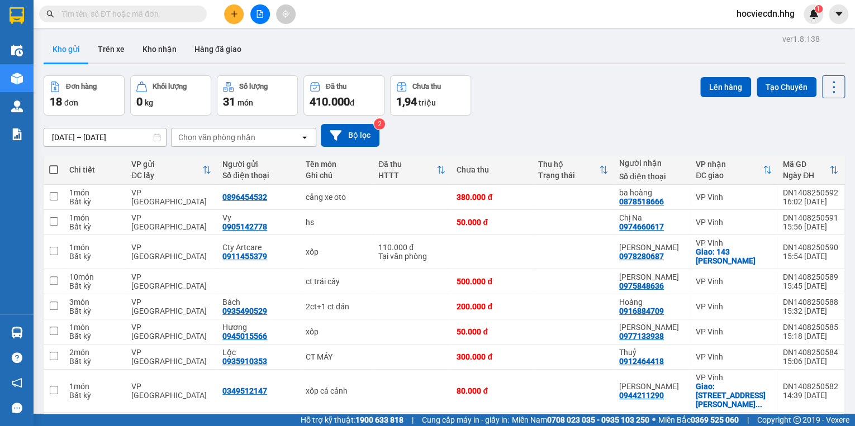
scroll to position [0, 0]
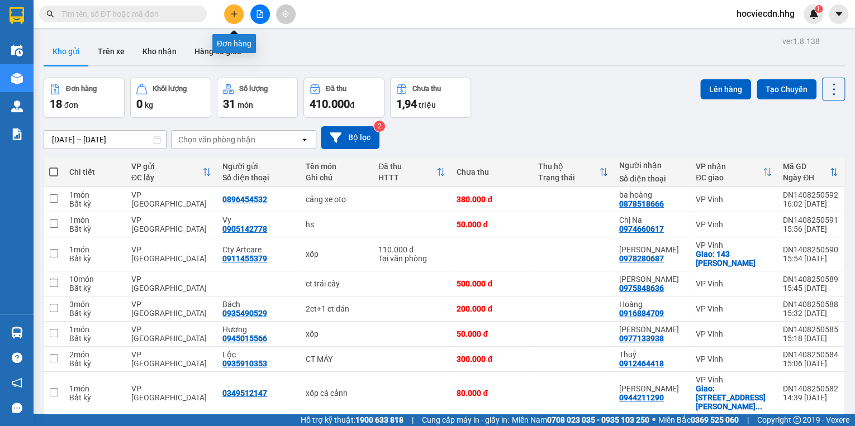
click at [233, 14] on icon "plus" at bounding box center [234, 14] width 8 height 8
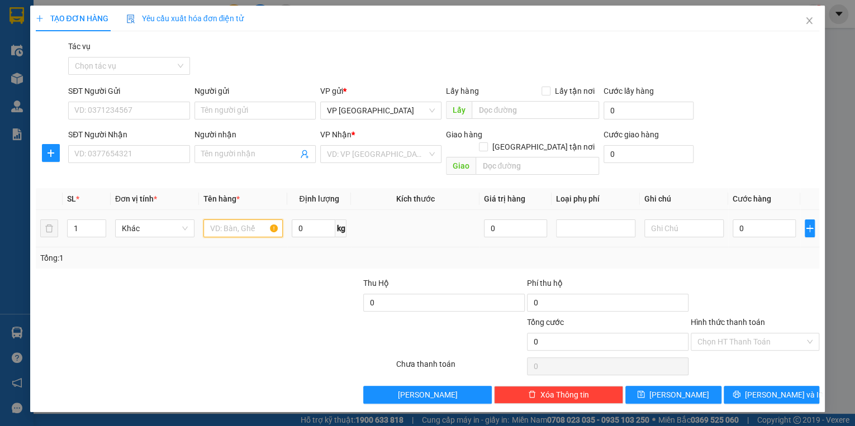
click at [254, 220] on input "text" at bounding box center [242, 229] width 79 height 18
type input "hộp catton"
click at [776, 220] on input "0" at bounding box center [764, 229] width 63 height 18
type input "5"
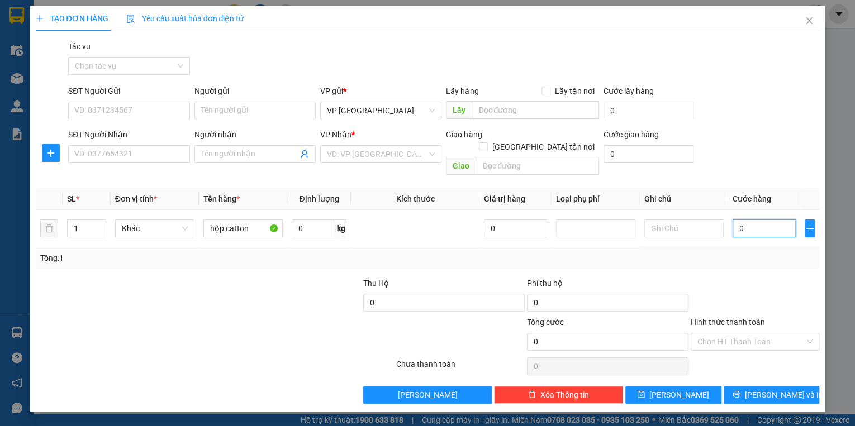
type input "5"
type input "50"
type input "500"
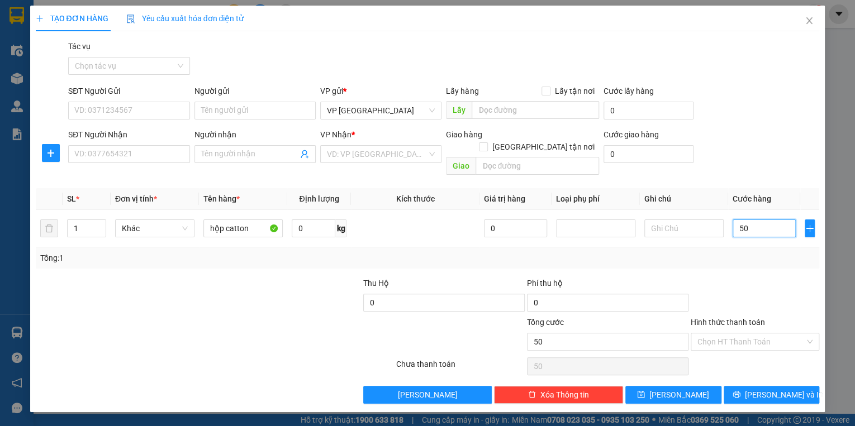
type input "500"
type input "5.000"
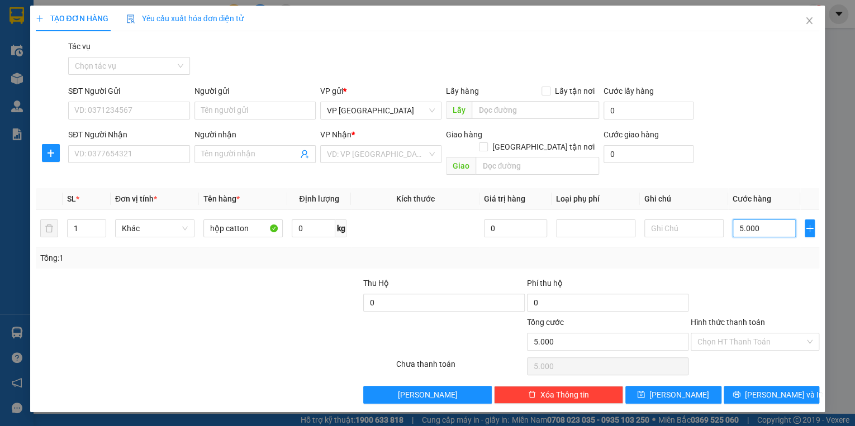
type input "50.000"
click at [156, 157] on input "SĐT Người Nhận" at bounding box center [128, 154] width 121 height 18
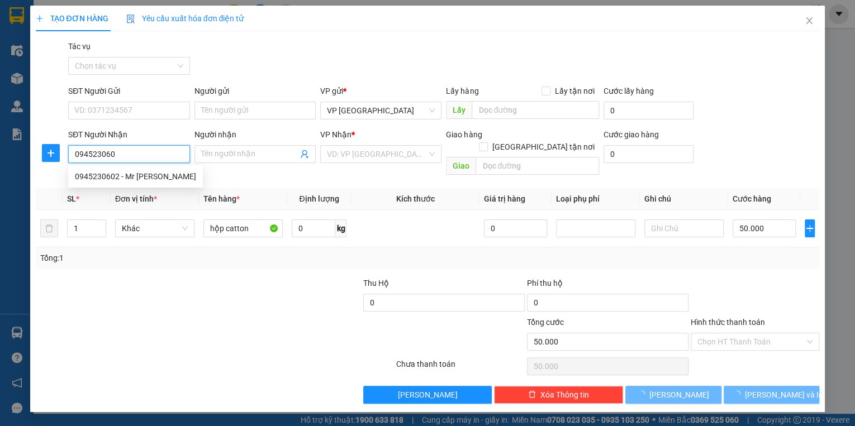
type input "0945230602"
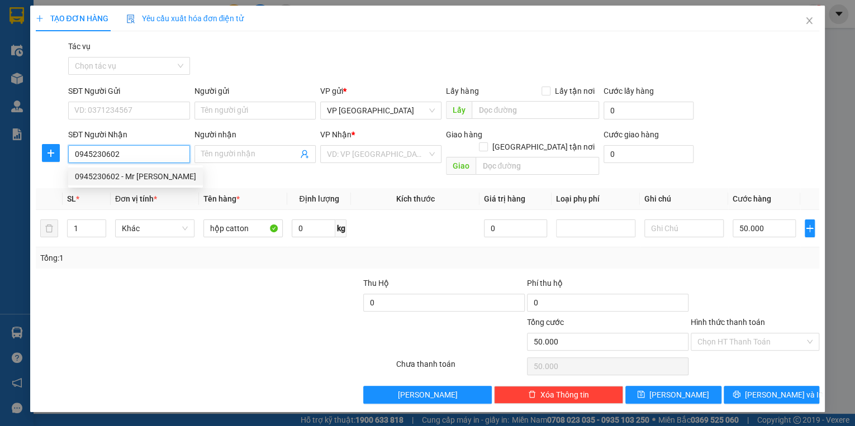
click at [119, 177] on div "0945230602 - Mr Thắng" at bounding box center [135, 176] width 121 height 12
type input "Mr Thắng"
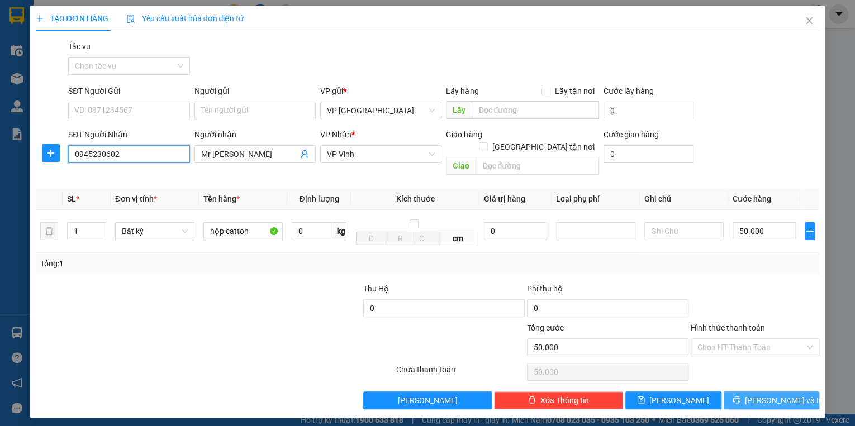
type input "0945230602"
drag, startPoint x: 766, startPoint y: 389, endPoint x: 674, endPoint y: 378, distance: 92.8
click at [750, 392] on button "[PERSON_NAME] và In" at bounding box center [772, 401] width 96 height 18
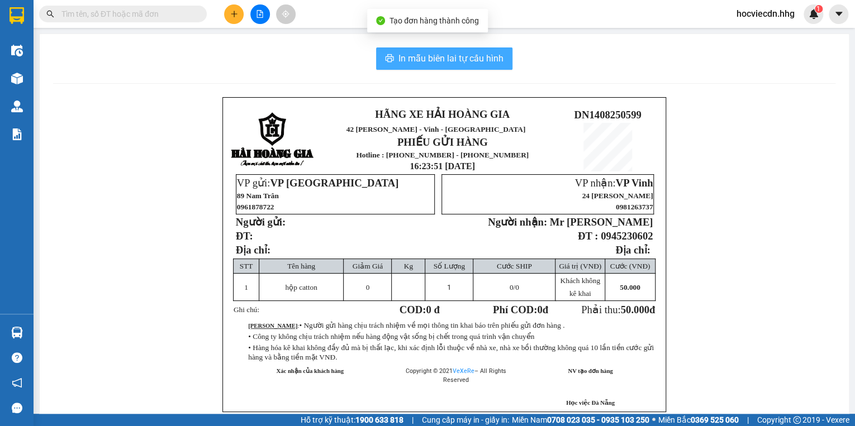
click at [459, 60] on span "In mẫu biên lai tự cấu hình" at bounding box center [451, 58] width 105 height 14
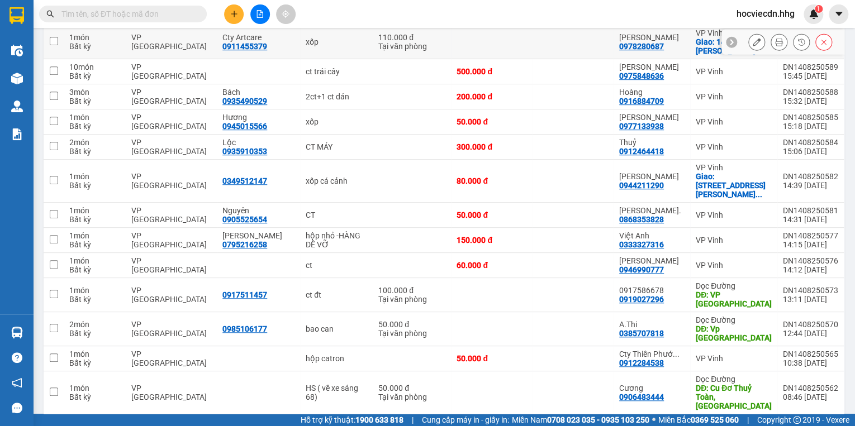
scroll to position [414, 0]
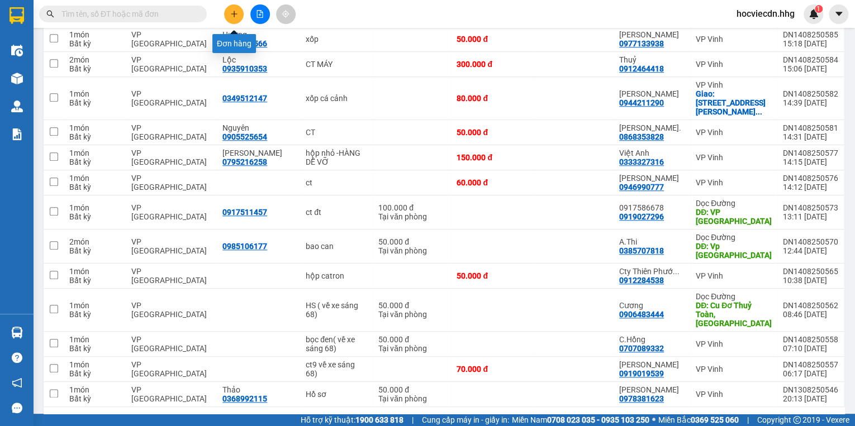
click at [233, 16] on icon "plus" at bounding box center [234, 14] width 8 height 8
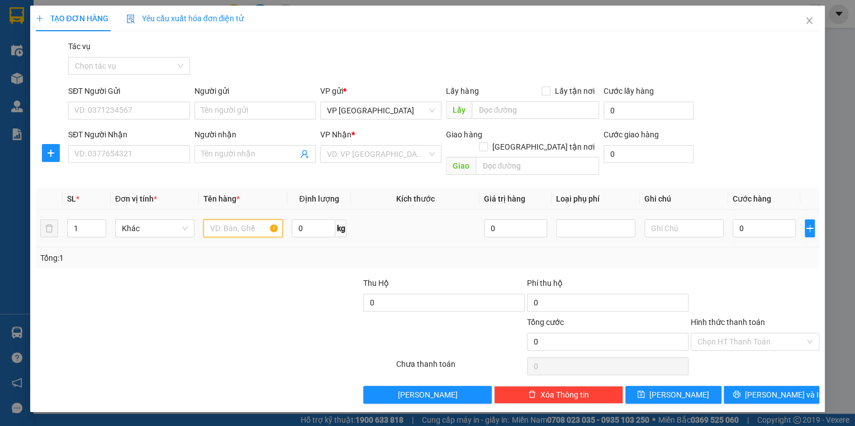
click at [262, 220] on input "text" at bounding box center [242, 229] width 79 height 18
type input "catton tròn"
click at [80, 220] on input "1" at bounding box center [87, 228] width 38 height 17
type input "5"
click at [763, 220] on input "0" at bounding box center [764, 229] width 63 height 18
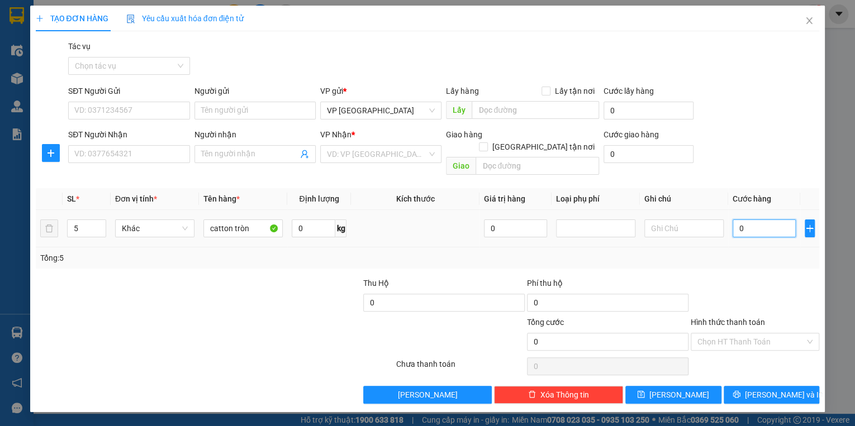
type input "5"
type input "50"
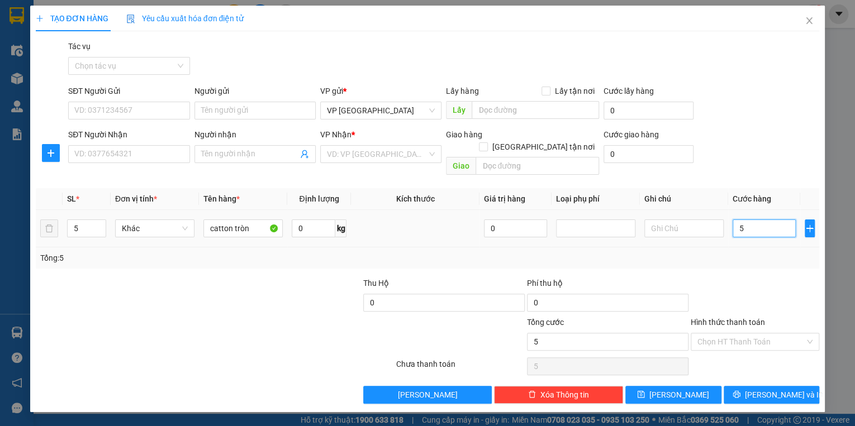
type input "50"
type input "500"
type input "5.000"
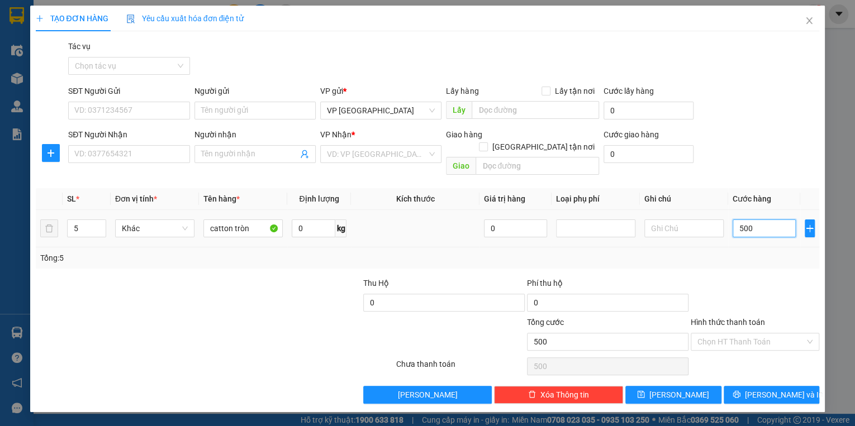
type input "5.000"
type input "50.000"
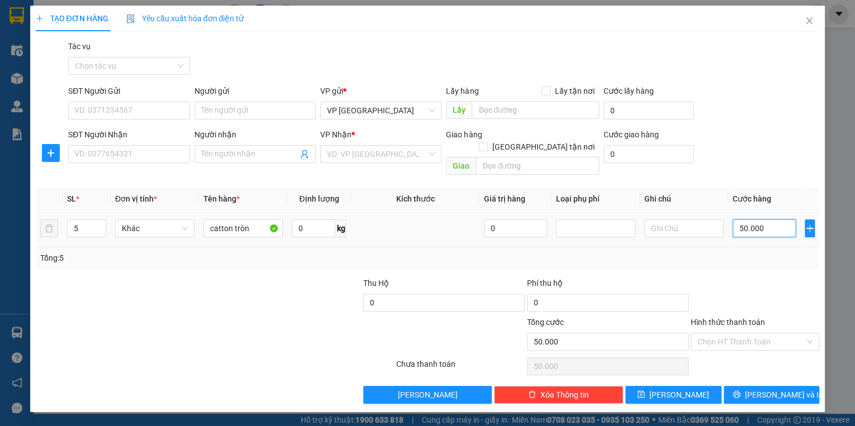
type input "500.000"
click at [168, 152] on input "SĐT Người Nhận" at bounding box center [128, 154] width 121 height 18
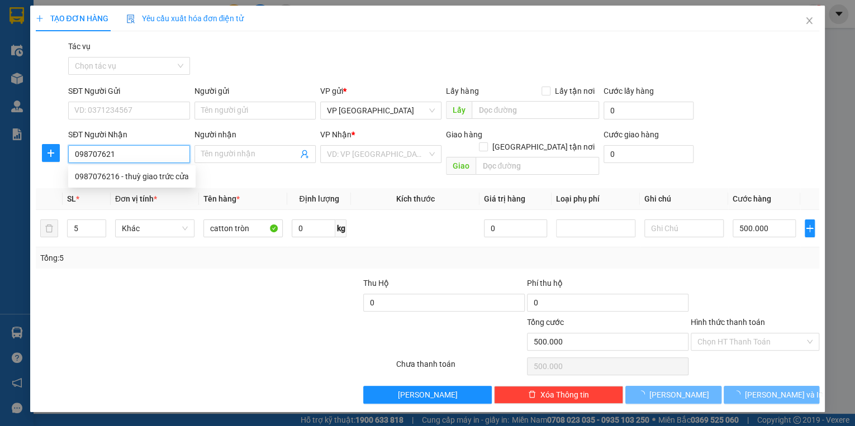
type input "0987076216"
click at [155, 178] on div "0987076216 - thuỳ giao trức cửa" at bounding box center [132, 176] width 114 height 12
type input "thuỳ giao trức cửa"
type input "VIN PEARL CỮA HỘI"
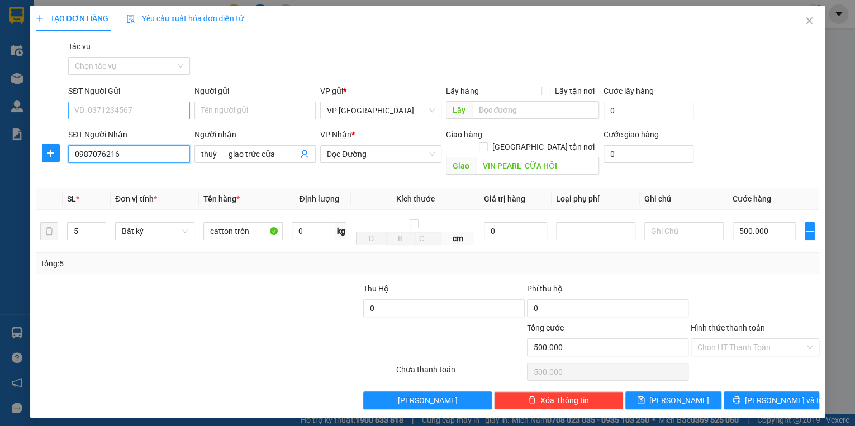
type input "0987076216"
click at [159, 108] on input "SĐT Người Gửi" at bounding box center [128, 111] width 121 height 18
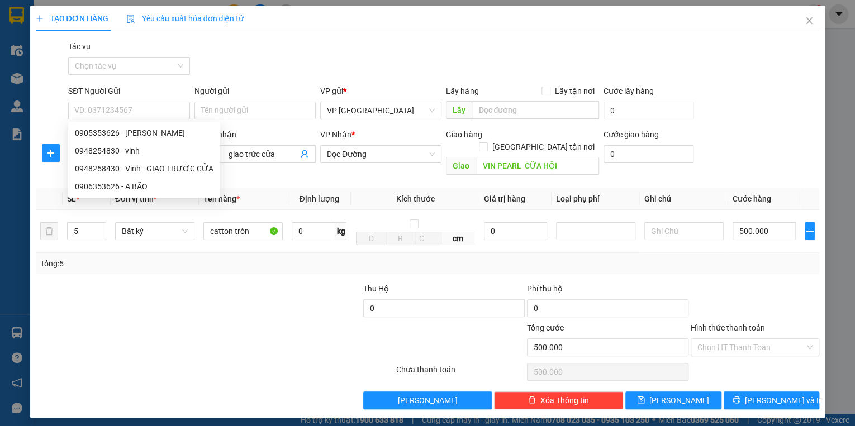
click at [734, 324] on label "Hình thức thanh toán" at bounding box center [728, 328] width 74 height 9
click at [734, 339] on input "Hình thức thanh toán" at bounding box center [751, 347] width 107 height 17
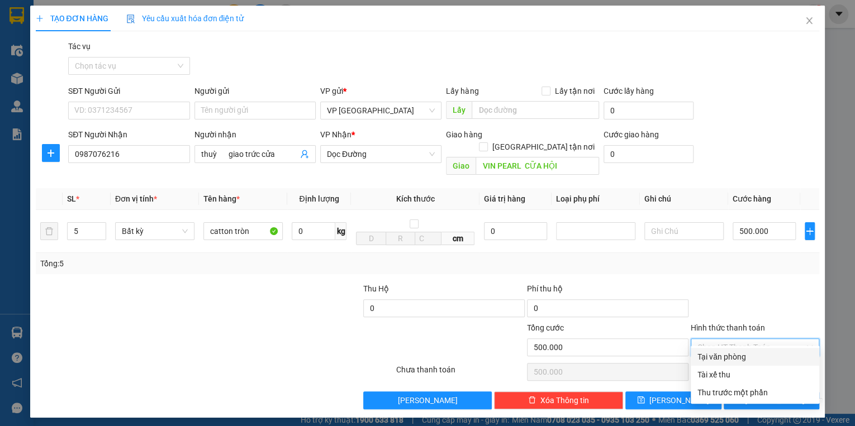
click at [724, 356] on div "Tại văn phòng" at bounding box center [755, 357] width 115 height 12
type input "0"
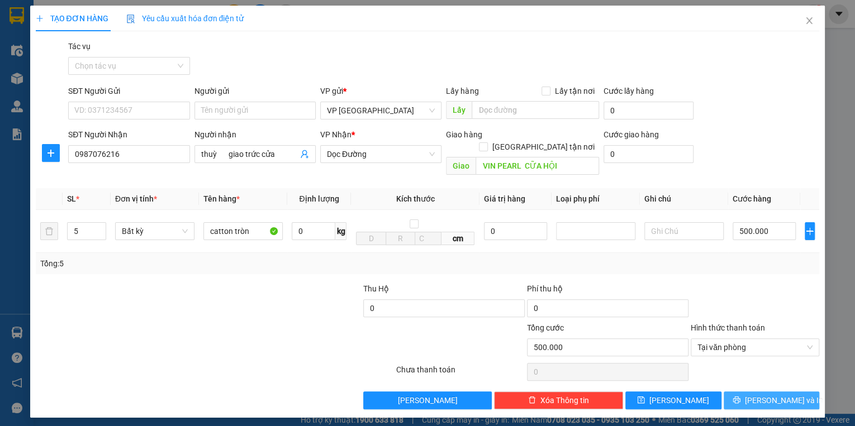
drag, startPoint x: 760, startPoint y: 386, endPoint x: 746, endPoint y: 386, distance: 14.0
click at [759, 392] on button "[PERSON_NAME] và In" at bounding box center [772, 401] width 96 height 18
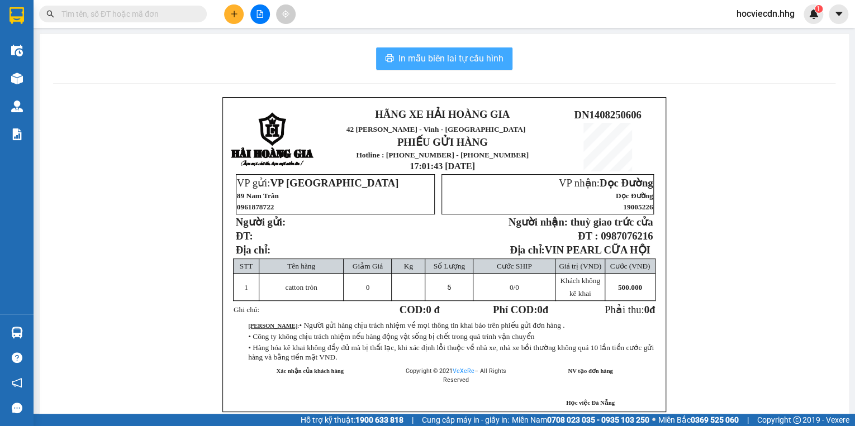
click at [455, 60] on span "In mẫu biên lai tự cấu hình" at bounding box center [451, 58] width 105 height 14
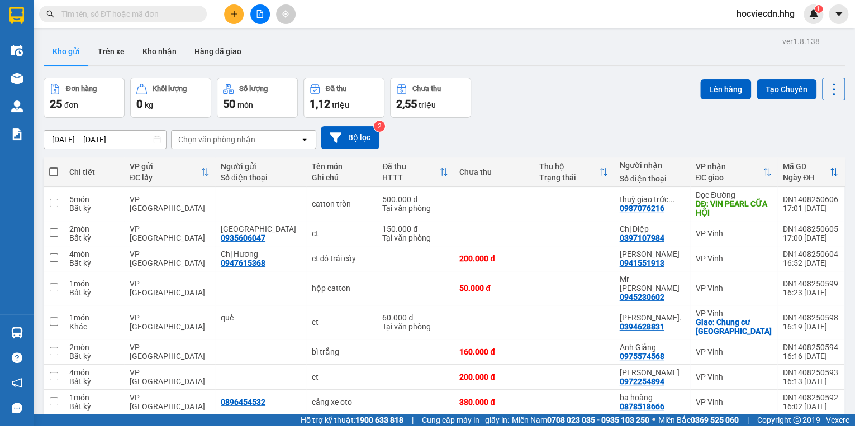
click at [606, 120] on div "12/08/2025 – 14/08/2025 Press the down arrow key to interact with the calendar …" at bounding box center [445, 138] width 802 height 40
click at [775, 201] on icon at bounding box center [779, 204] width 8 height 8
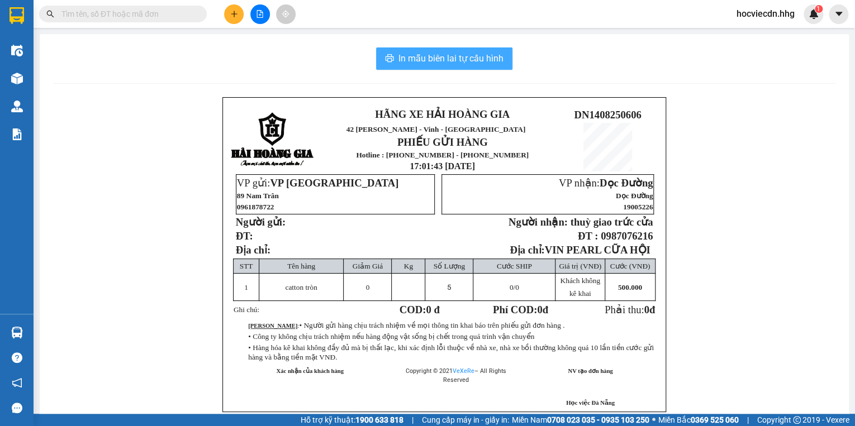
click at [449, 55] on span "In mẫu biên lai tự cấu hình" at bounding box center [451, 58] width 105 height 14
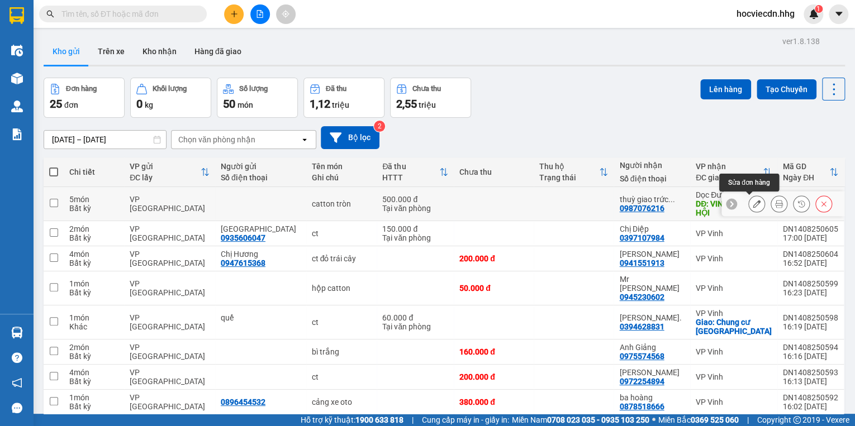
click at [753, 206] on icon at bounding box center [757, 204] width 8 height 8
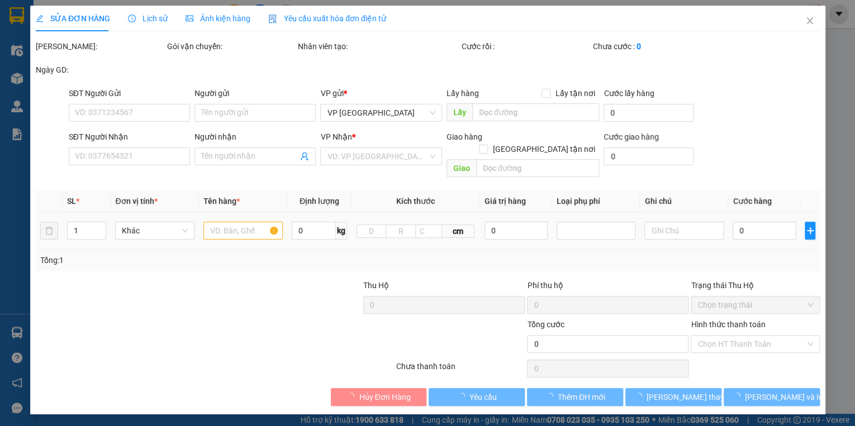
type input "0987076216"
type input "thuỳ giao trức cửa"
type input "VIN PEARL CỮA HỘI"
type input "500.000"
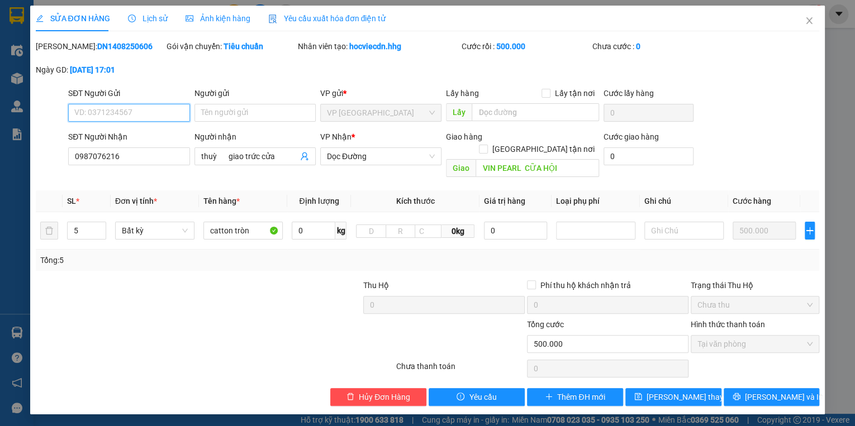
click at [157, 108] on input "SĐT Người Gửi" at bounding box center [128, 113] width 121 height 18
type input "0906353621"
click at [676, 391] on span "[PERSON_NAME] thay đổi" at bounding box center [691, 397] width 89 height 12
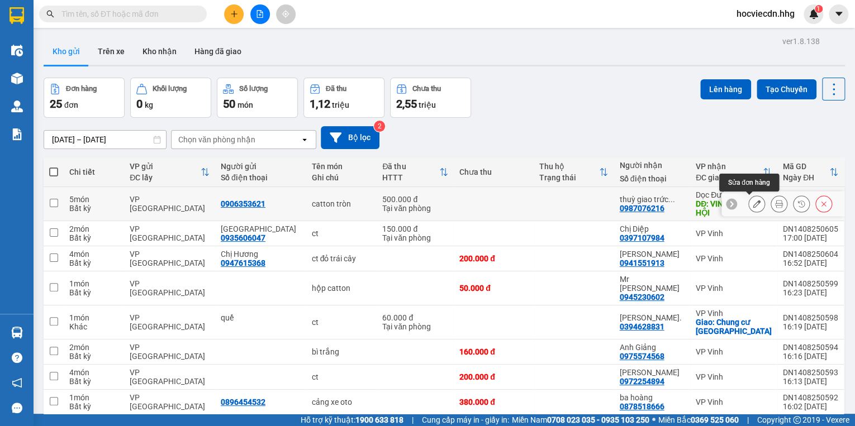
click at [753, 204] on icon at bounding box center [757, 204] width 8 height 8
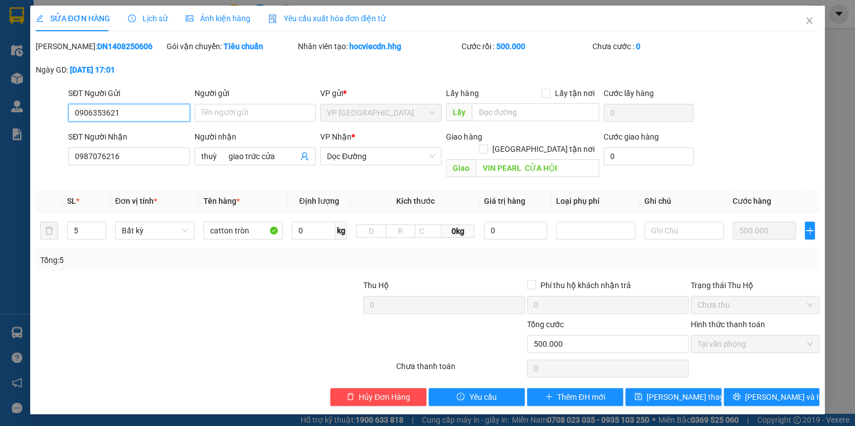
click at [129, 110] on input "0906353621" at bounding box center [128, 113] width 121 height 18
type input "0906353626"
click at [686, 391] on span "[PERSON_NAME] thay đổi" at bounding box center [691, 397] width 89 height 12
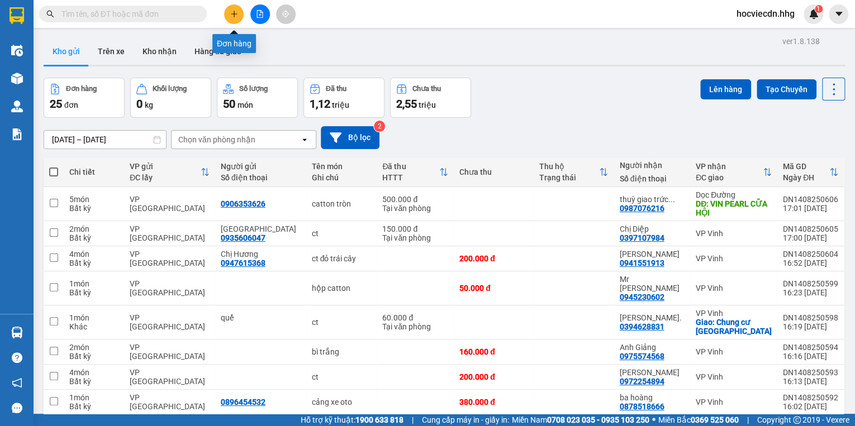
click at [231, 14] on icon "plus" at bounding box center [234, 14] width 8 height 8
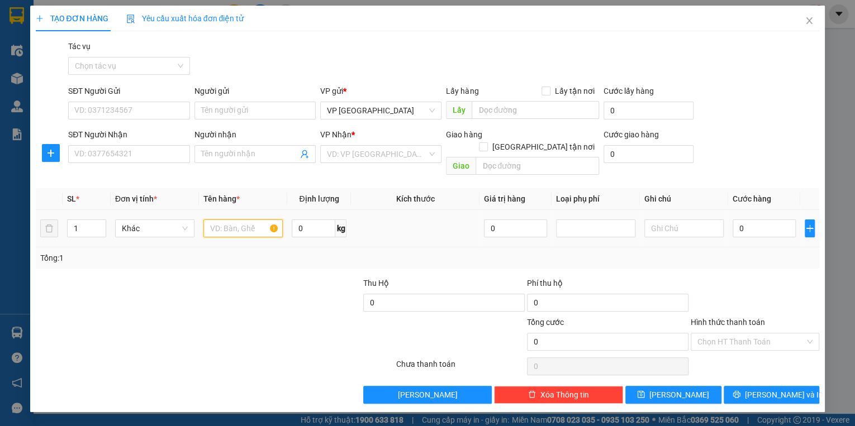
click at [247, 220] on input "text" at bounding box center [242, 229] width 79 height 18
type input "hồ sơ"
click at [765, 220] on input "0" at bounding box center [764, 229] width 63 height 18
type input "5"
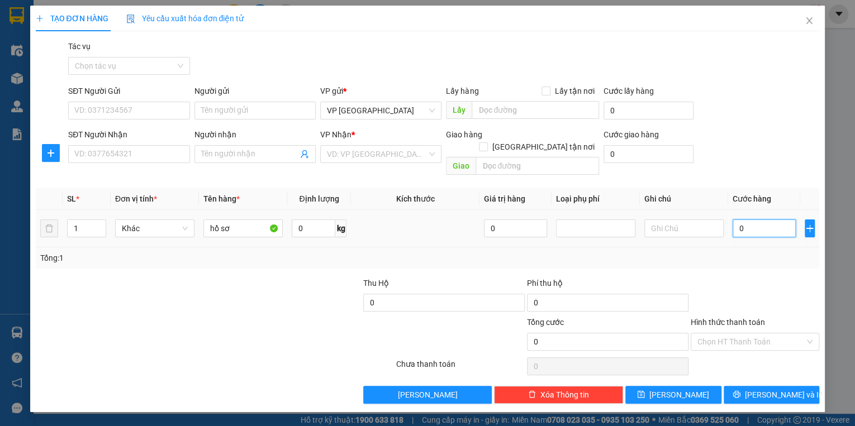
type input "5"
type input "50"
type input "500"
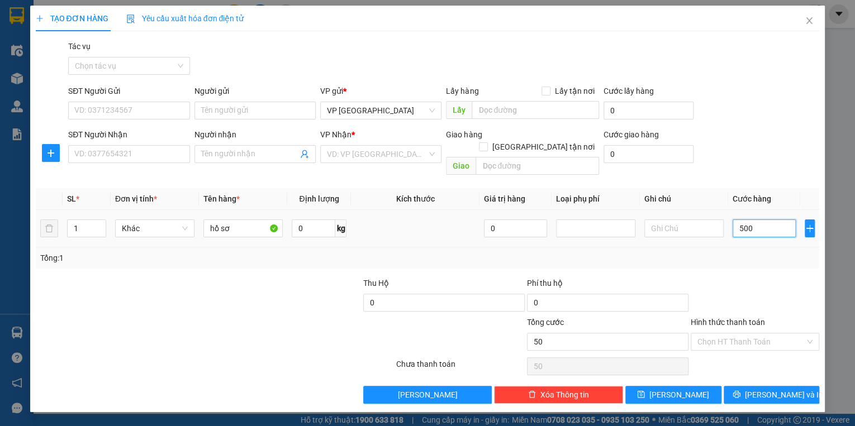
type input "500"
type input "5.000"
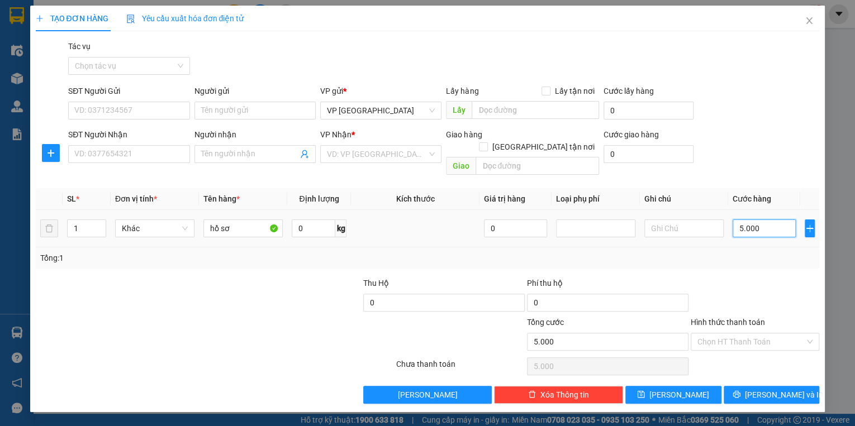
type input "50.000"
drag, startPoint x: 765, startPoint y: 212, endPoint x: 174, endPoint y: 157, distance: 594.0
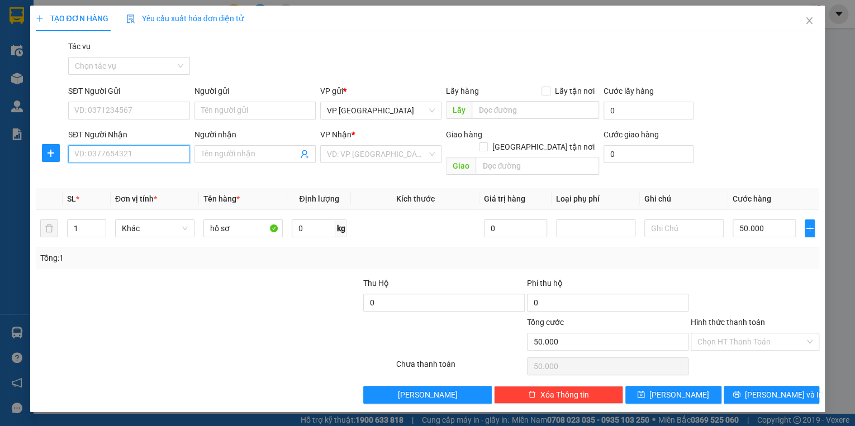
click at [174, 157] on input "SĐT Người Nhận" at bounding box center [128, 154] width 121 height 18
click at [172, 109] on input "SĐT Người Gửi" at bounding box center [128, 111] width 121 height 18
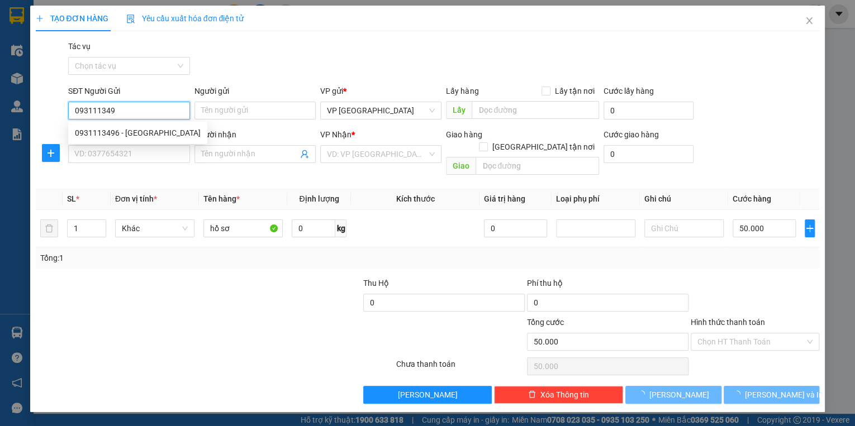
type input "0931113496"
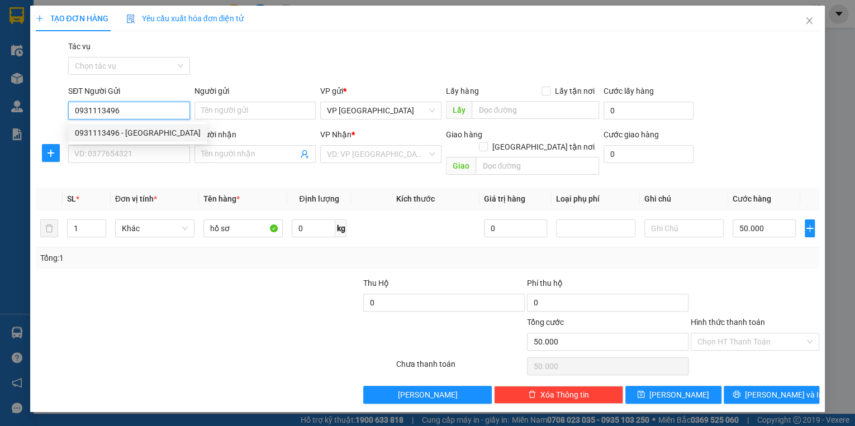
click at [145, 134] on div "0931113496 - Cty Sơn Hà" at bounding box center [138, 133] width 126 height 12
type input "Cty Sơn Hà"
type input "0931113496"
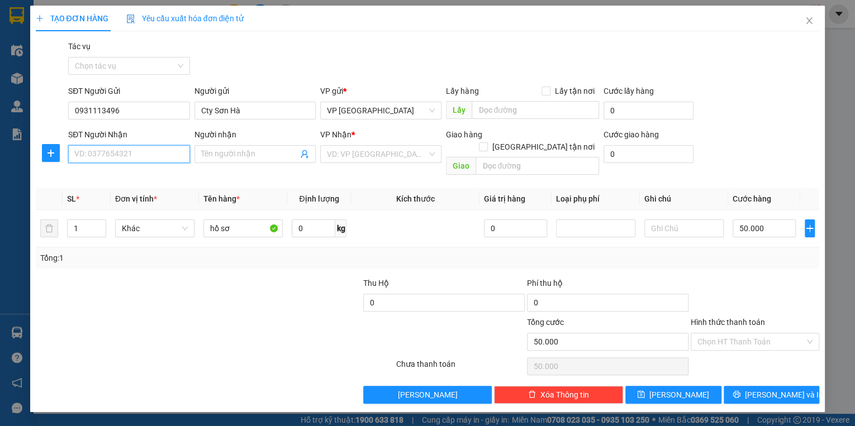
click at [170, 158] on input "SĐT Người Nhận" at bounding box center [128, 154] width 121 height 18
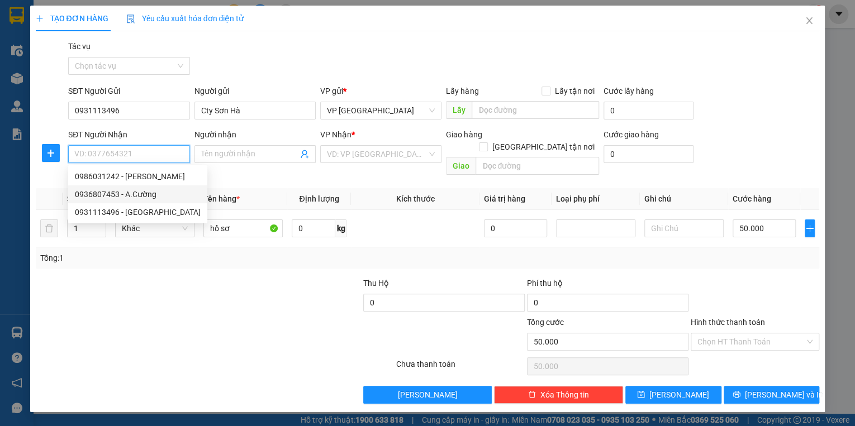
click at [127, 194] on div "0936807453 - A.Cường" at bounding box center [138, 194] width 126 height 12
type input "0936807453"
type input "A.Cường"
type input "VP [GEOGRAPHIC_DATA]"
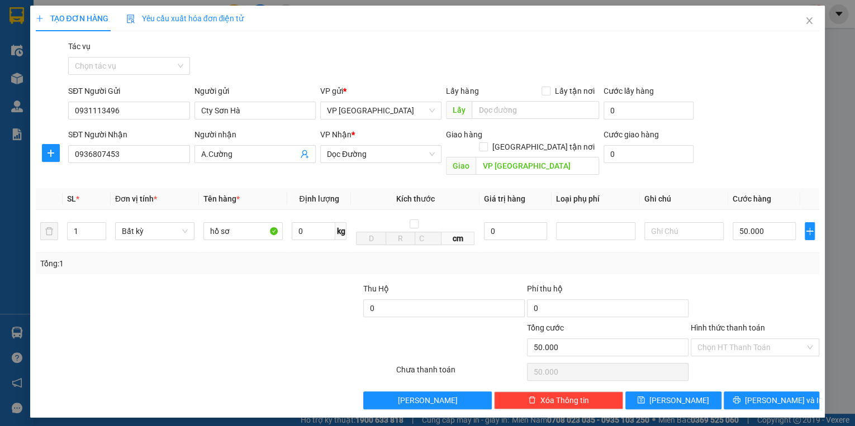
click at [714, 324] on label "Hình thức thanh toán" at bounding box center [728, 328] width 74 height 9
click at [714, 339] on input "Hình thức thanh toán" at bounding box center [751, 347] width 107 height 17
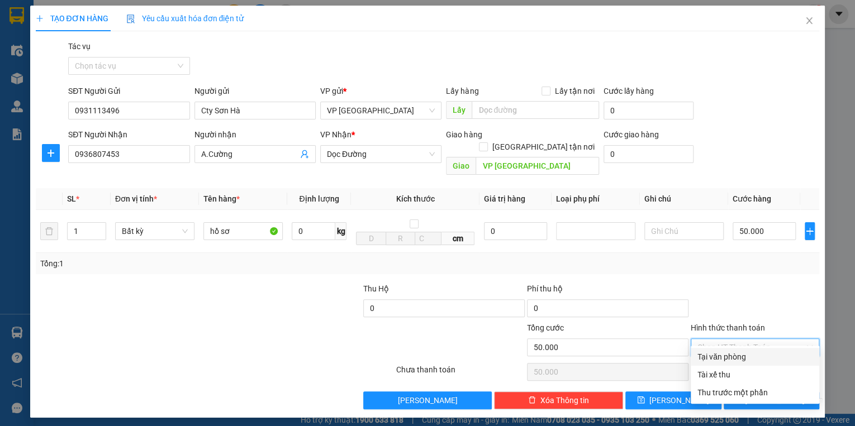
click at [718, 356] on div "Tại văn phòng" at bounding box center [755, 357] width 115 height 12
type input "0"
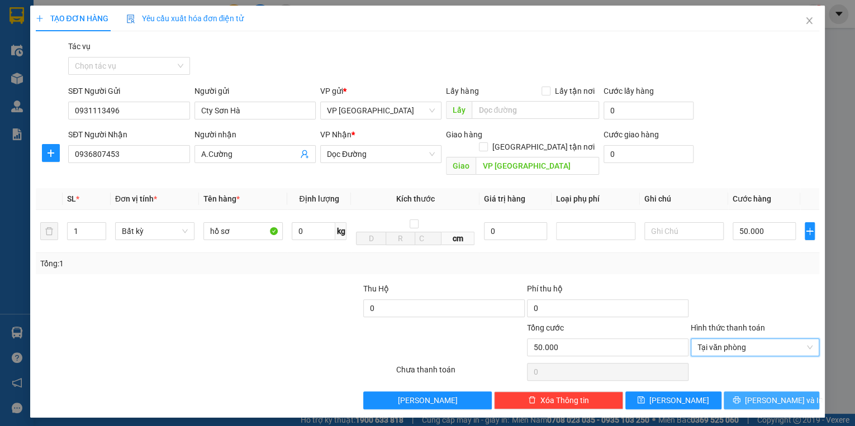
click at [760, 392] on button "[PERSON_NAME] và In" at bounding box center [772, 401] width 96 height 18
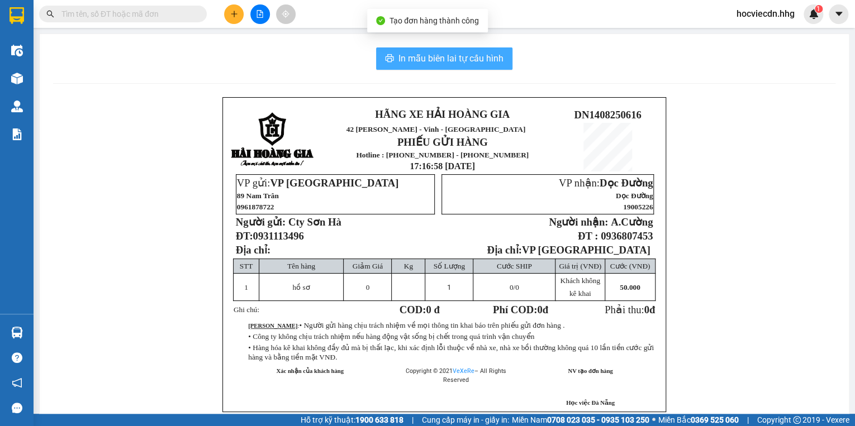
click at [464, 54] on span "In mẫu biên lai tự cấu hình" at bounding box center [451, 58] width 105 height 14
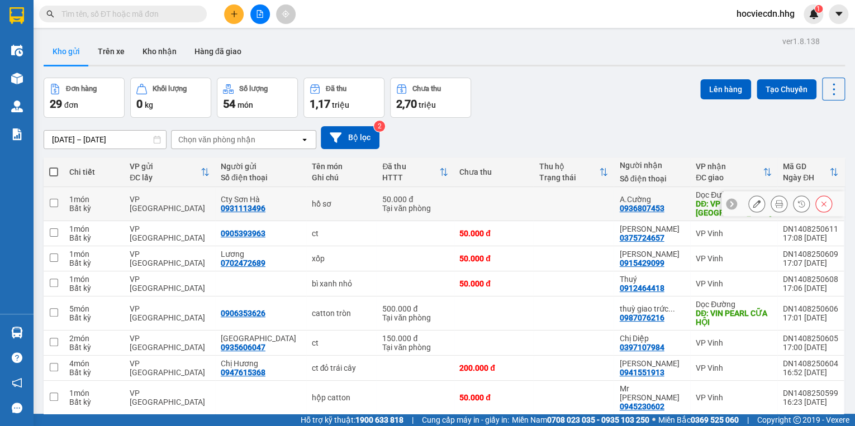
click at [463, 204] on td at bounding box center [494, 204] width 80 height 34
checkbox input "true"
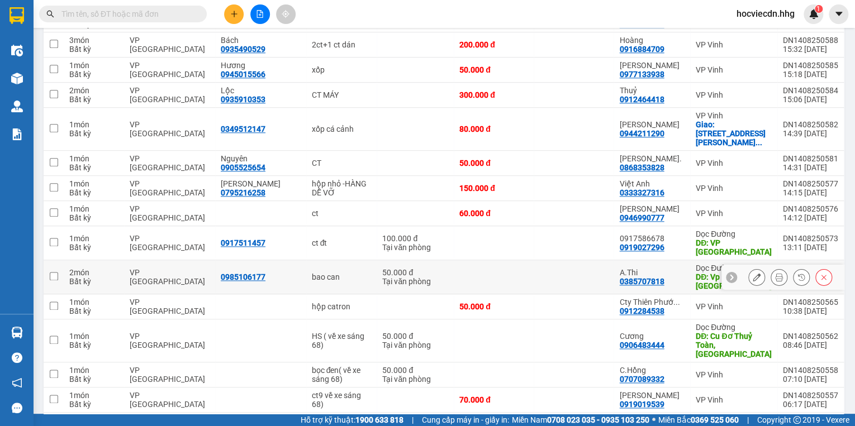
scroll to position [581, 0]
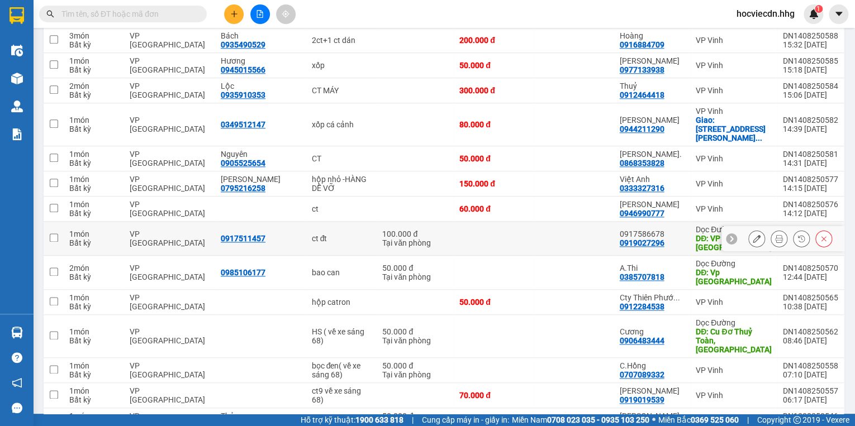
click at [597, 222] on td at bounding box center [574, 239] width 80 height 34
checkbox input "true"
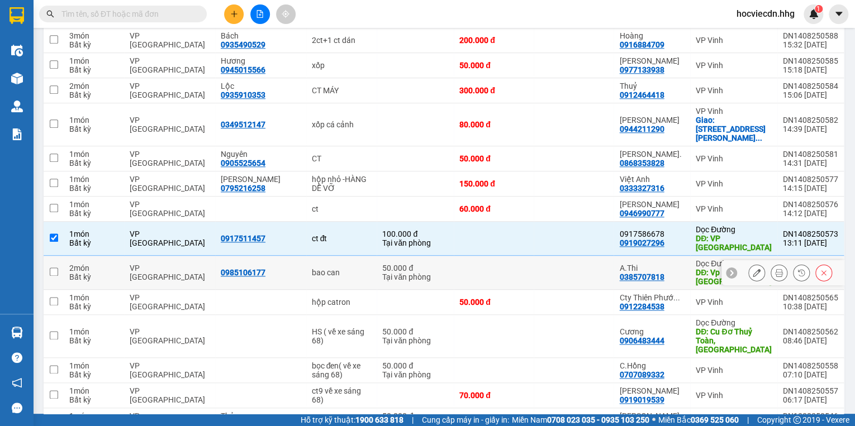
click at [579, 256] on td at bounding box center [574, 273] width 80 height 34
checkbox input "true"
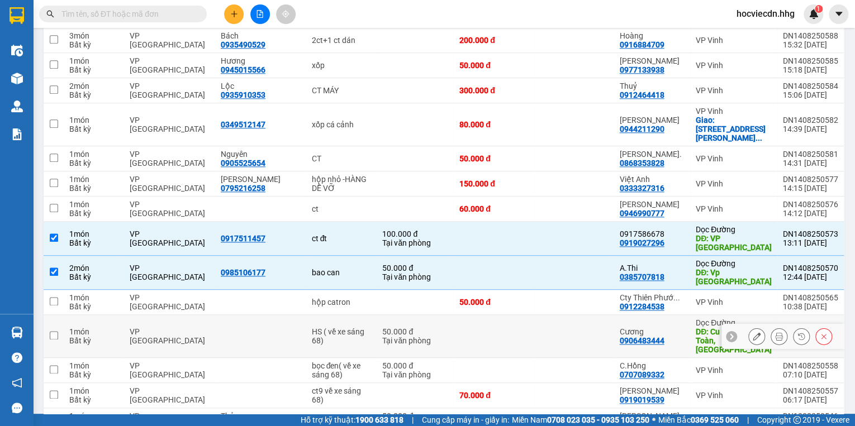
click at [587, 315] on td at bounding box center [574, 336] width 80 height 43
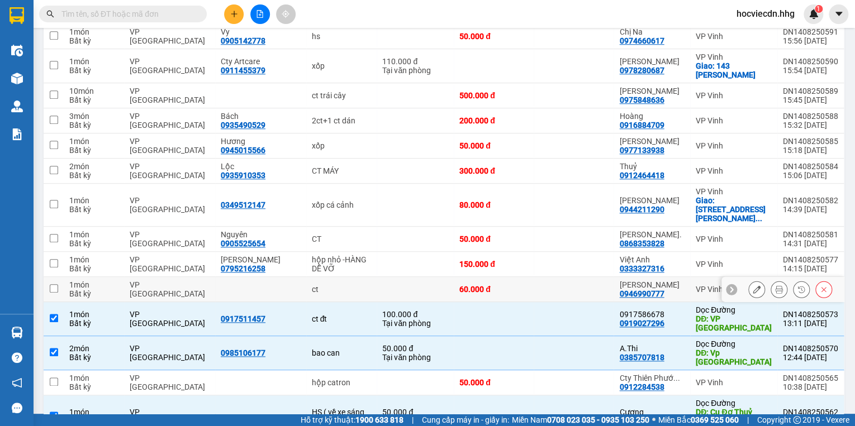
scroll to position [517, 0]
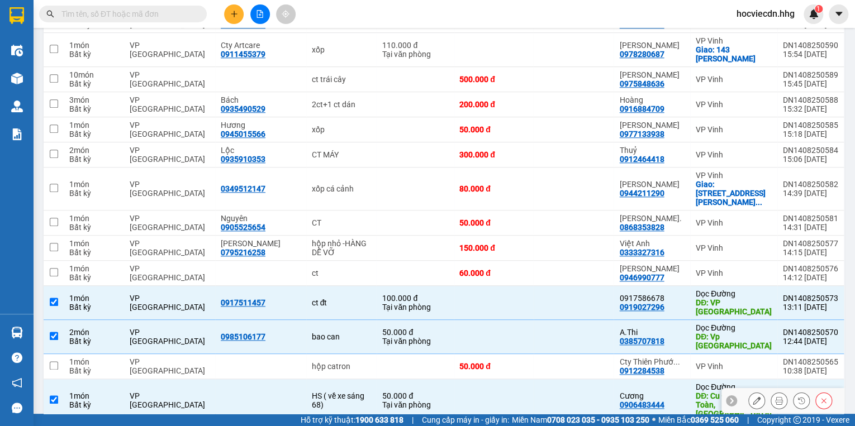
click at [590, 380] on td at bounding box center [574, 401] width 80 height 43
checkbox input "false"
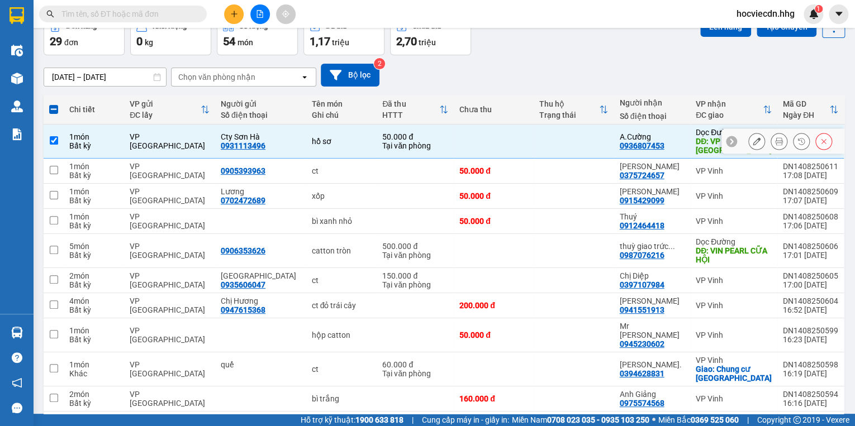
scroll to position [0, 0]
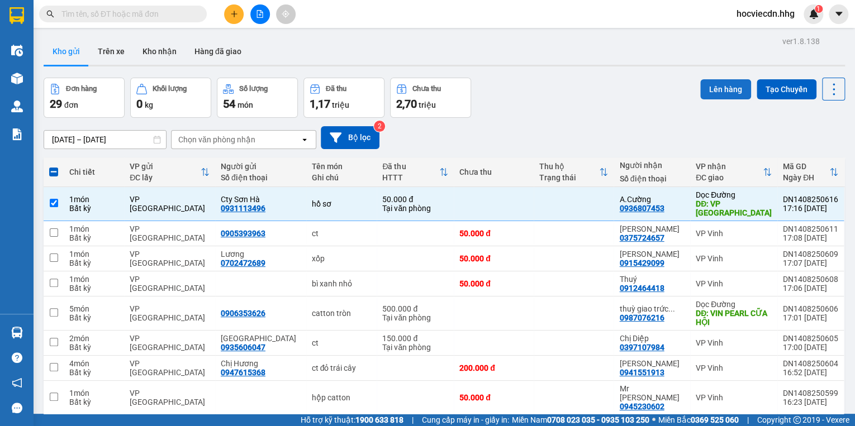
click at [726, 86] on button "Lên hàng" at bounding box center [725, 89] width 51 height 20
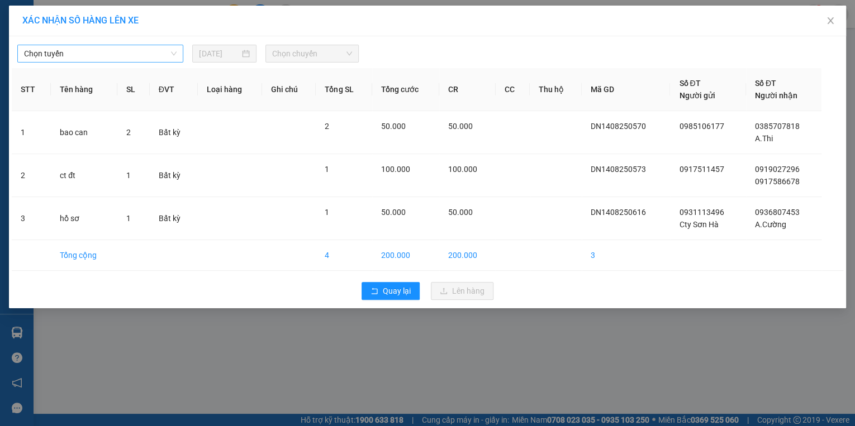
click at [114, 56] on span "Chọn tuyến" at bounding box center [100, 53] width 153 height 17
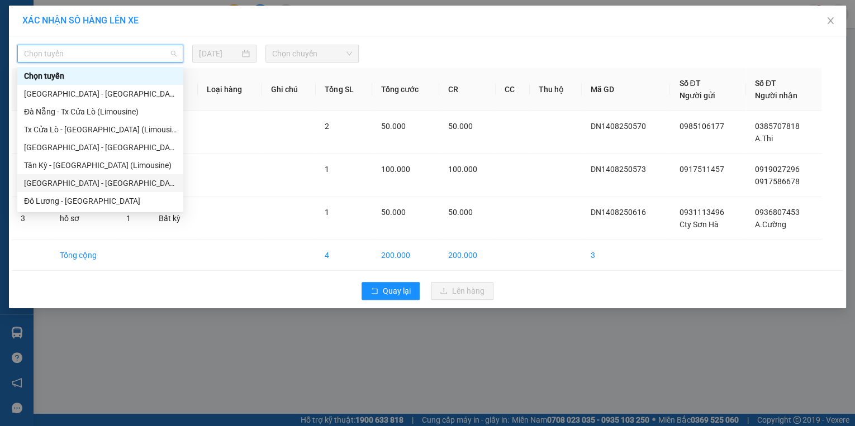
click at [76, 188] on div "Đà Nẵng - Đô Lương" at bounding box center [100, 183] width 153 height 12
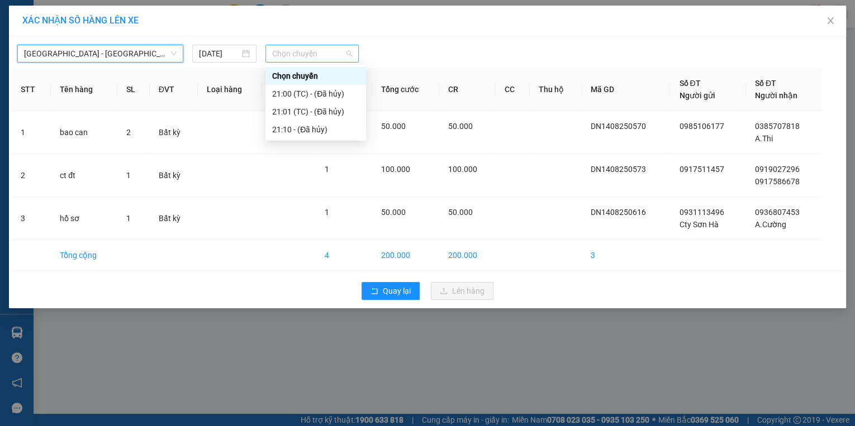
click at [341, 55] on span "Chọn chuyến" at bounding box center [312, 53] width 80 height 17
click at [124, 54] on span "Đà Nẵng - Đô Lương" at bounding box center [100, 53] width 153 height 17
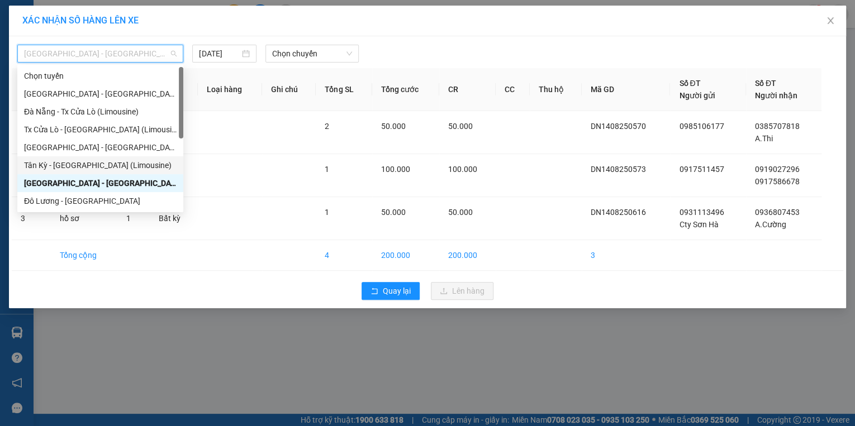
scroll to position [89, 0]
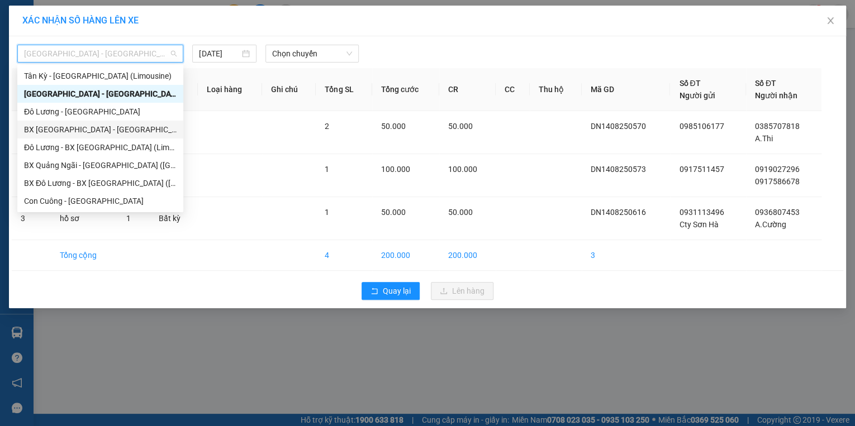
click at [66, 130] on div "BX Đà Nẵng - Đô Lương (Limosine 32 phòng)" at bounding box center [100, 130] width 153 height 12
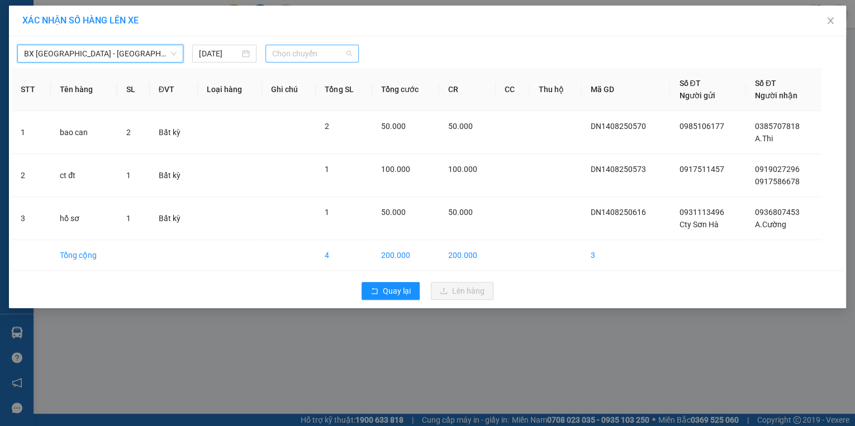
click at [333, 53] on span "Chọn chuyến" at bounding box center [312, 53] width 80 height 17
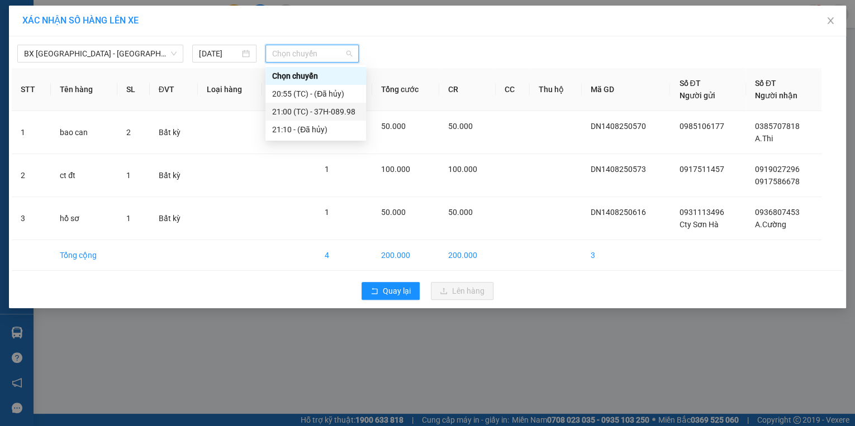
click at [336, 108] on div "21:00 (TC) - 37H-089.98" at bounding box center [315, 112] width 87 height 12
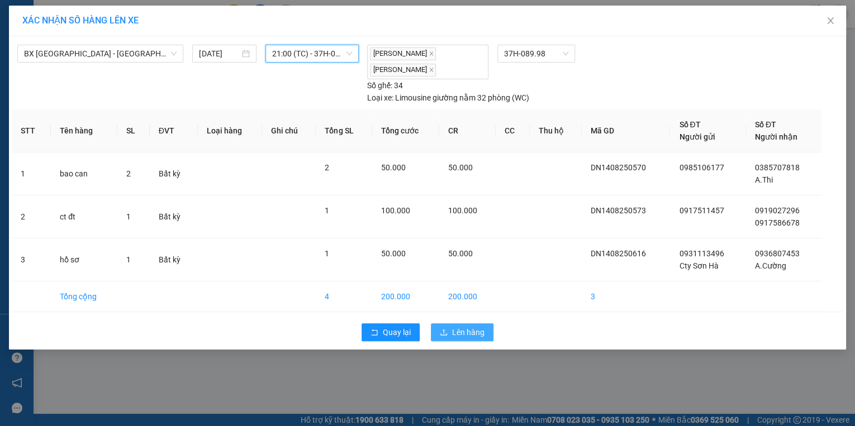
click at [466, 330] on span "Lên hàng" at bounding box center [468, 332] width 32 height 12
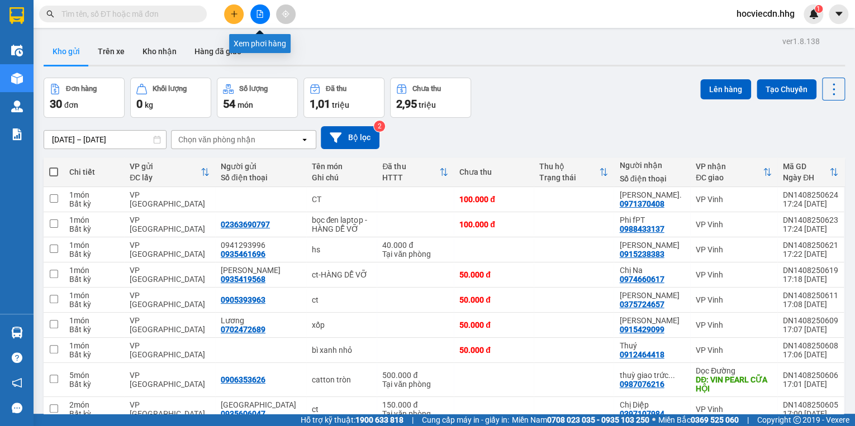
click at [262, 11] on icon "file-add" at bounding box center [260, 14] width 8 height 8
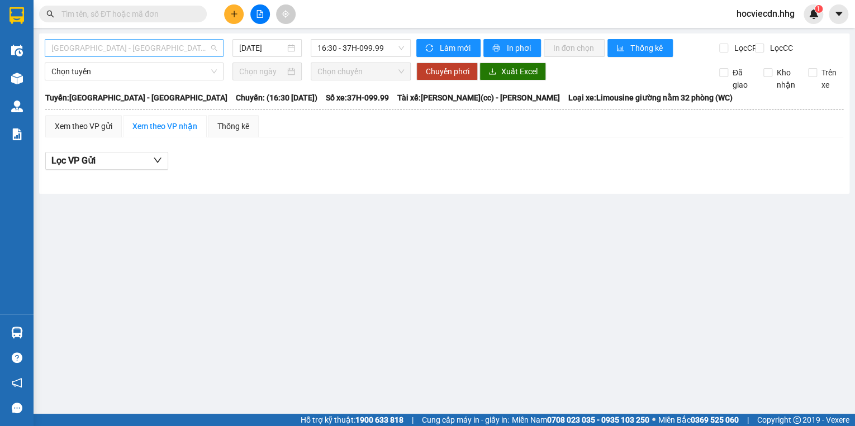
click at [173, 42] on span "Quảng Ngãi - Con Cuông" at bounding box center [133, 48] width 165 height 17
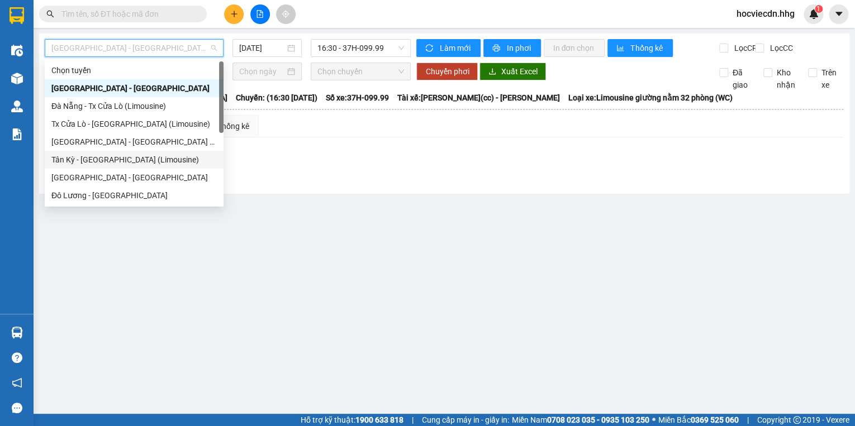
scroll to position [45, 0]
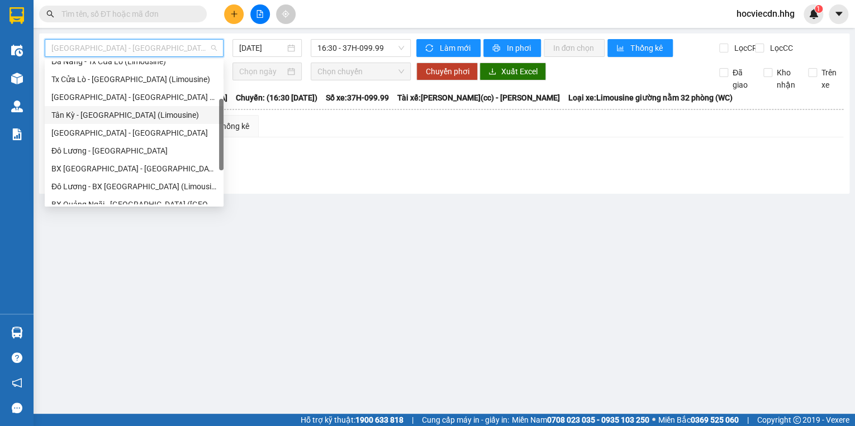
click at [112, 120] on div "Tân Kỳ - Đà Nẵng (Limousine)" at bounding box center [133, 115] width 165 height 12
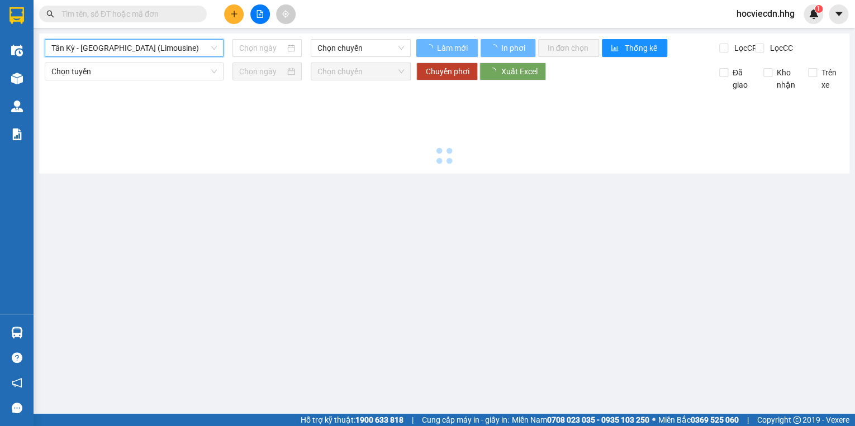
type input "14/08/2025"
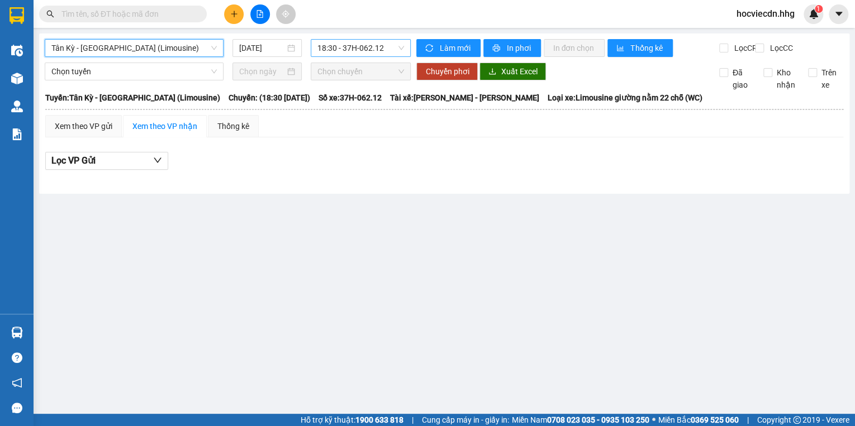
click at [397, 45] on span "18:30 - 37H-062.12" at bounding box center [360, 48] width 87 height 17
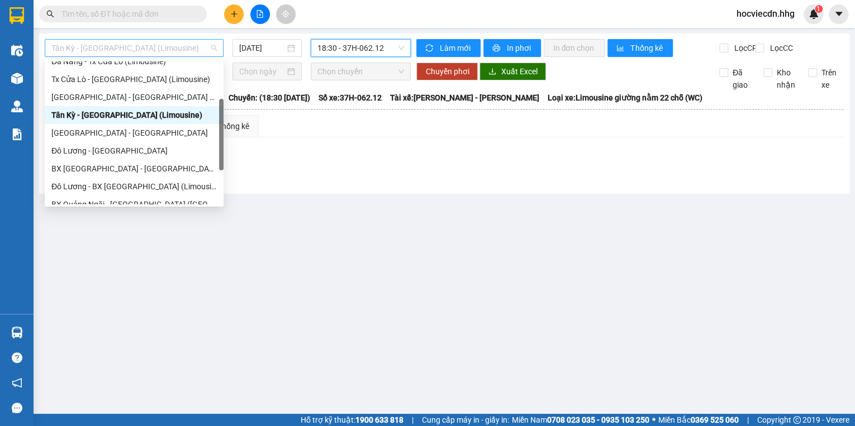
click at [193, 51] on span "Tân Kỳ - Đà Nẵng (Limousine)" at bounding box center [133, 48] width 165 height 17
click at [117, 168] on div "BX Đà Nẵng - Đô Lương (Limosine 32 phòng)" at bounding box center [133, 169] width 165 height 12
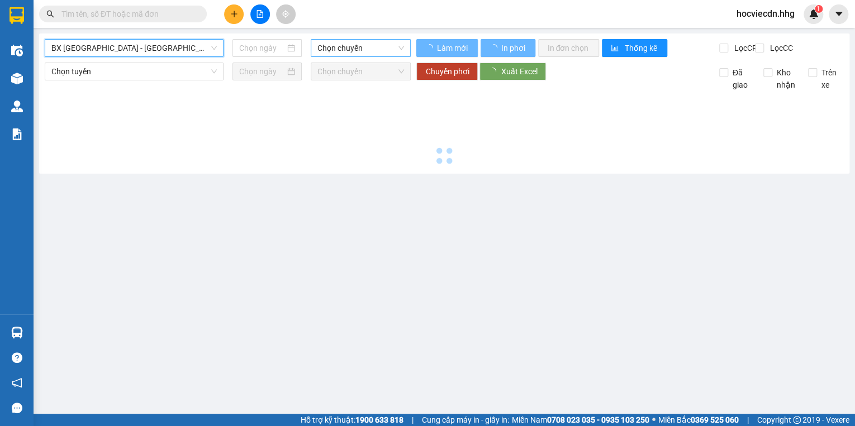
type input "14/08/2025"
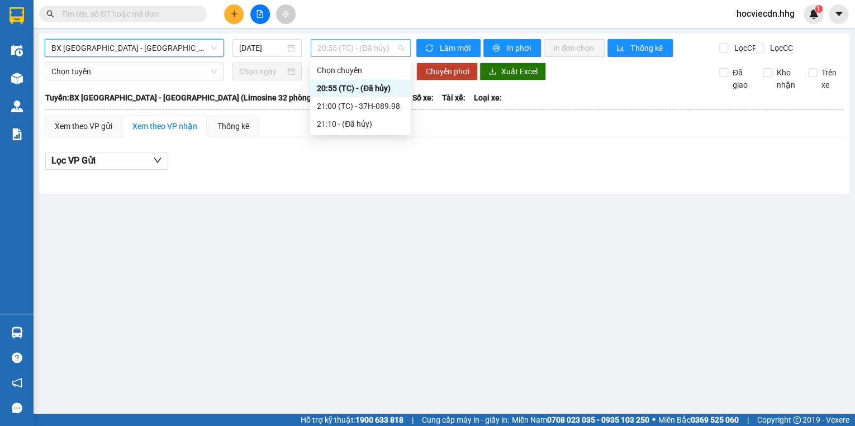
click at [394, 48] on span "20:55 (TC) - (Đã hủy)" at bounding box center [360, 48] width 87 height 17
click at [380, 108] on div "21:00 (TC) - 37H-089.98" at bounding box center [360, 106] width 87 height 12
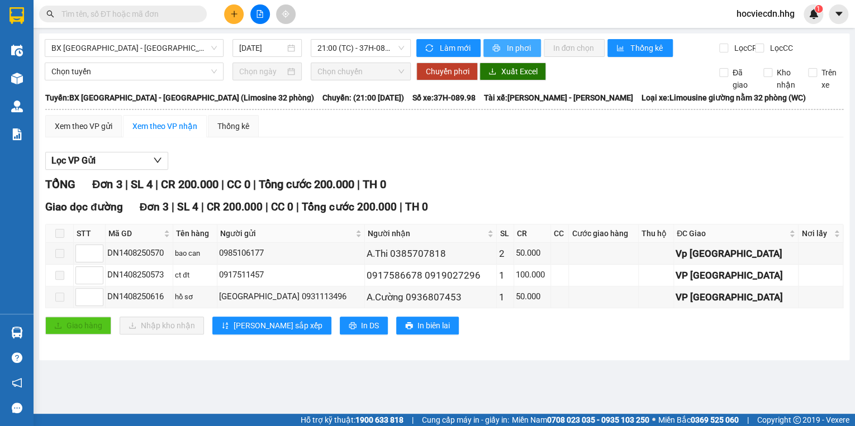
click at [520, 50] on span "In phơi" at bounding box center [519, 48] width 26 height 12
click at [655, 170] on div at bounding box center [444, 170] width 798 height 1
click at [513, 45] on span "In phơi" at bounding box center [519, 48] width 26 height 12
click at [236, 12] on icon "plus" at bounding box center [234, 14] width 8 height 8
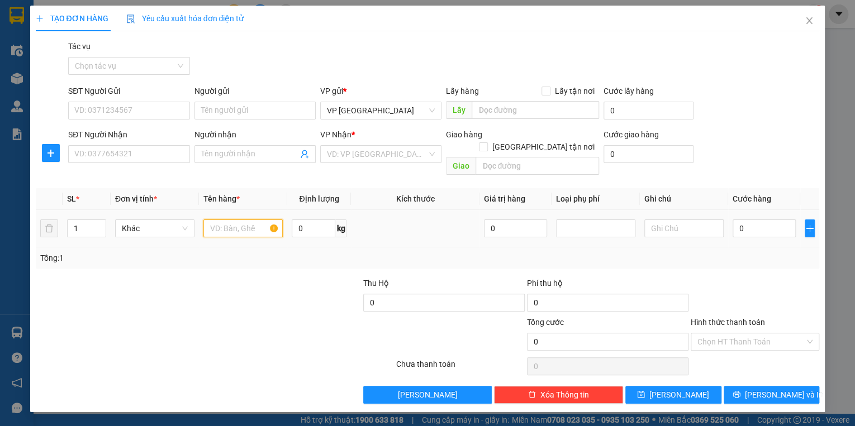
click at [260, 220] on input "text" at bounding box center [242, 229] width 79 height 18
type input "catton"
click at [77, 220] on input "1" at bounding box center [87, 228] width 38 height 17
type input "26"
click at [242, 220] on input "catton" at bounding box center [242, 229] width 79 height 18
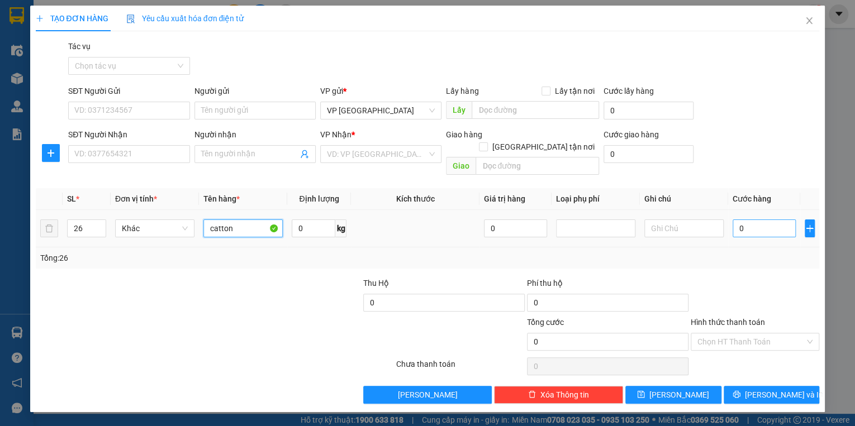
type input "catton"
click at [783, 220] on input "0" at bounding box center [764, 229] width 63 height 18
type input "6"
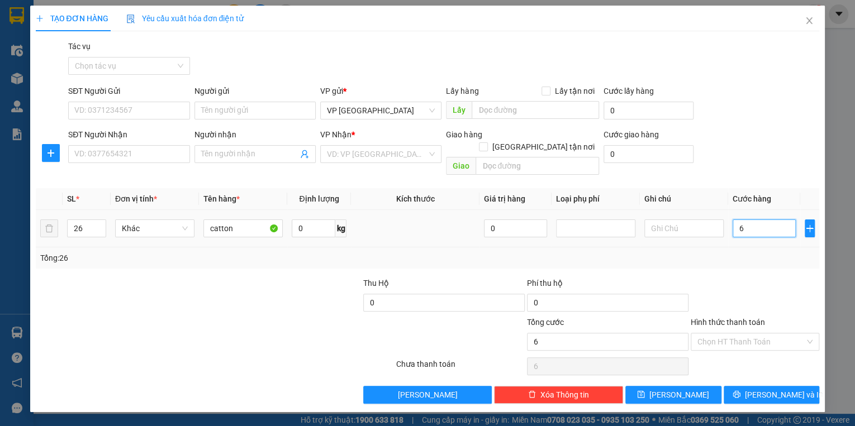
type input "60"
type input "600"
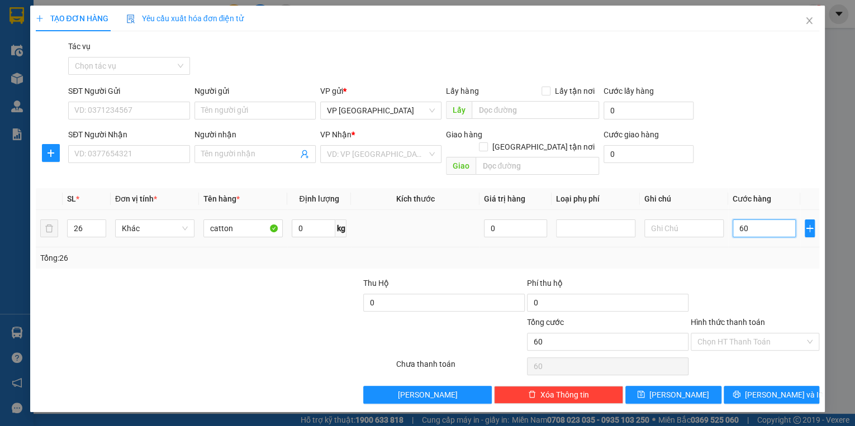
type input "600"
type input "6.000"
type input "60.000"
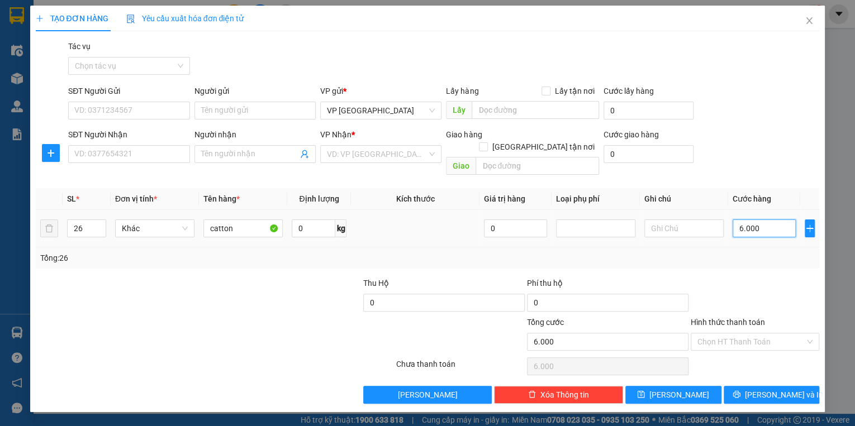
type input "60.000"
type input "600.000"
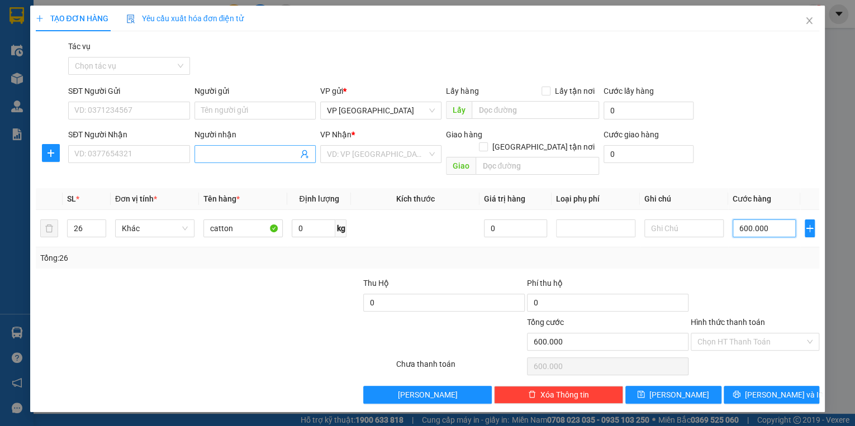
type input "600.000"
click at [275, 154] on input "Người nhận" at bounding box center [249, 154] width 97 height 12
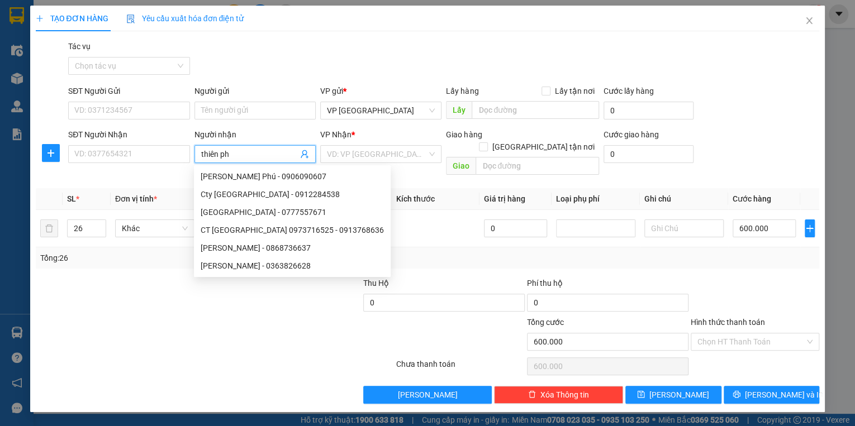
type input "thiên phư"
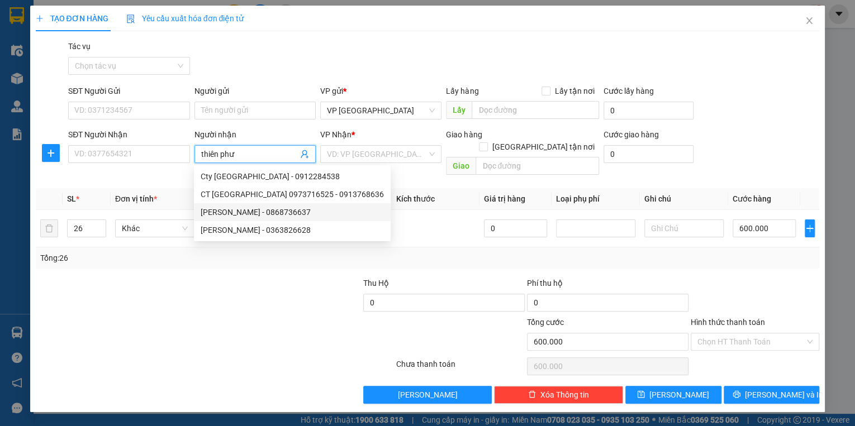
click at [292, 212] on div "Thiên Phương - 0868736637" at bounding box center [292, 212] width 183 height 12
type input "0868736637"
type input "Thiên Phương"
type input "Ship tận nơi - Gọi trước khi tới, Cửa Hội"
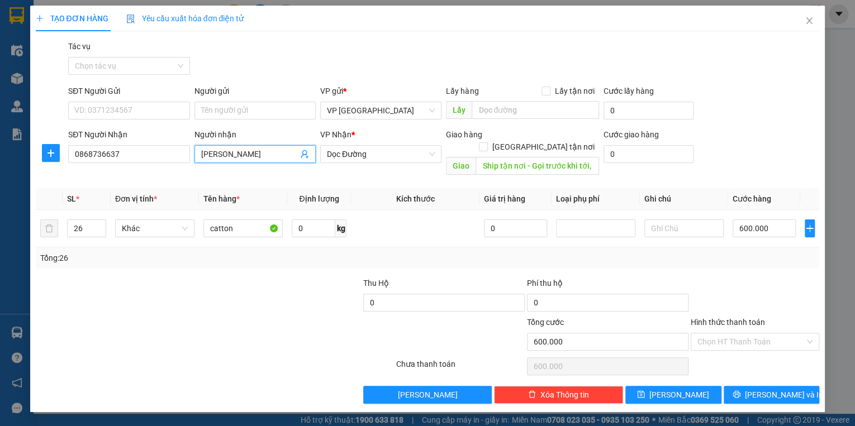
type input "Thiên Phương"
click at [731, 318] on label "Hình thức thanh toán" at bounding box center [728, 322] width 74 height 9
click at [731, 334] on input "Hình thức thanh toán" at bounding box center [751, 342] width 107 height 17
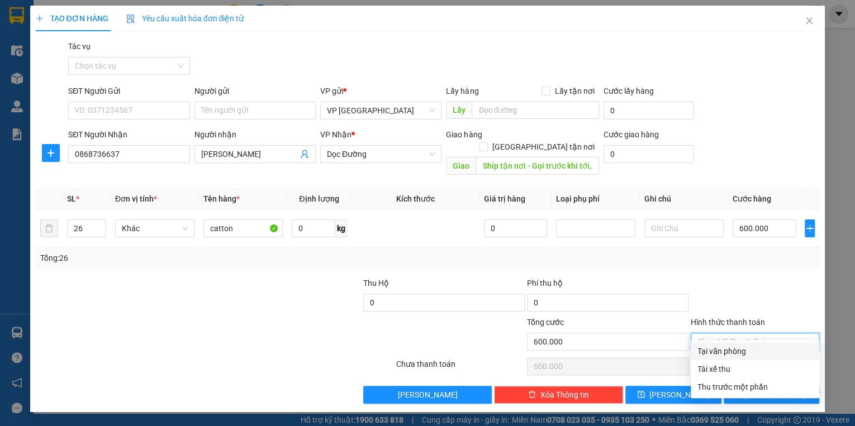
click at [729, 351] on div "Tại văn phòng" at bounding box center [755, 351] width 115 height 12
type input "0"
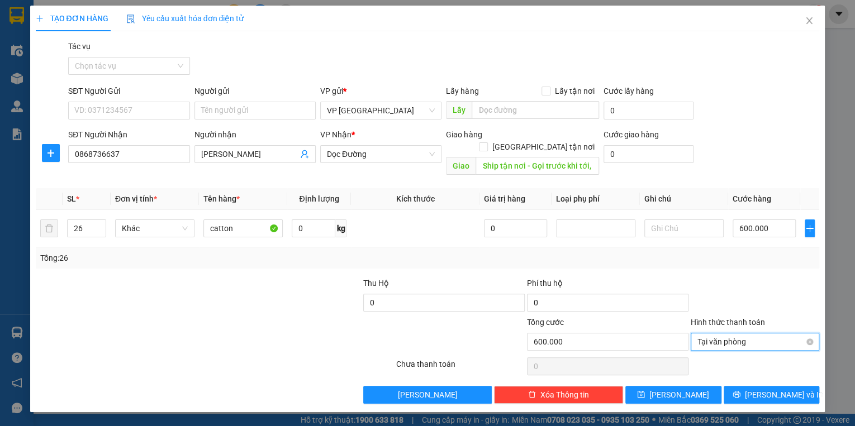
click at [755, 335] on span "Tại văn phòng" at bounding box center [755, 342] width 115 height 17
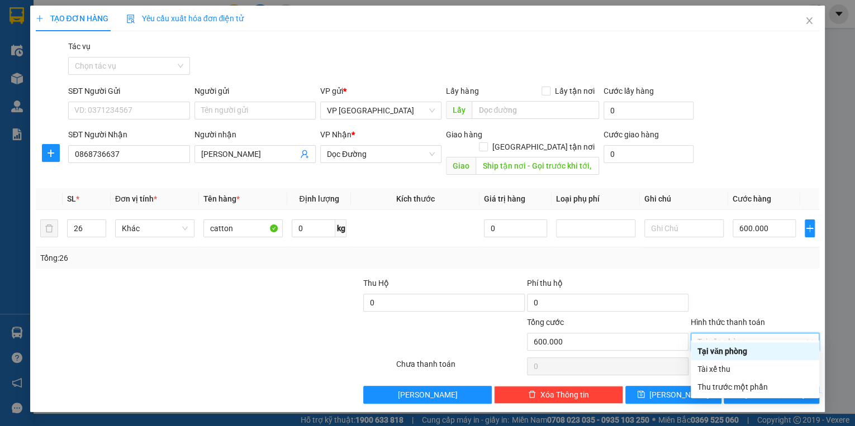
click at [730, 357] on div "Tại văn phòng" at bounding box center [755, 351] width 115 height 12
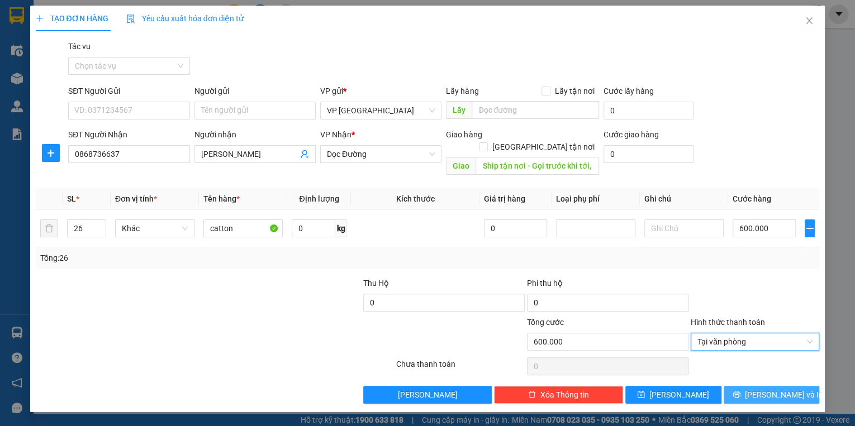
drag, startPoint x: 761, startPoint y: 385, endPoint x: 722, endPoint y: 387, distance: 39.7
click at [753, 387] on button "[PERSON_NAME] và In" at bounding box center [772, 395] width 96 height 18
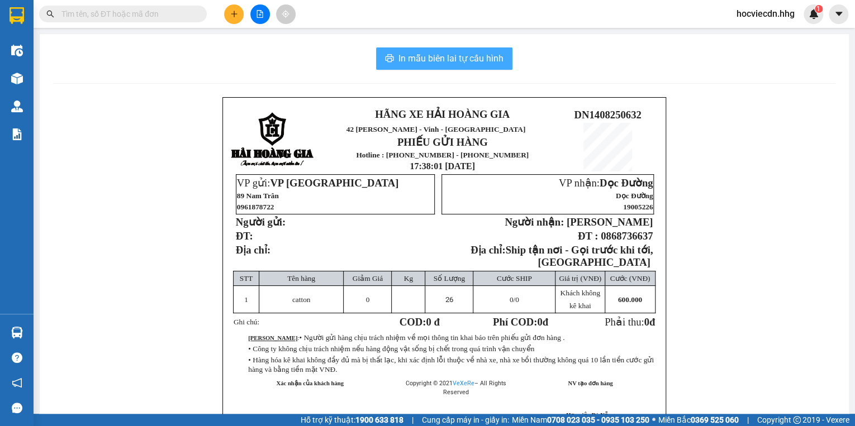
click at [434, 58] on span "In mẫu biên lai tự cấu hình" at bounding box center [451, 58] width 105 height 14
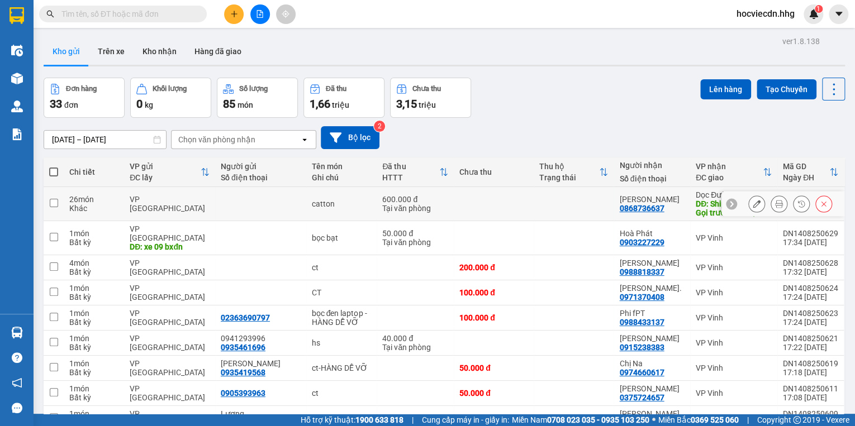
click at [775, 205] on icon at bounding box center [779, 204] width 8 height 8
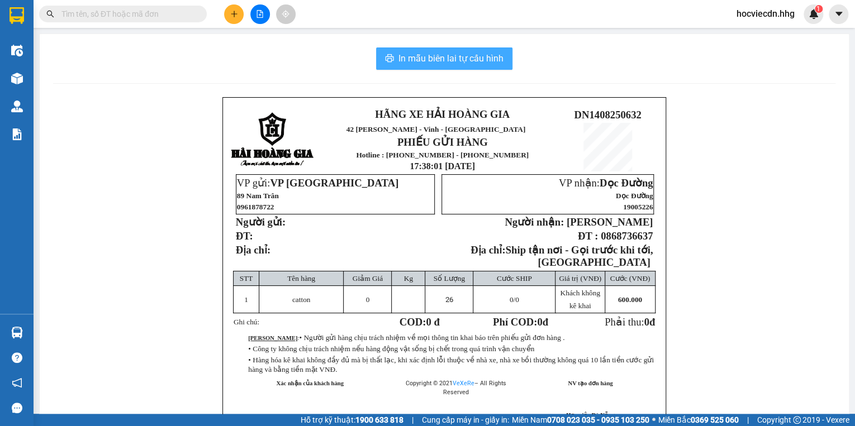
click at [467, 53] on span "In mẫu biên lai tự cấu hình" at bounding box center [451, 58] width 105 height 14
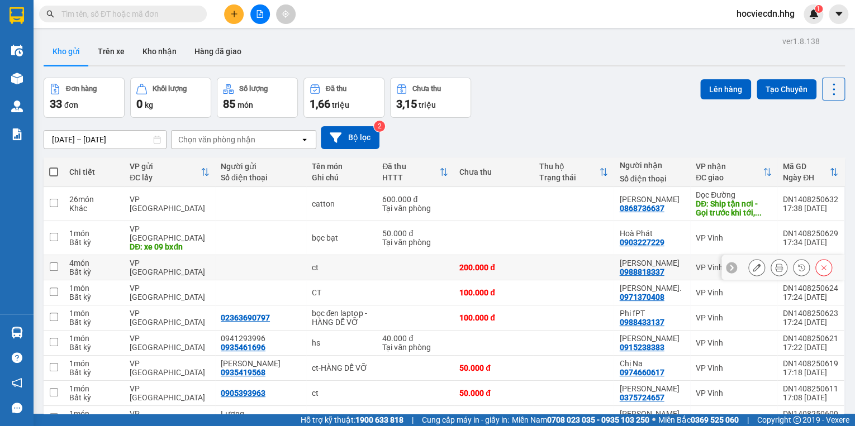
drag, startPoint x: 606, startPoint y: 246, endPoint x: 772, endPoint y: 201, distance: 172.5
click at [772, 201] on tr "26 món Khác VP Đà Nẵng catton 600.000 đ Tại văn phòng Thiên Phương 0868736637 D…" at bounding box center [445, 204] width 802 height 34
checkbox input "true"
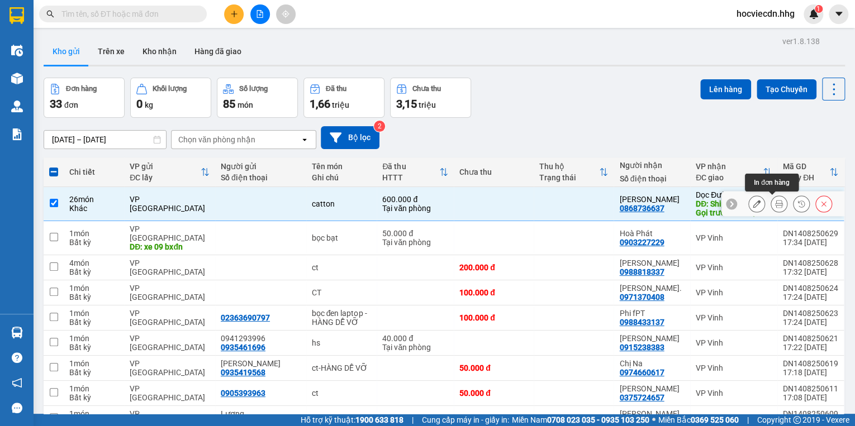
click at [775, 201] on icon at bounding box center [779, 204] width 8 height 8
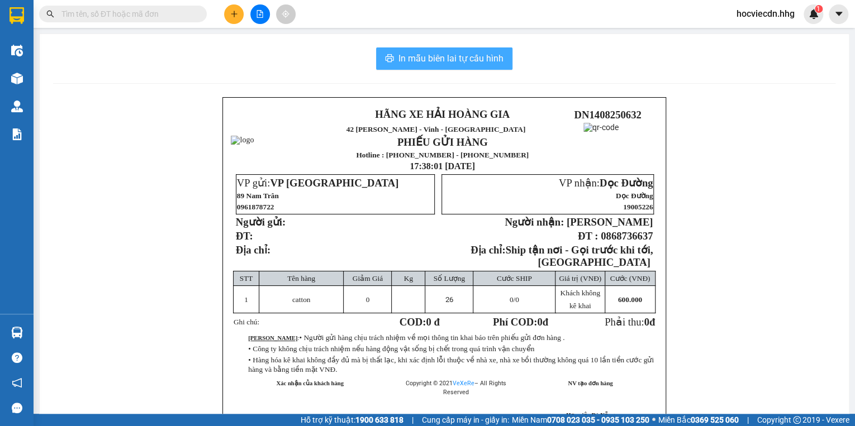
click at [486, 56] on span "In mẫu biên lai tự cấu hình" at bounding box center [451, 58] width 105 height 14
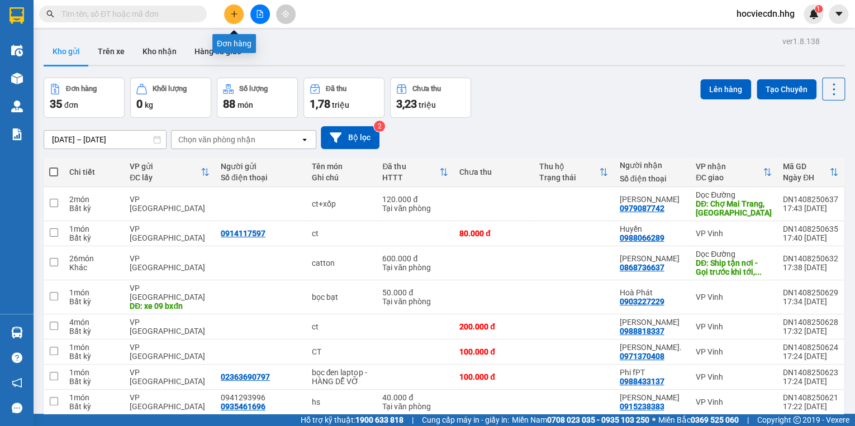
click at [228, 12] on button at bounding box center [234, 14] width 20 height 20
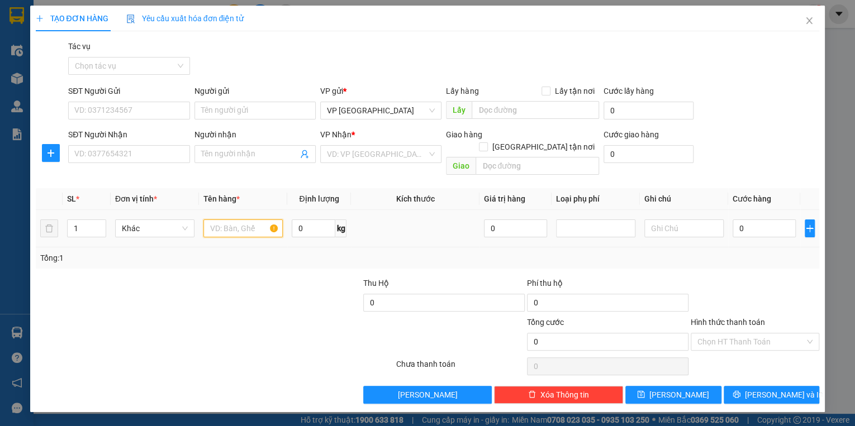
click at [259, 220] on input "text" at bounding box center [242, 229] width 79 height 18
type input "lônhf chim"
click at [765, 220] on input "0" at bounding box center [764, 229] width 63 height 18
type input "1"
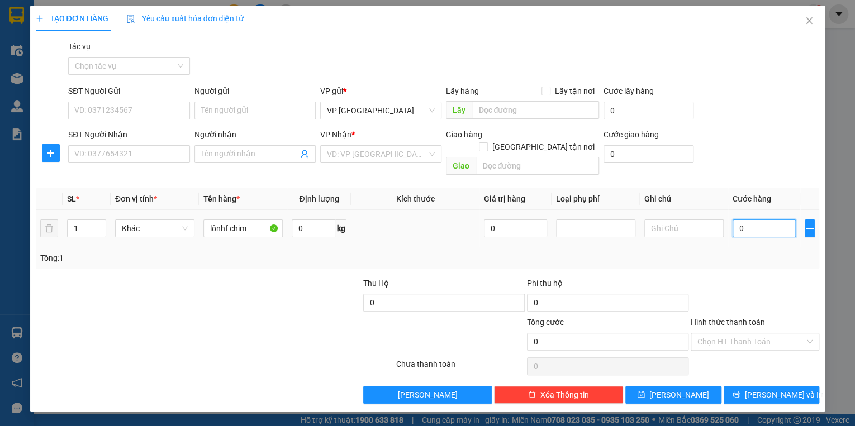
type input "1"
type input "10"
type input "100"
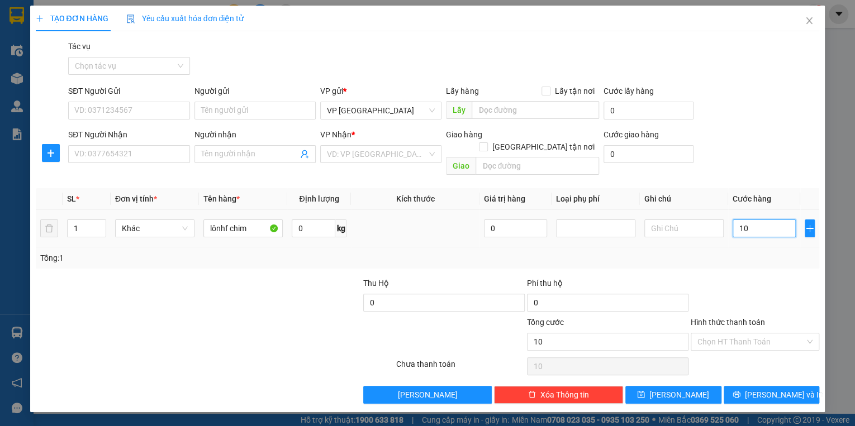
type input "100"
type input "1.000"
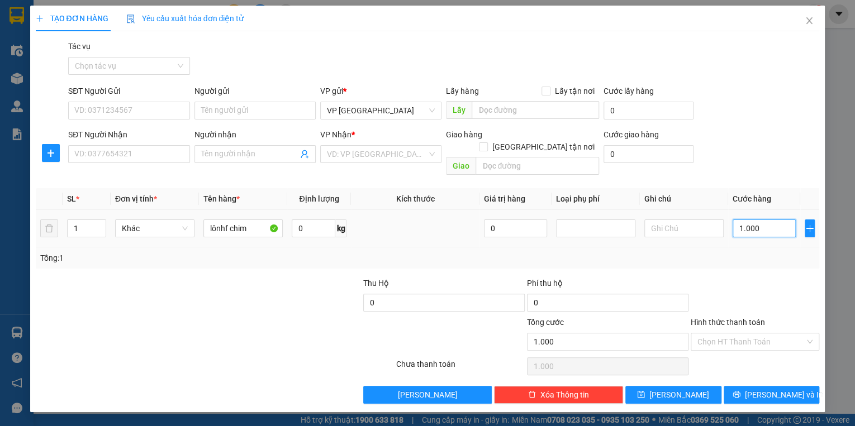
type input "10.000"
type input "100.000"
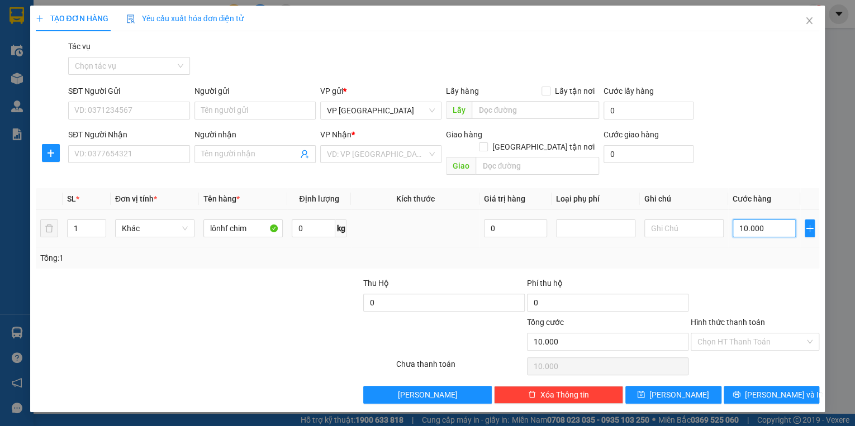
type input "100.000"
click at [164, 156] on input "SĐT Người Nhận" at bounding box center [128, 154] width 121 height 18
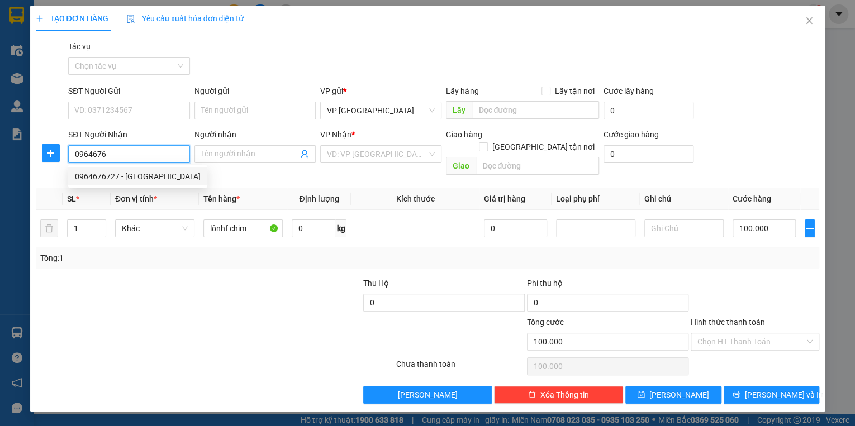
click at [131, 176] on div "0964676727 - Hà" at bounding box center [138, 176] width 126 height 12
type input "0964676727"
type input "Hà"
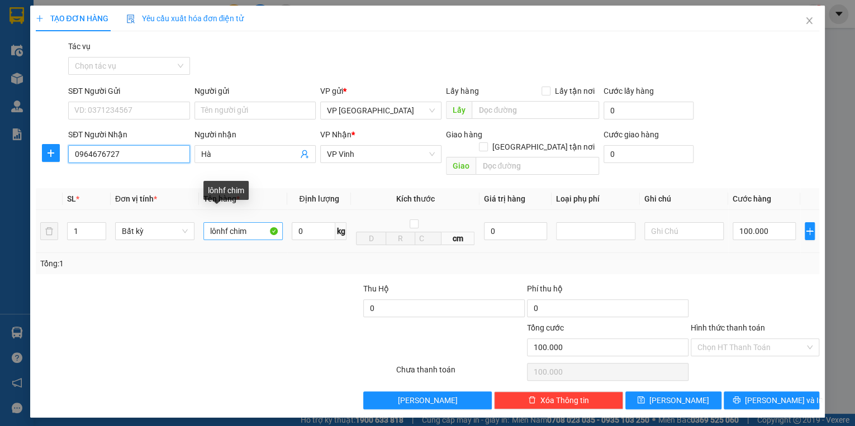
type input "0964676727"
click at [230, 222] on input "lônhf chim" at bounding box center [242, 231] width 79 height 18
click at [225, 222] on input "lông chim" at bounding box center [242, 231] width 79 height 18
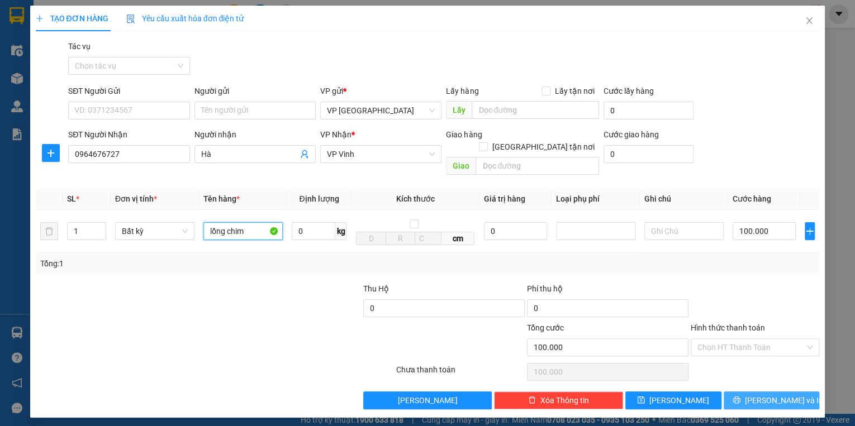
type input "lồng chim"
click at [761, 392] on button "[PERSON_NAME] và In" at bounding box center [772, 401] width 96 height 18
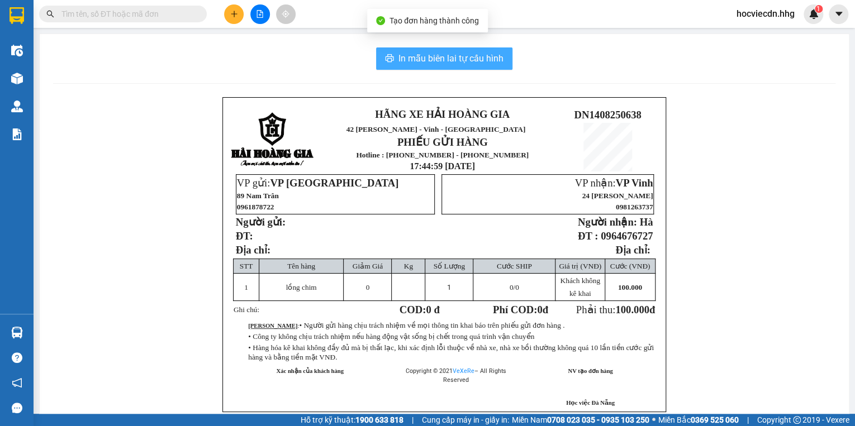
click at [443, 60] on span "In mẫu biên lai tự cấu hình" at bounding box center [451, 58] width 105 height 14
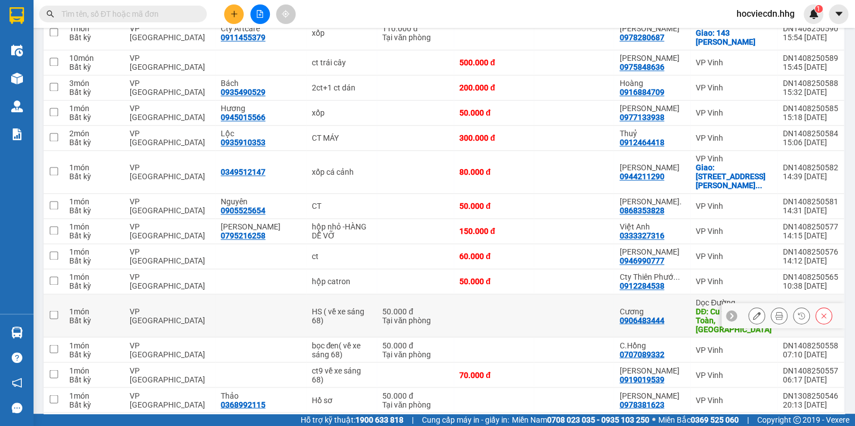
scroll to position [782, 0]
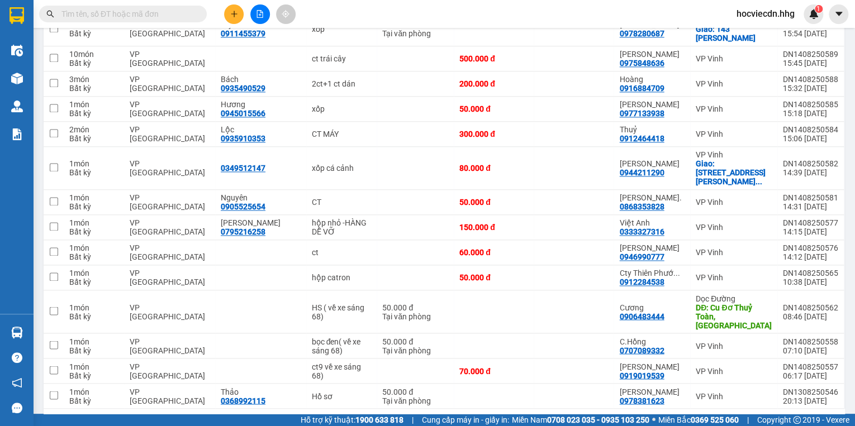
click at [797, 421] on div "100 / trang" at bounding box center [800, 426] width 39 height 11
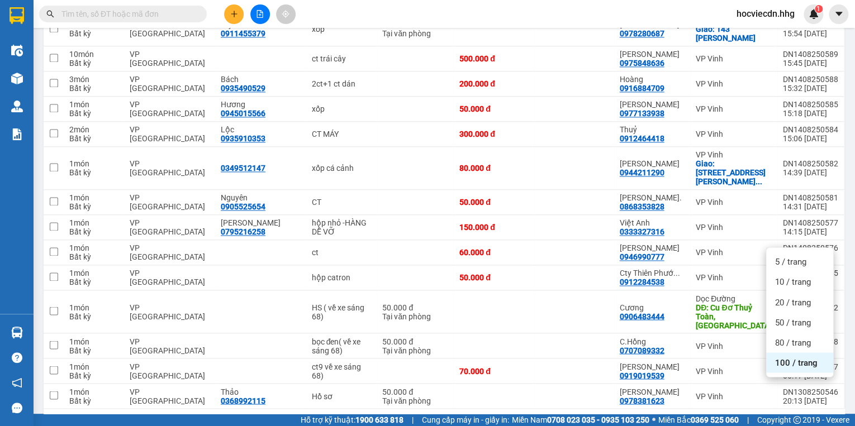
click at [793, 365] on span "100 / trang" at bounding box center [796, 362] width 42 height 11
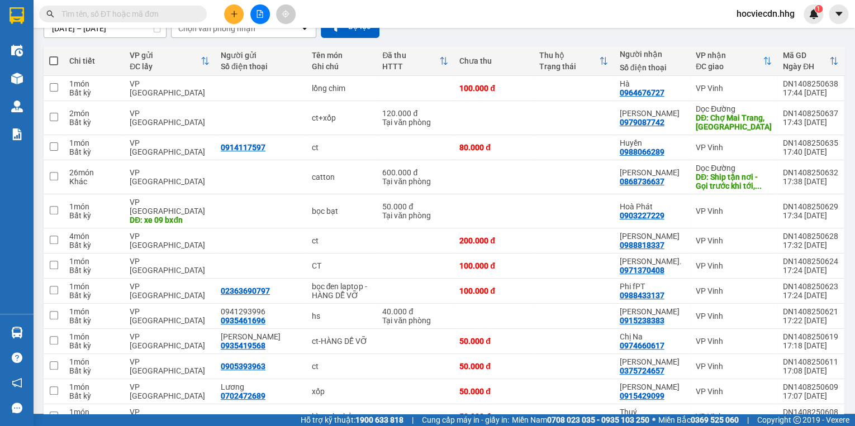
scroll to position [0, 0]
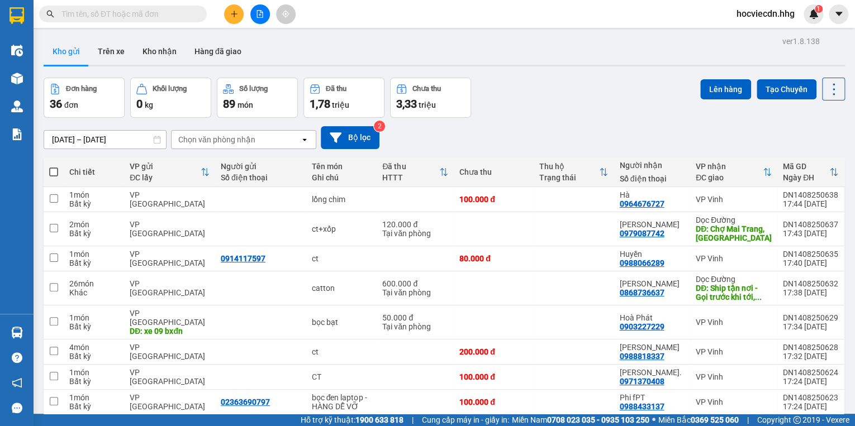
click at [241, 16] on button at bounding box center [234, 14] width 20 height 20
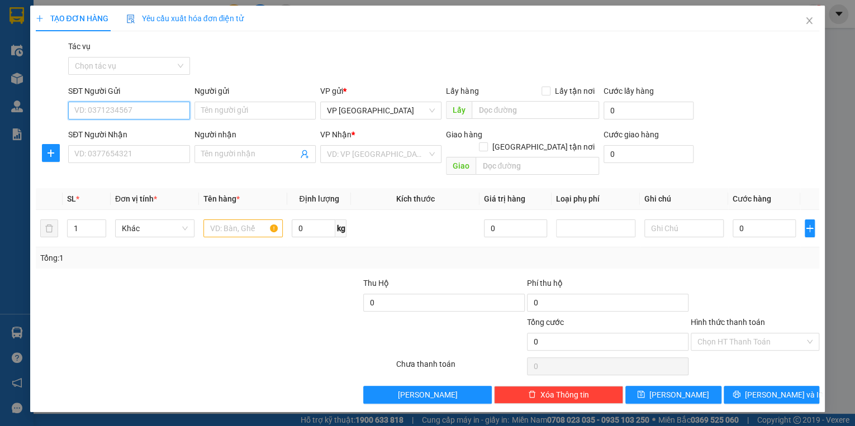
click at [151, 111] on input "SĐT Người Gửi" at bounding box center [128, 111] width 121 height 18
click at [159, 159] on input "SĐT Người Nhận" at bounding box center [128, 154] width 121 height 18
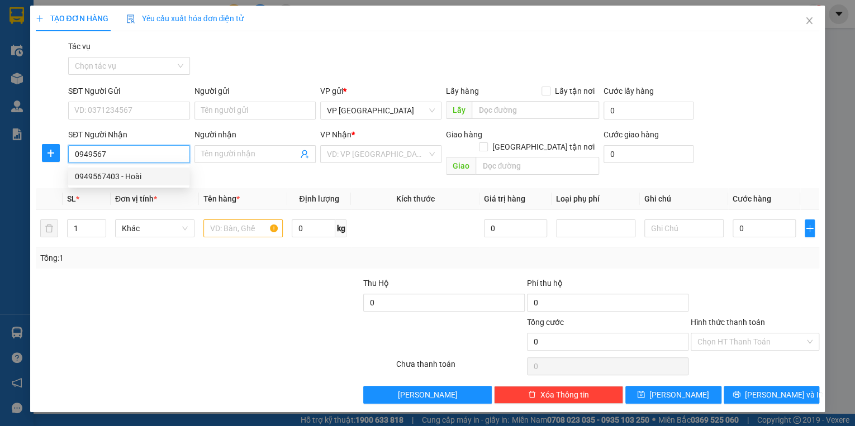
click at [168, 181] on div "0949567403 - Hoài" at bounding box center [129, 176] width 108 height 12
type input "0949567403"
type input "Hoài"
type input "Cầu Vó,Hưng Thông, Hưng Nguyên"
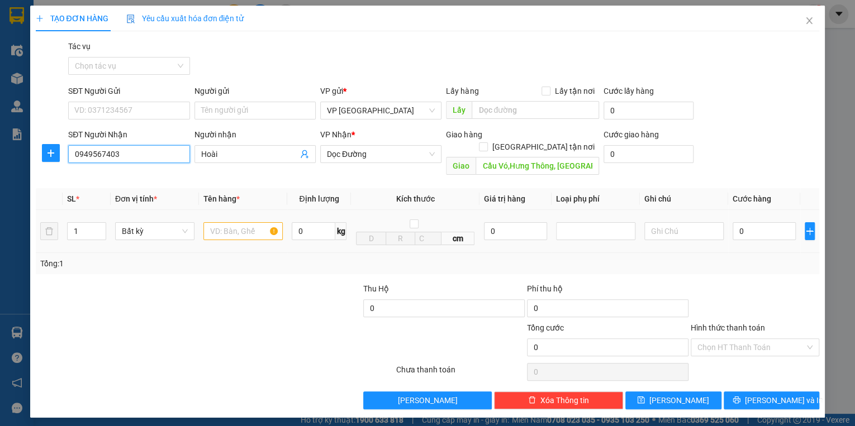
type input "0949567403"
click at [236, 224] on input "text" at bounding box center [242, 231] width 79 height 18
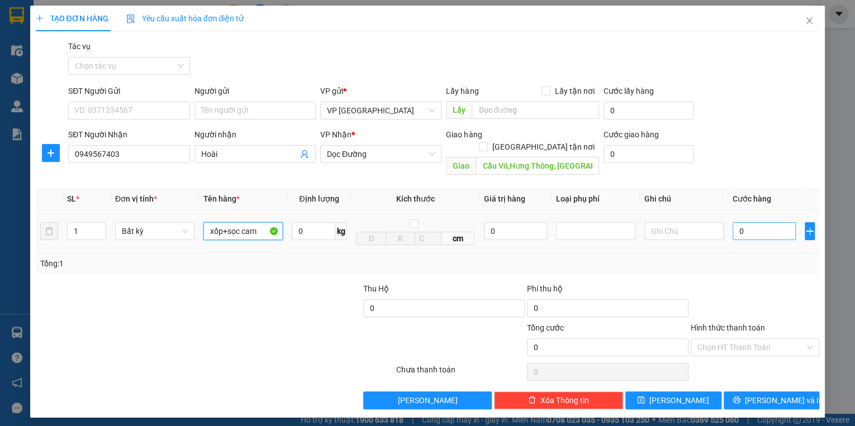
type input "xốp+sọc cam"
click at [745, 222] on input "0" at bounding box center [764, 231] width 63 height 18
click at [98, 227] on icon "up" at bounding box center [100, 229] width 4 height 4
type input "2"
click at [99, 227] on icon "up" at bounding box center [100, 229] width 4 height 4
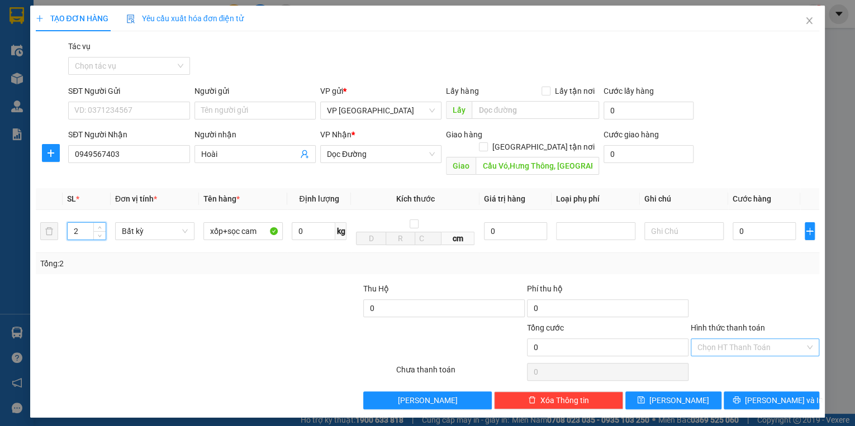
click at [796, 339] on input "Hình thức thanh toán" at bounding box center [751, 347] width 107 height 17
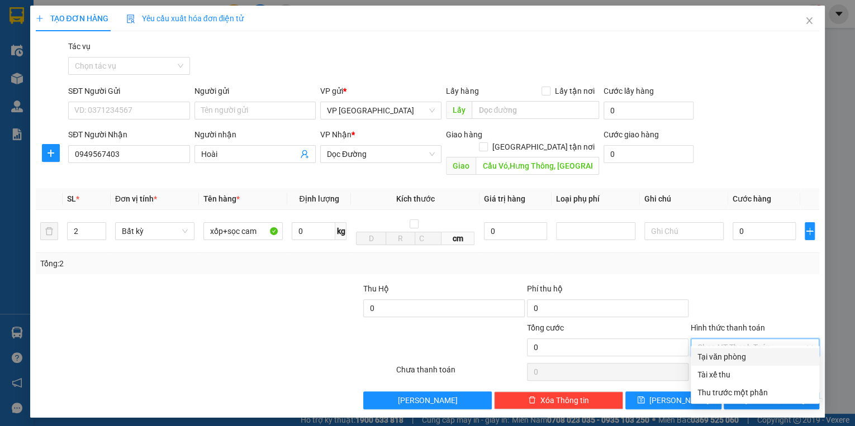
click at [720, 359] on div "Tại văn phòng" at bounding box center [755, 357] width 115 height 12
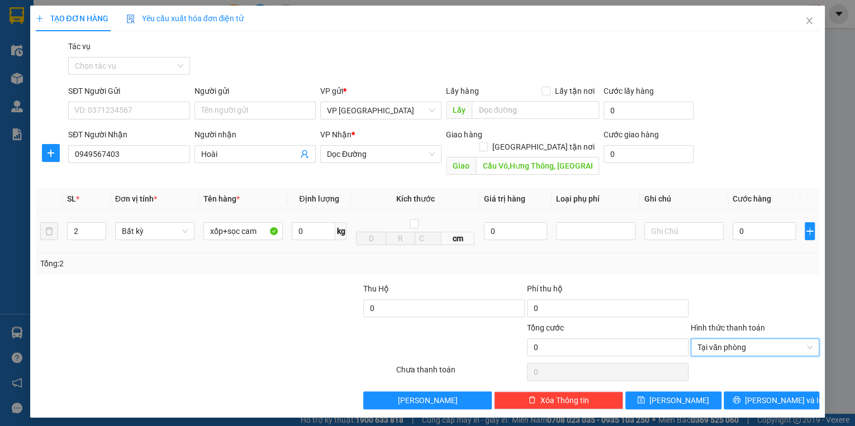
click at [784, 220] on div "0" at bounding box center [764, 231] width 63 height 22
click at [779, 222] on input "0" at bounding box center [764, 231] width 63 height 18
type input "1"
type input "10"
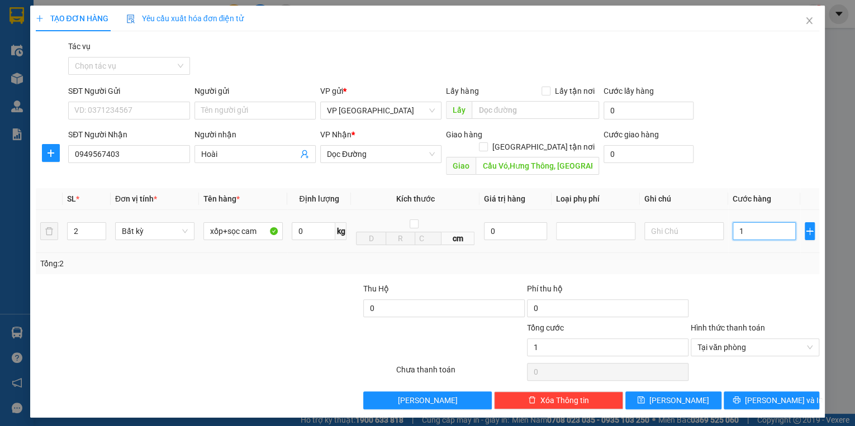
type input "10"
type input "100"
type input "1.000"
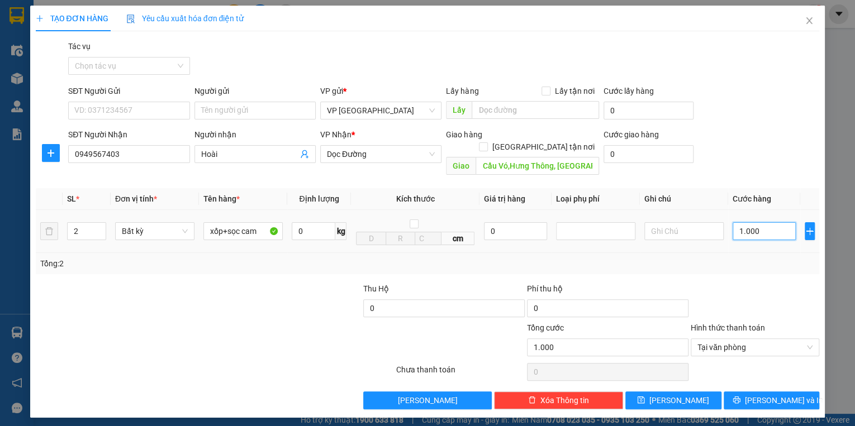
type input "10.000"
type input "100.000"
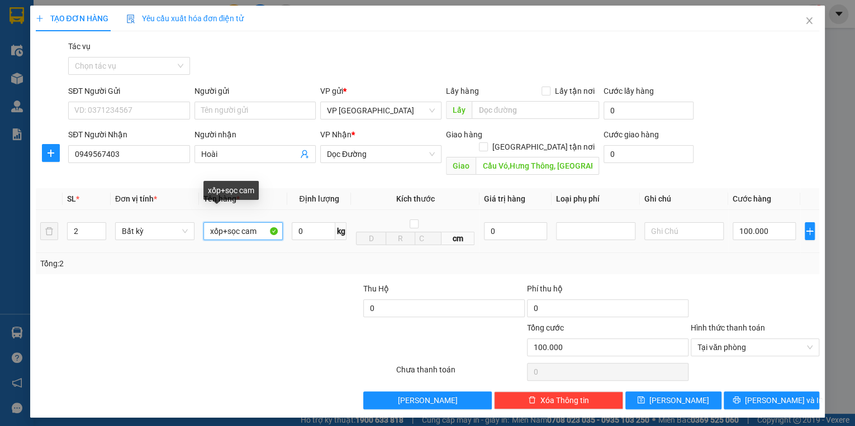
click at [239, 222] on input "xốp+sọc cam" at bounding box center [242, 231] width 79 height 18
type input "xốp+sọt cam"
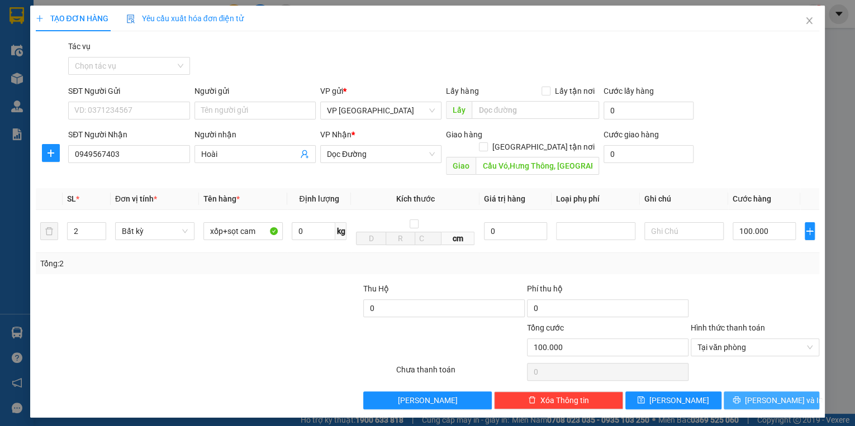
click at [771, 395] on span "[PERSON_NAME] và In" at bounding box center [784, 401] width 78 height 12
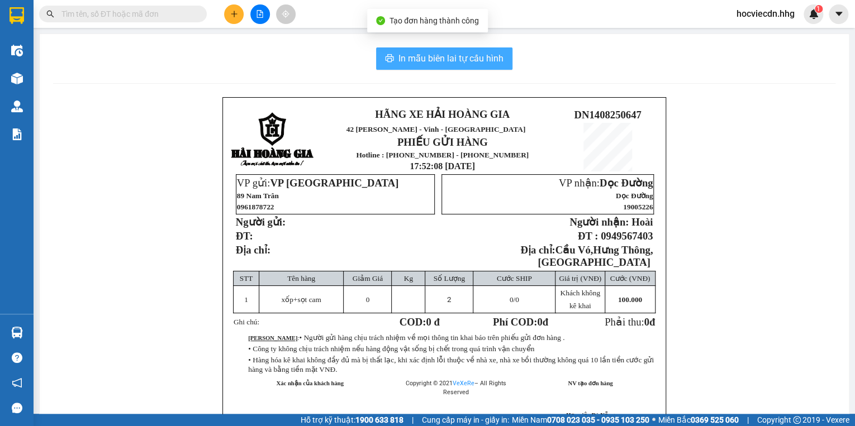
click at [478, 56] on span "In mẫu biên lai tự cấu hình" at bounding box center [451, 58] width 105 height 14
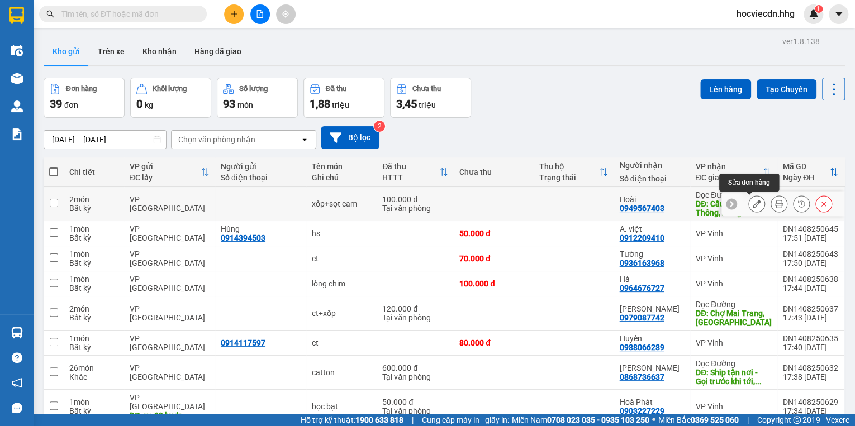
click at [753, 203] on icon at bounding box center [757, 204] width 8 height 8
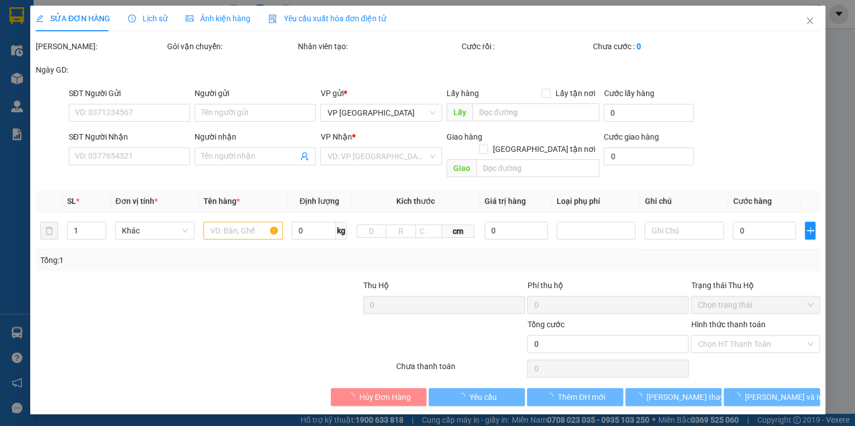
type input "0949567403"
type input "Hoài"
type input "Cầu Vó,Hưng Thông, Hưng Nguyên"
type input "100.000"
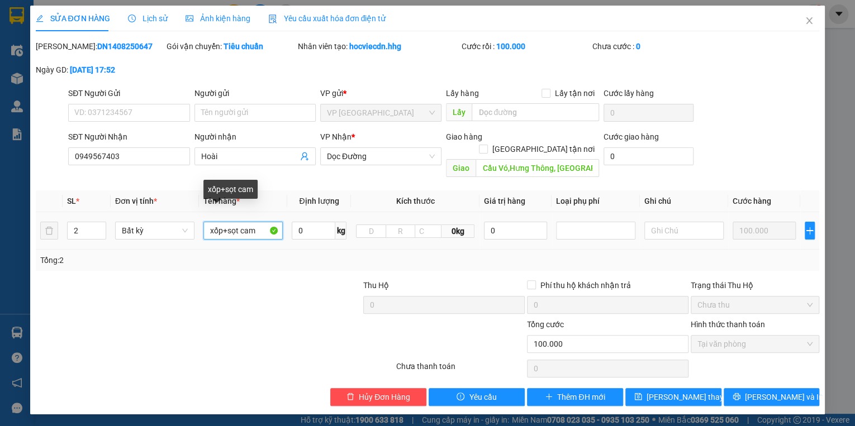
click at [239, 222] on input "xốp+sọt cam" at bounding box center [242, 231] width 79 height 18
type input "xốp+sọc cam"
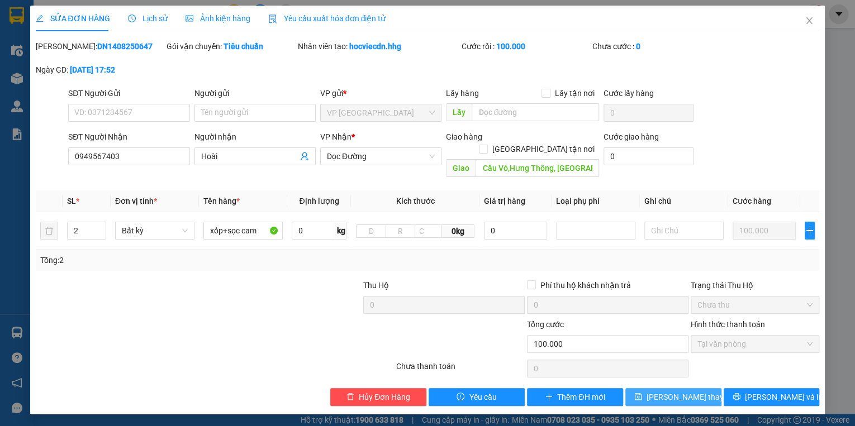
click at [677, 391] on span "[PERSON_NAME] thay đổi" at bounding box center [691, 397] width 89 height 12
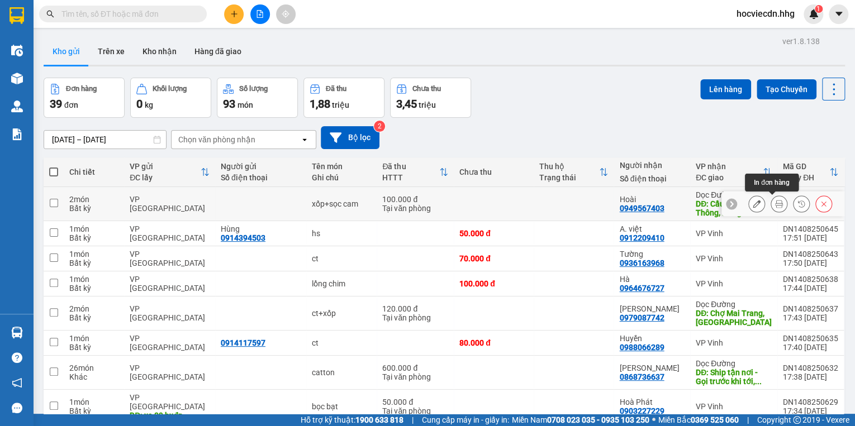
click at [775, 201] on icon at bounding box center [779, 204] width 8 height 8
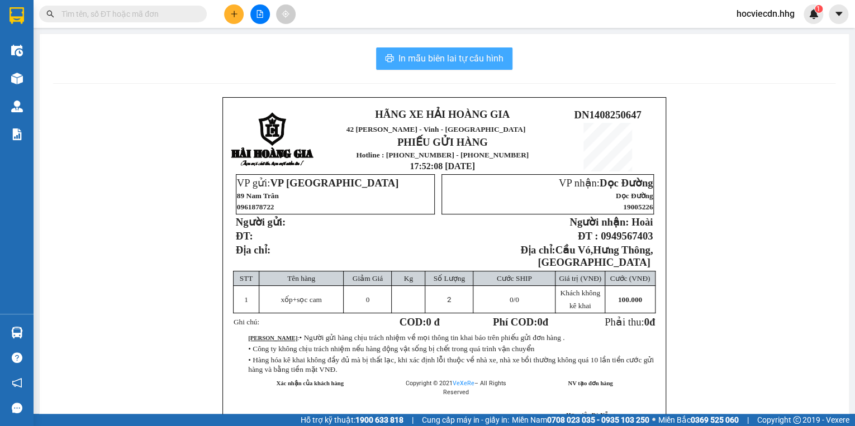
click at [440, 59] on span "In mẫu biên lai tự cấu hình" at bounding box center [451, 58] width 105 height 14
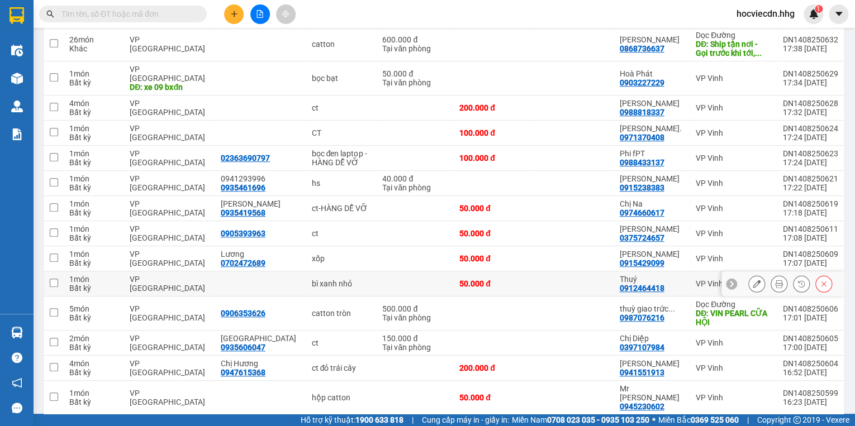
scroll to position [358, 0]
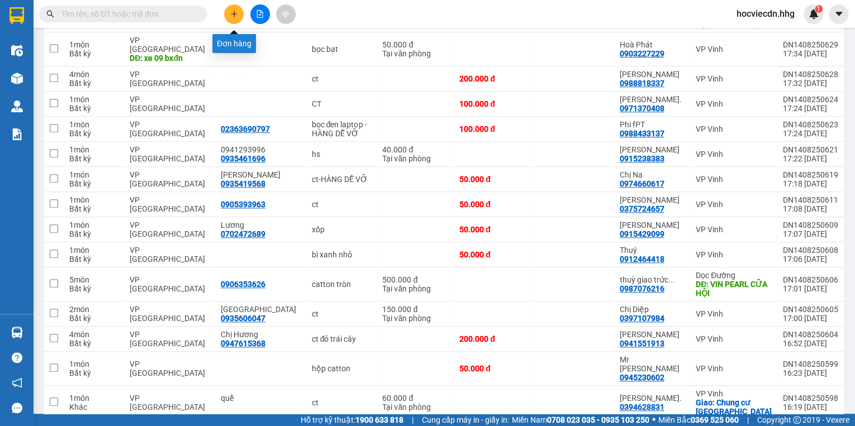
click at [234, 10] on icon "plus" at bounding box center [234, 14] width 8 height 8
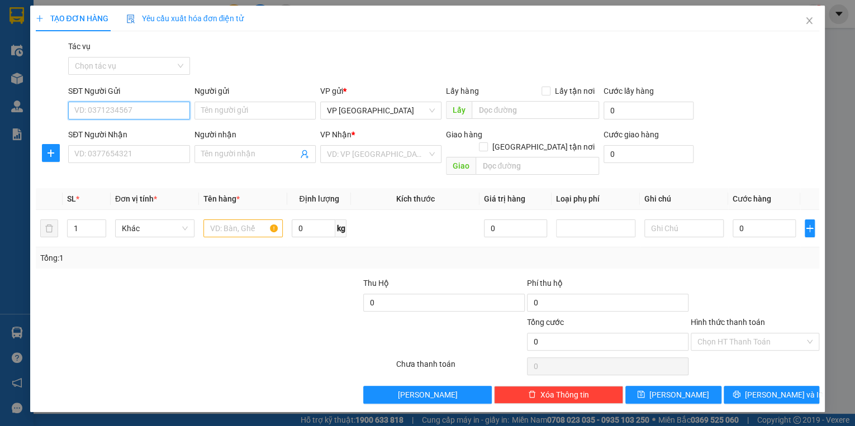
click at [145, 102] on input "SĐT Người Gửi" at bounding box center [128, 111] width 121 height 18
click at [121, 133] on div "0935460385" at bounding box center [129, 133] width 108 height 12
type input "0935460385"
click at [120, 159] on input "SĐT Người Nhận" at bounding box center [128, 154] width 121 height 18
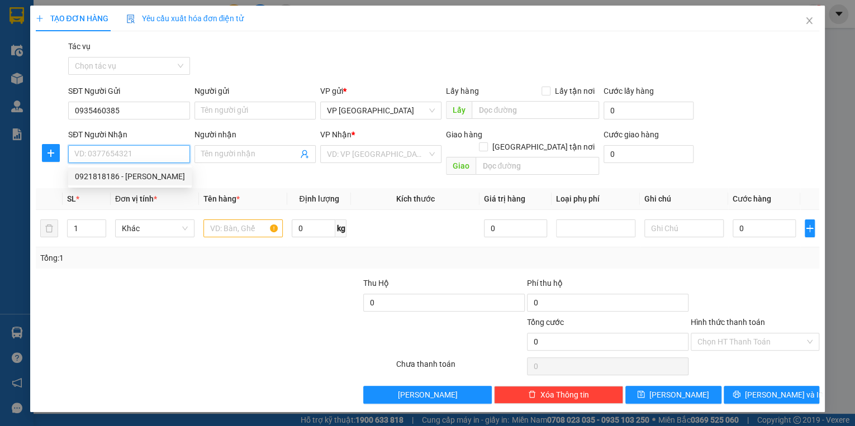
click at [124, 177] on div "0921818186 - Chị Linh" at bounding box center [130, 176] width 110 height 12
type input "0921818186"
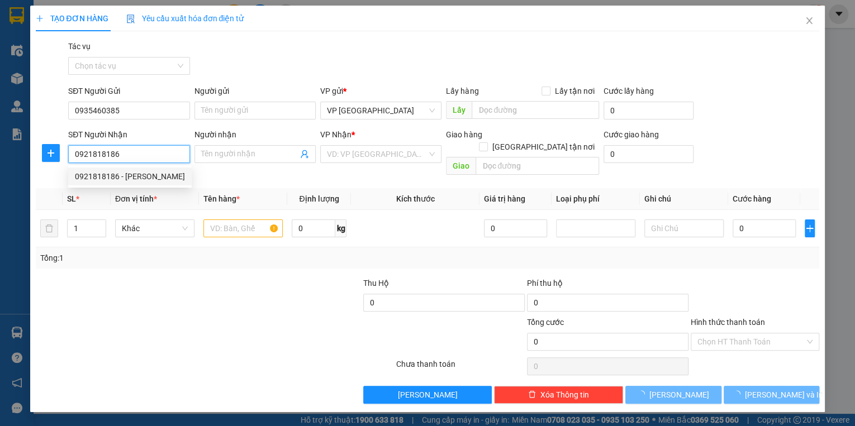
type input "Chị Linh"
checkbox input "true"
type input "21 Quang Trung- CHƯA TÍNH SHIP"
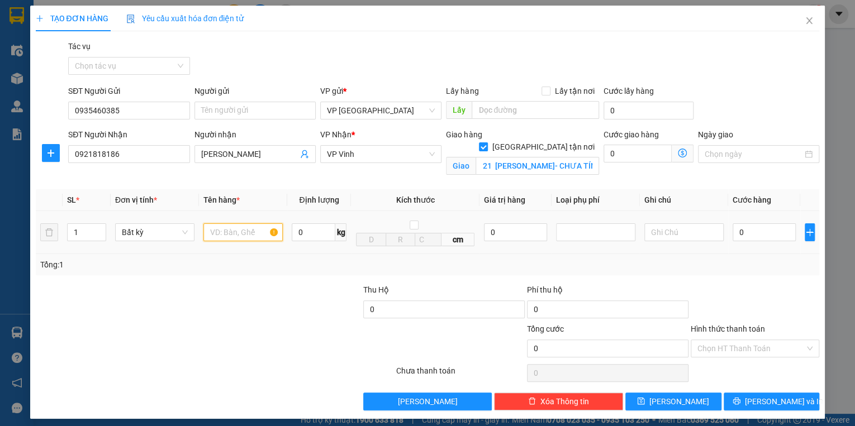
click at [253, 233] on input "text" at bounding box center [242, 233] width 79 height 18
type input "Hồ sơ"
click at [745, 228] on input "0" at bounding box center [764, 233] width 63 height 18
type input "5"
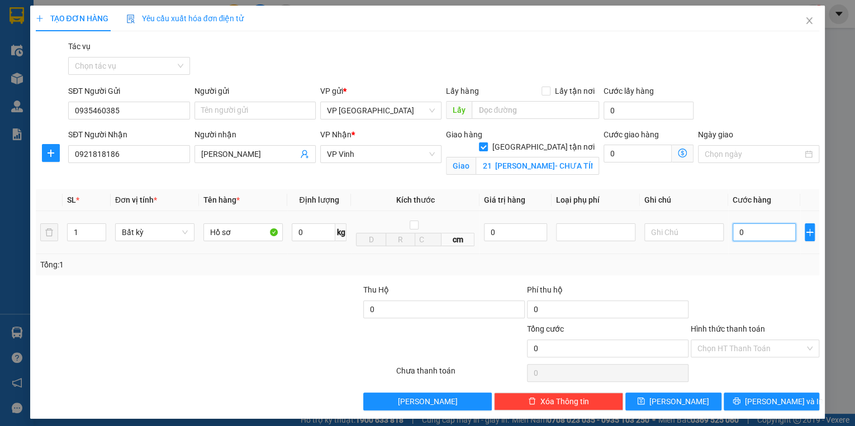
type input "5"
type input "50"
type input "500"
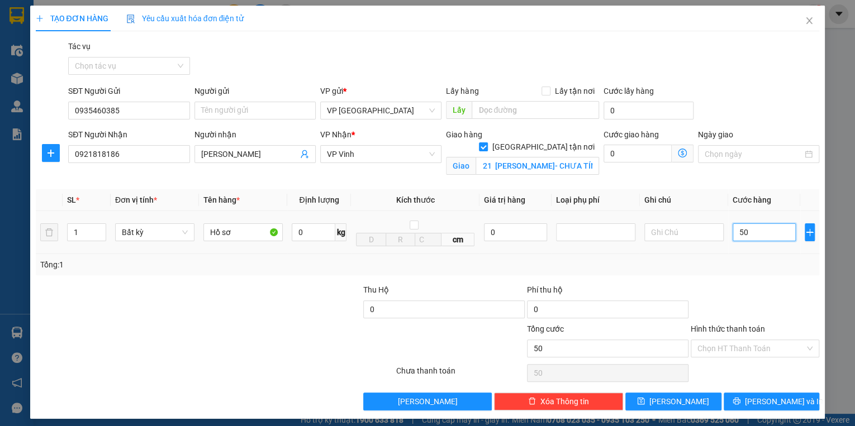
type input "500"
type input "5.000"
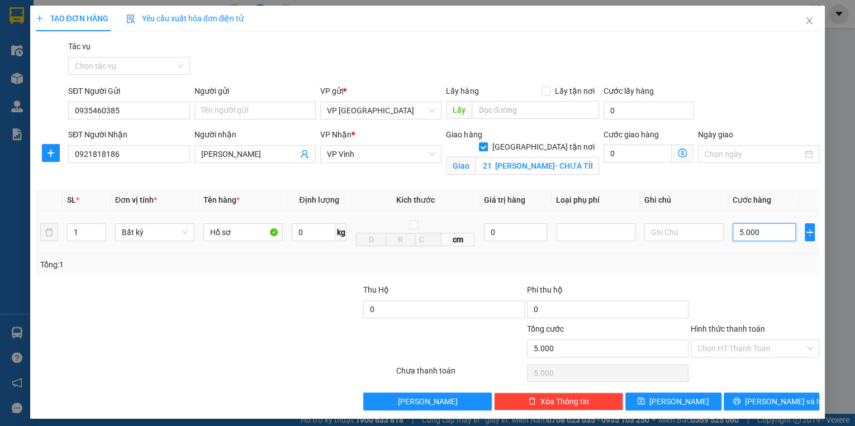
type input "50.000"
type input "500.000"
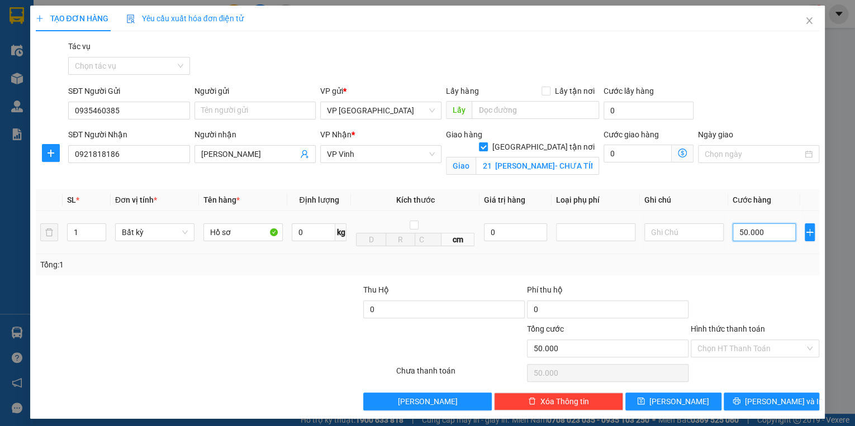
type input "500.000"
type input "50.000"
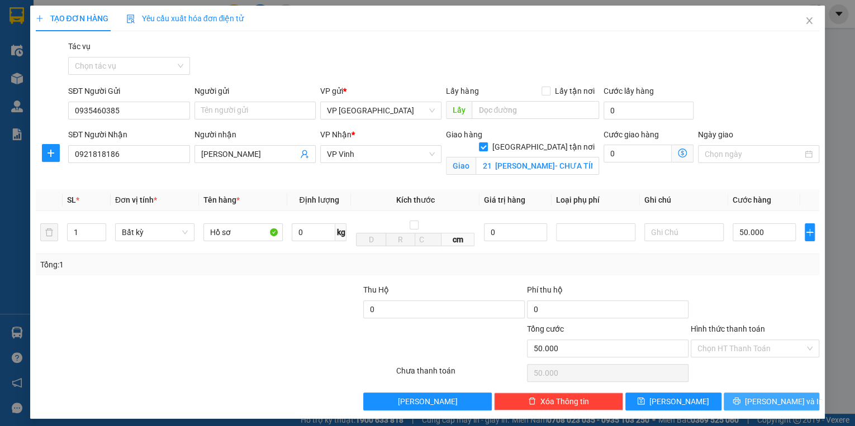
click at [740, 398] on icon "printer" at bounding box center [736, 401] width 7 height 7
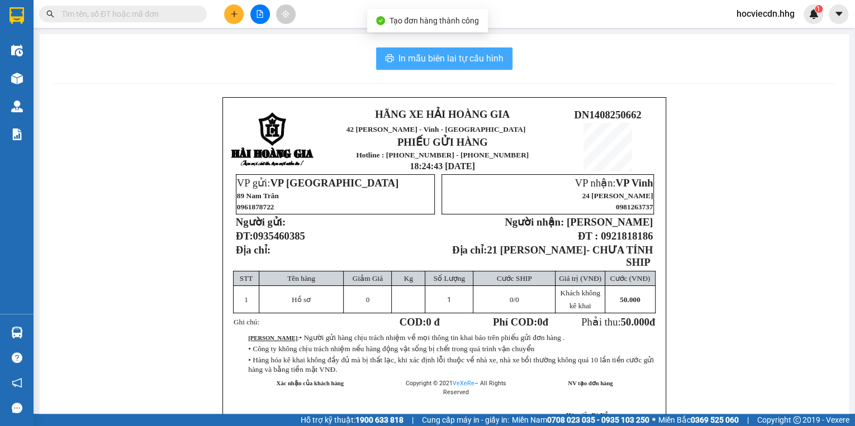
click at [459, 56] on span "In mẫu biên lai tự cấu hình" at bounding box center [451, 58] width 105 height 14
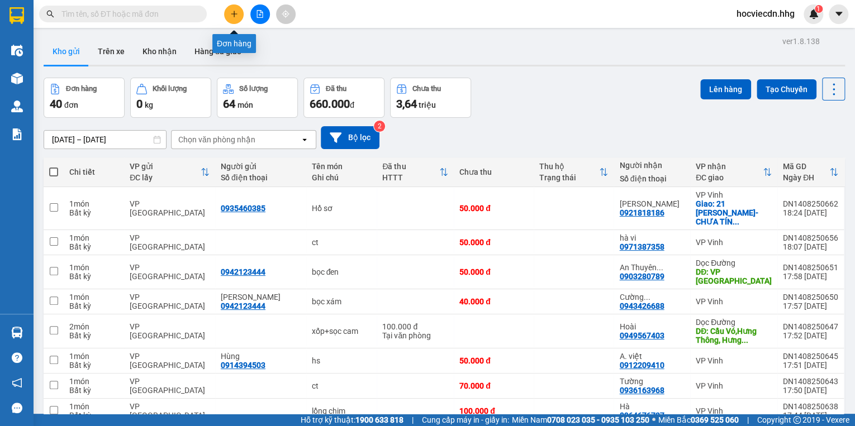
click at [239, 9] on button at bounding box center [234, 14] width 20 height 20
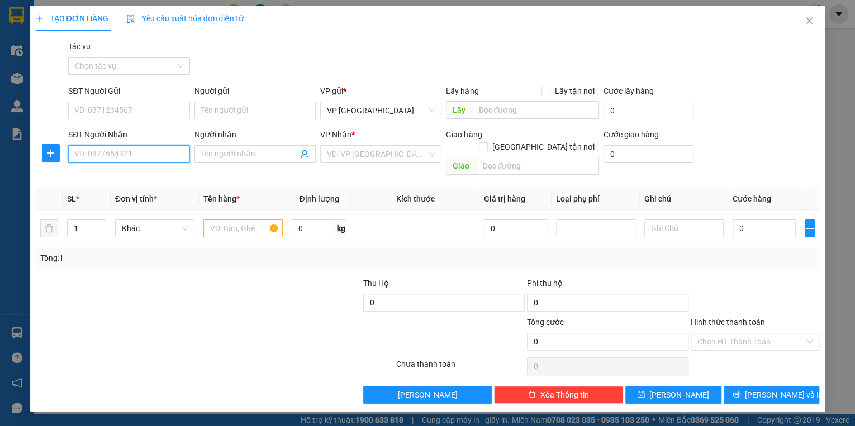
click at [151, 160] on input "SĐT Người Nhận" at bounding box center [128, 154] width 121 height 18
type input "0943637387"
click at [177, 179] on div "0943637387 - Nhung" at bounding box center [129, 176] width 108 height 12
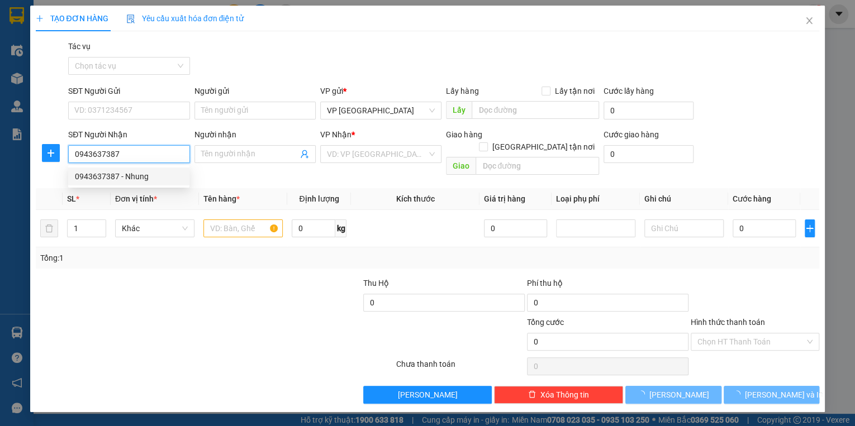
type input "Nhung"
type input "TT Con Cuông"
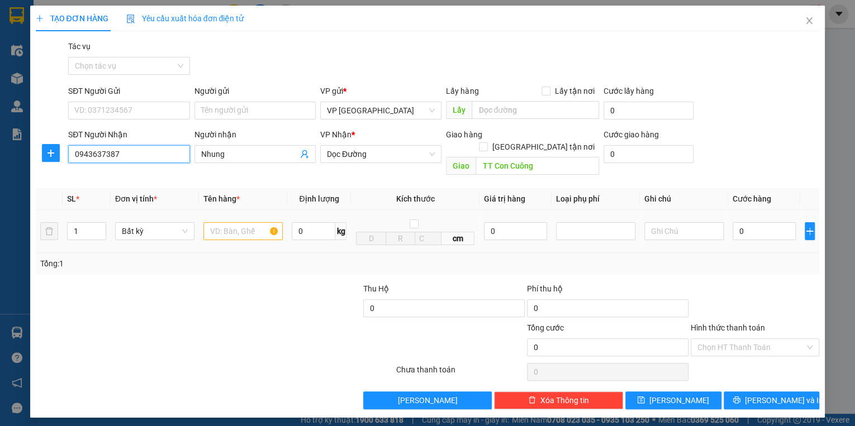
type input "0943637387"
click at [250, 222] on input "text" at bounding box center [242, 231] width 79 height 18
click at [768, 222] on input "0" at bounding box center [764, 231] width 63 height 18
drag, startPoint x: 236, startPoint y: 219, endPoint x: 165, endPoint y: 219, distance: 70.4
click at [165, 219] on tr "1 Bất kỳ xỐP 0 kg cm 0 0" at bounding box center [428, 231] width 784 height 43
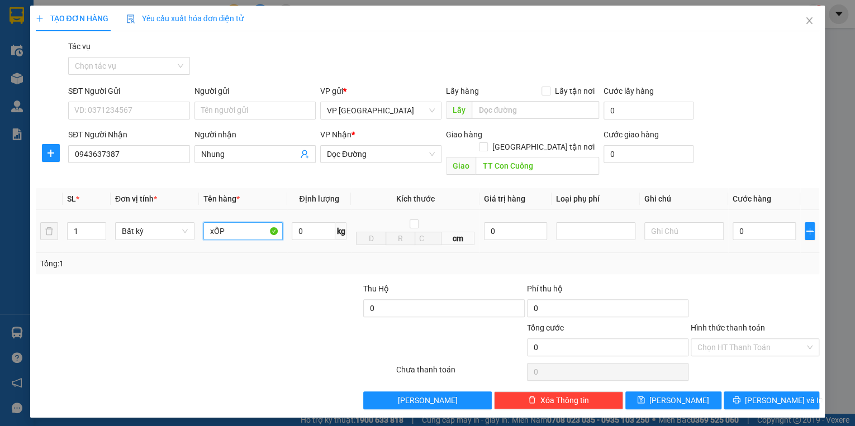
click at [267, 222] on input "xỐP" at bounding box center [242, 231] width 79 height 18
type input "x"
type input "Xốp"
click at [751, 222] on input "0" at bounding box center [764, 231] width 63 height 18
type input "8"
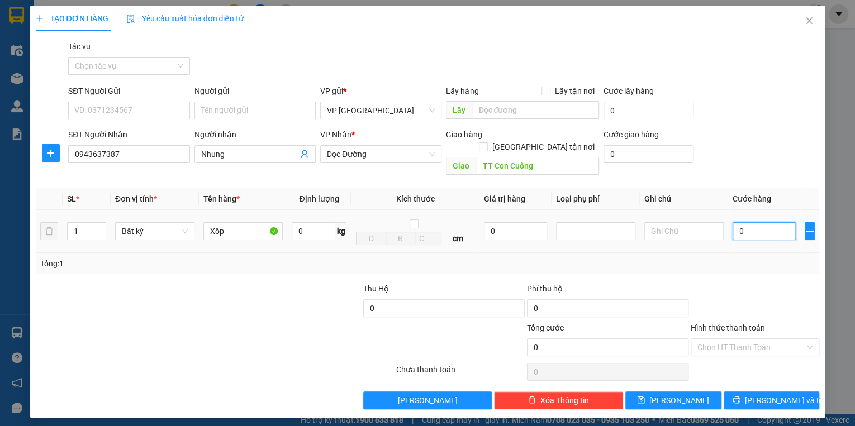
type input "8"
type input "80"
click at [755, 392] on button "[PERSON_NAME] và In" at bounding box center [772, 401] width 96 height 18
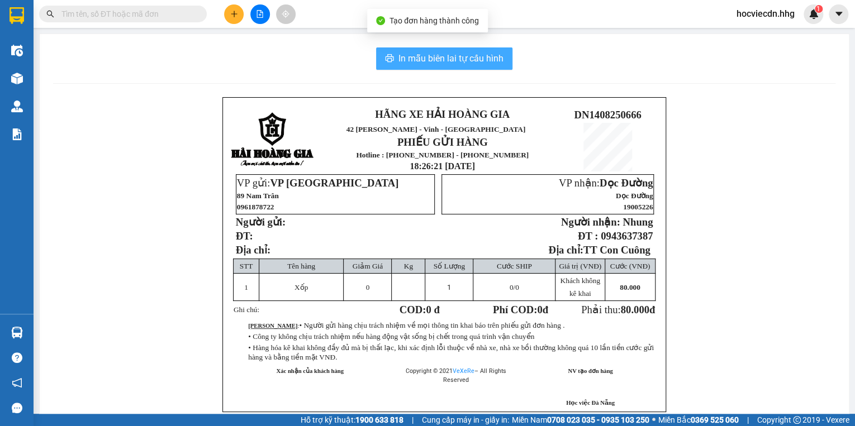
click at [449, 51] on span "In mẫu biên lai tự cấu hình" at bounding box center [451, 58] width 105 height 14
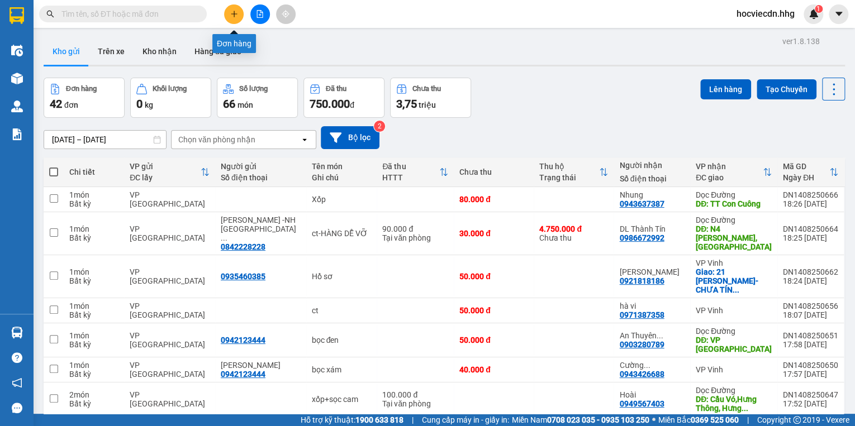
click at [230, 12] on icon "plus" at bounding box center [234, 14] width 8 height 8
